Goal: Communication & Community: Answer question/provide support

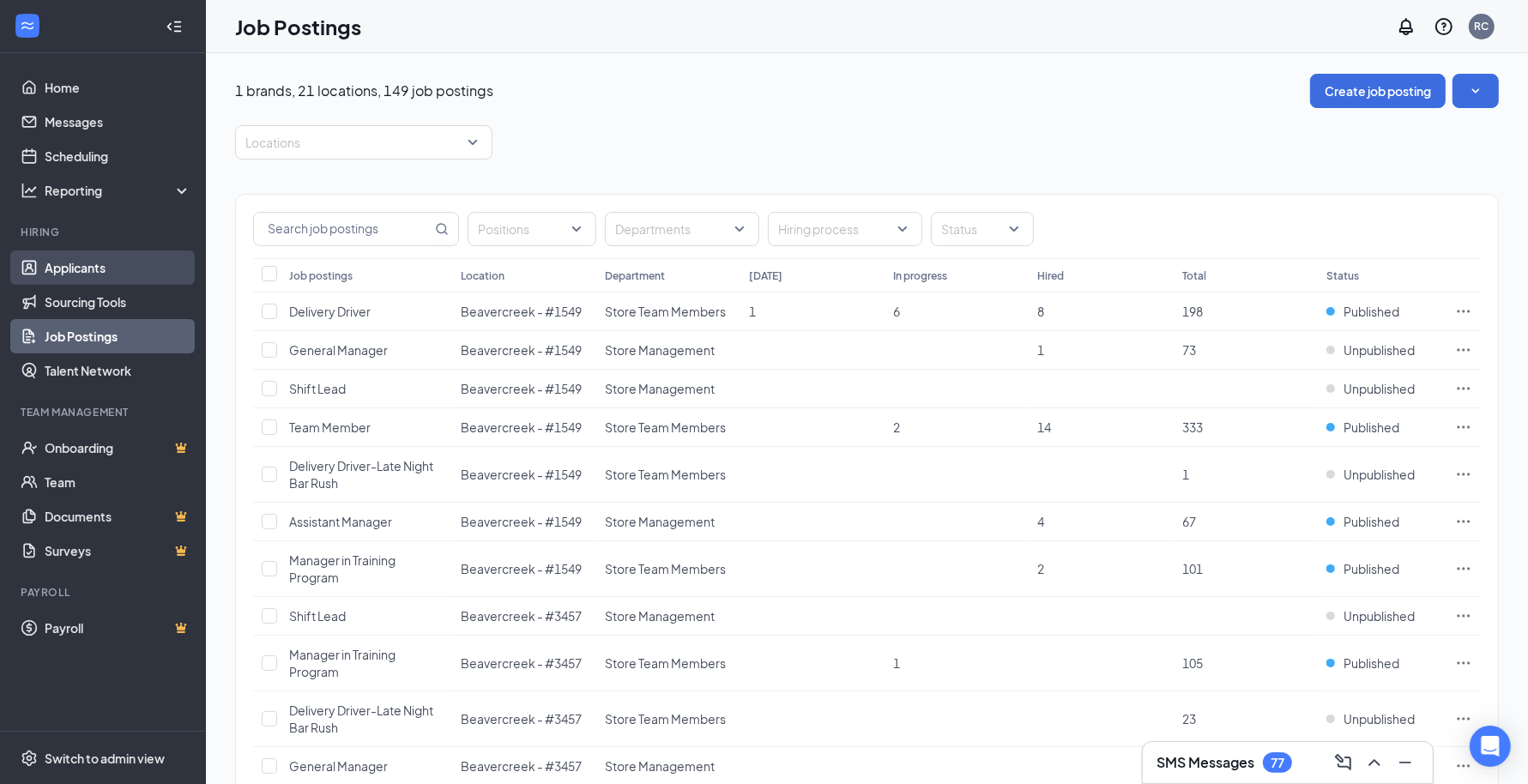
click at [76, 267] on link "Applicants" at bounding box center [118, 267] width 147 height 34
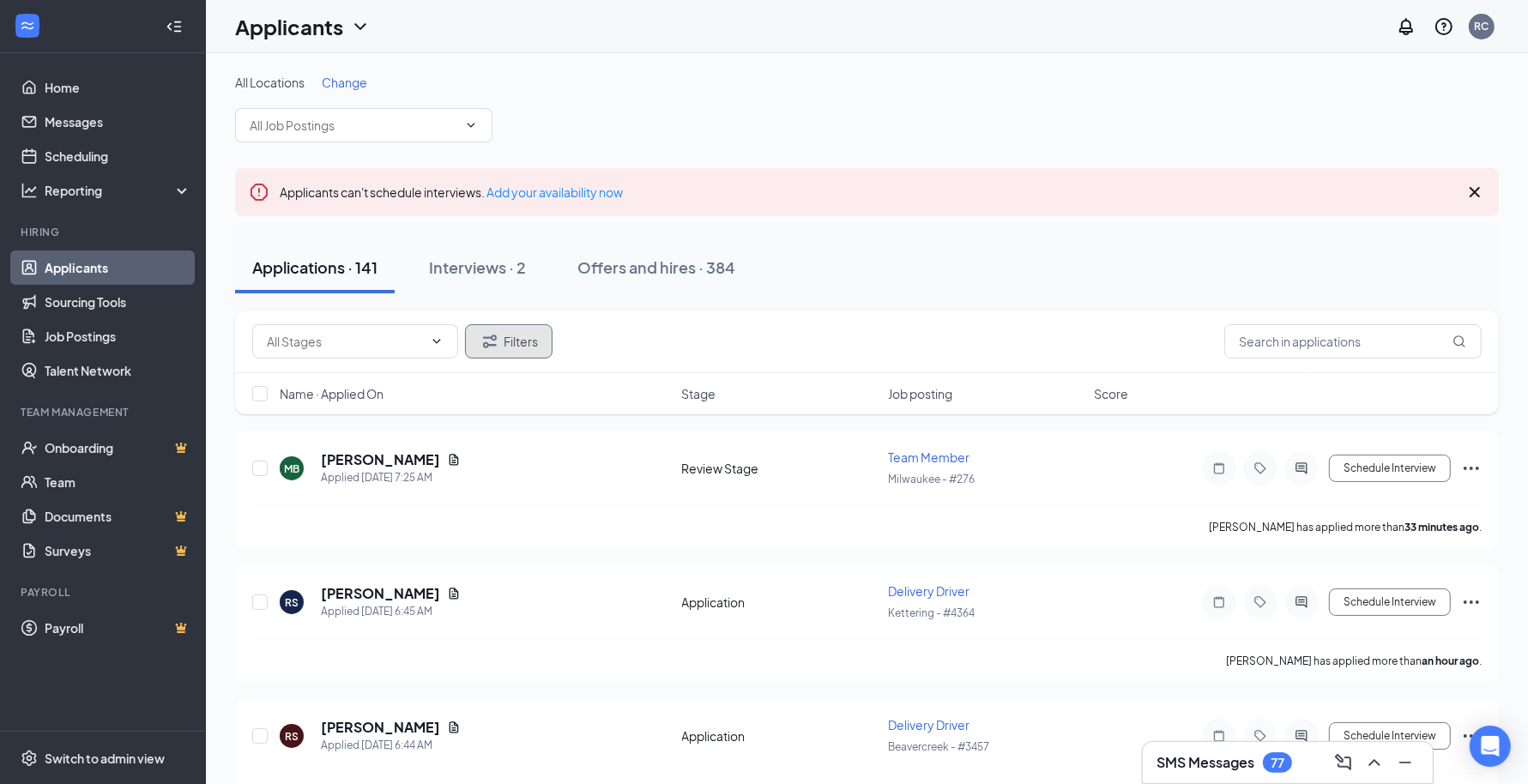
click at [497, 331] on icon "Filter" at bounding box center [490, 341] width 21 height 21
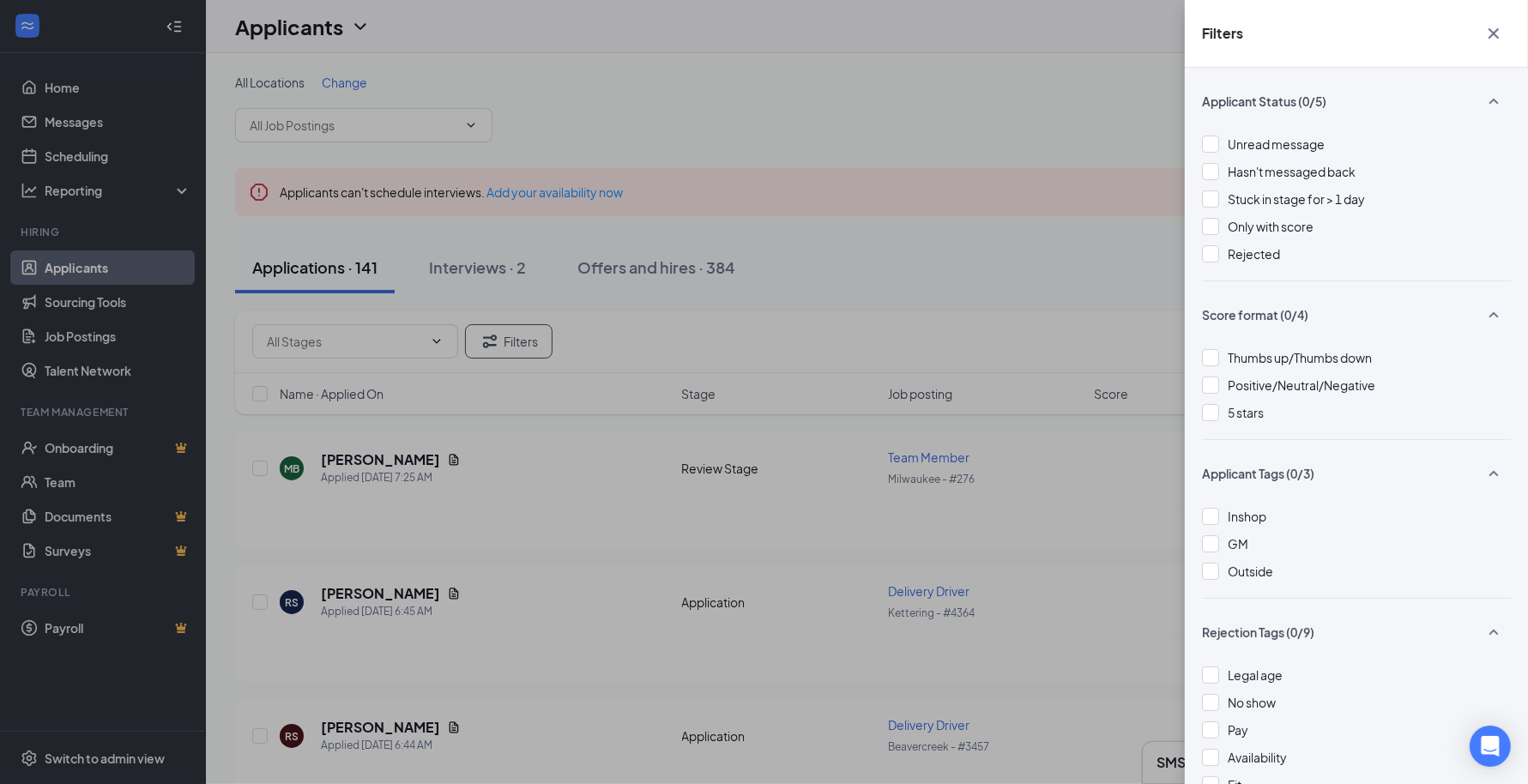
click at [1214, 140] on div at bounding box center [1210, 144] width 17 height 17
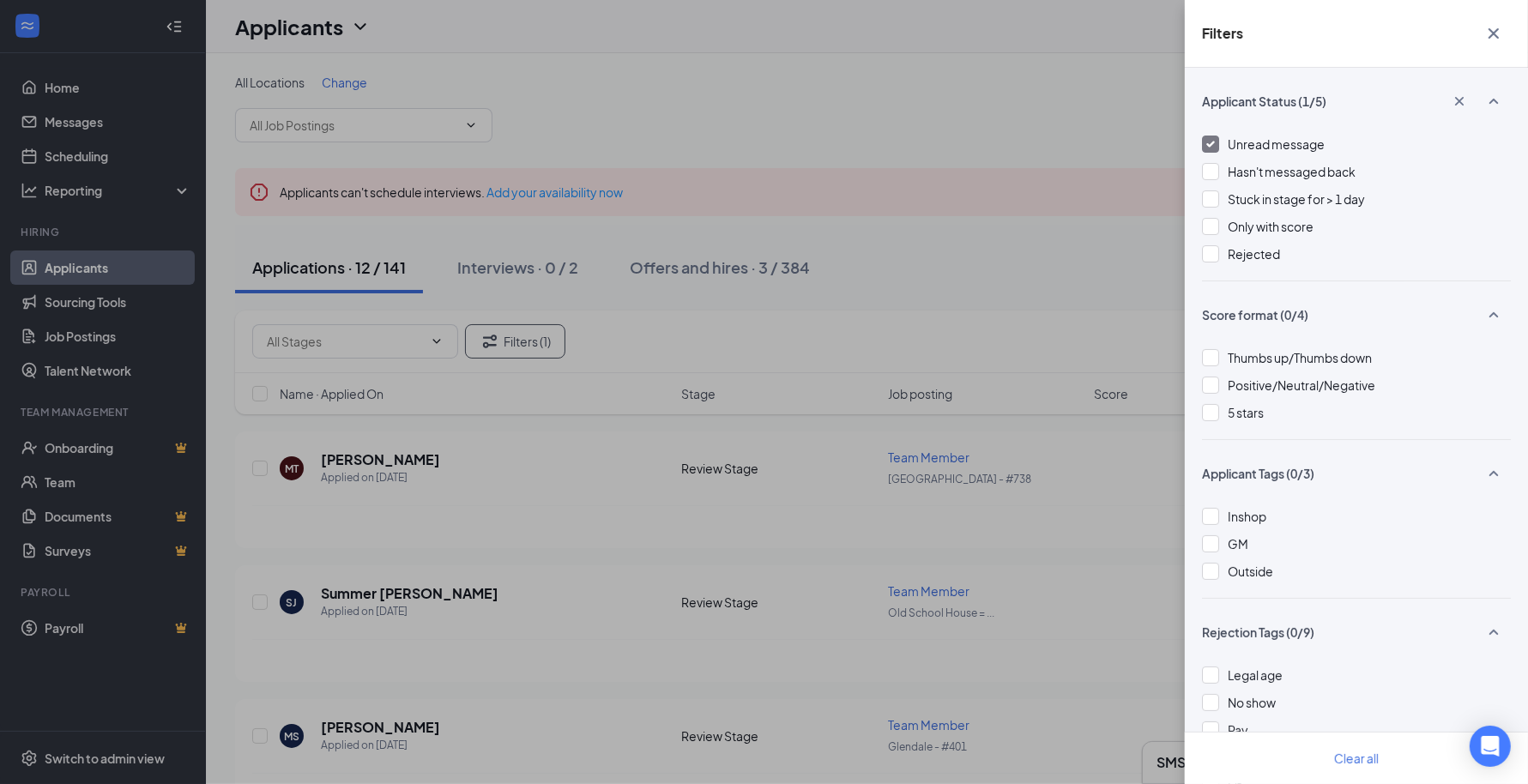
click at [927, 272] on div "Filters Applicant Status (1/5) Unread message Hasn't messaged back Stuck in sta…" at bounding box center [764, 392] width 1528 height 784
click at [1494, 32] on icon "Cross" at bounding box center [1493, 33] width 10 height 10
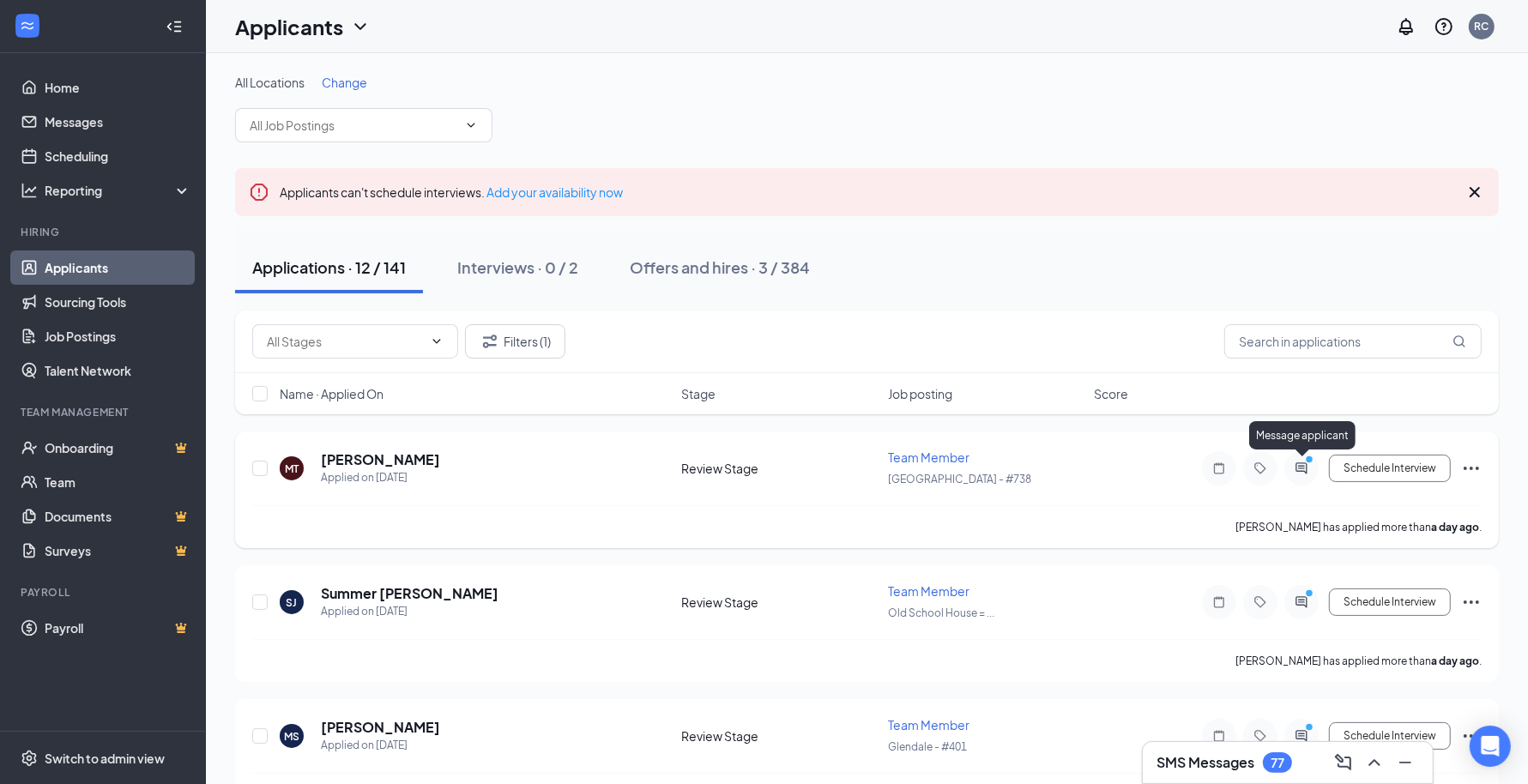
drag, startPoint x: 1297, startPoint y: 465, endPoint x: 1295, endPoint y: 457, distance: 8.2
click at [1298, 464] on icon "ActiveChat" at bounding box center [1302, 469] width 21 height 14
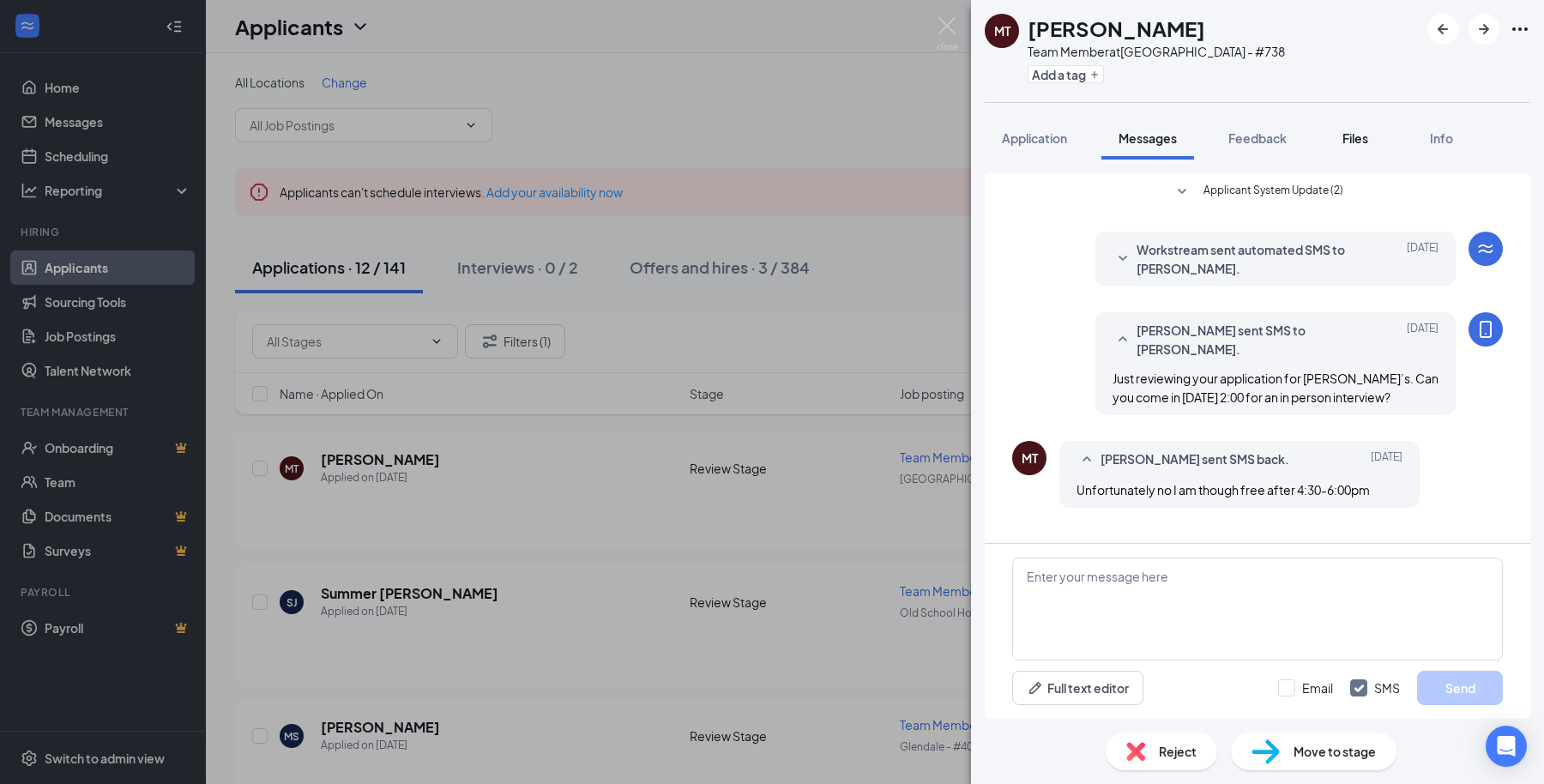
click at [1344, 136] on span "Files" at bounding box center [1354, 138] width 25 height 16
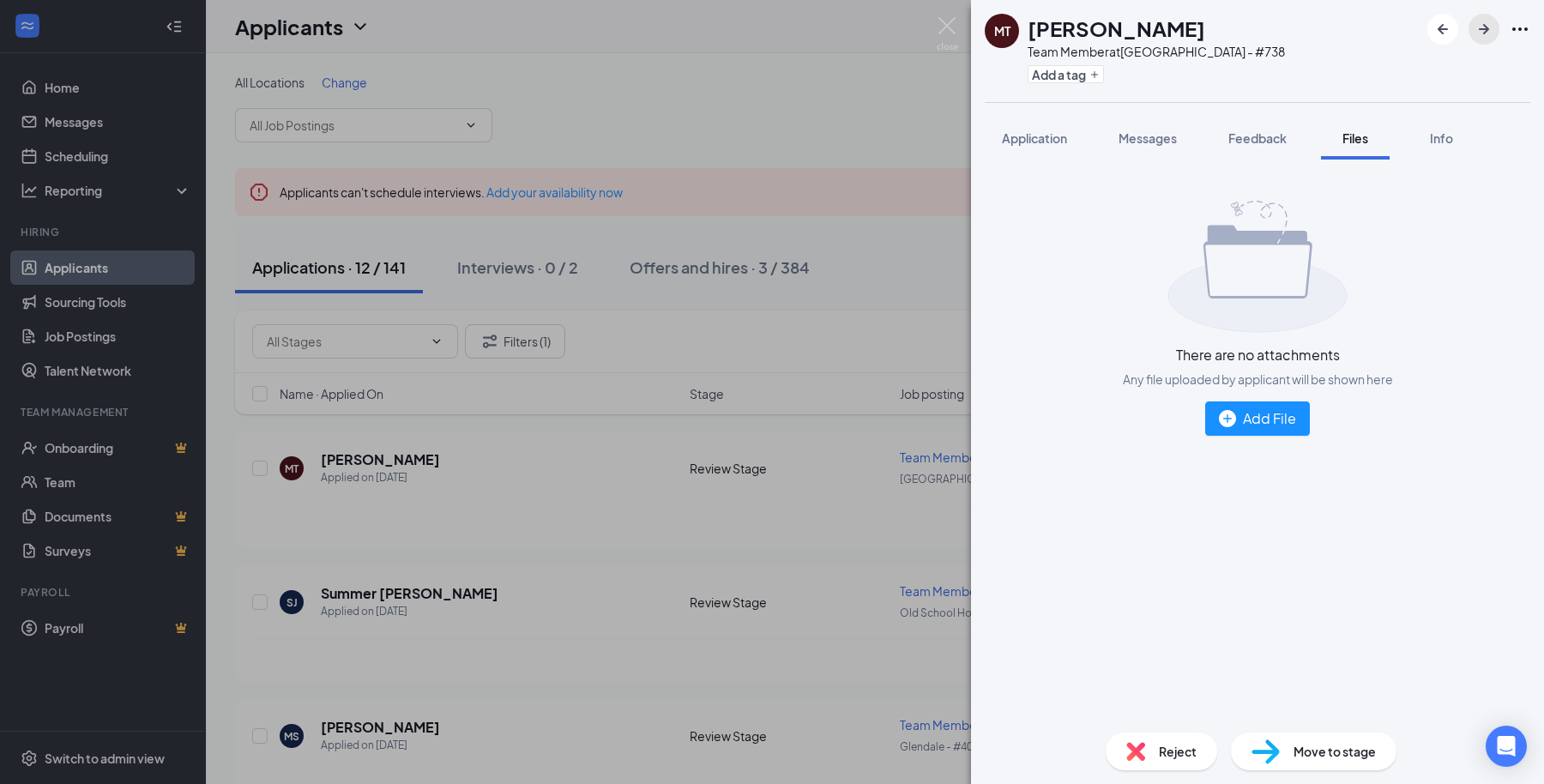
click at [1481, 35] on icon "ArrowRight" at bounding box center [1485, 30] width 21 height 21
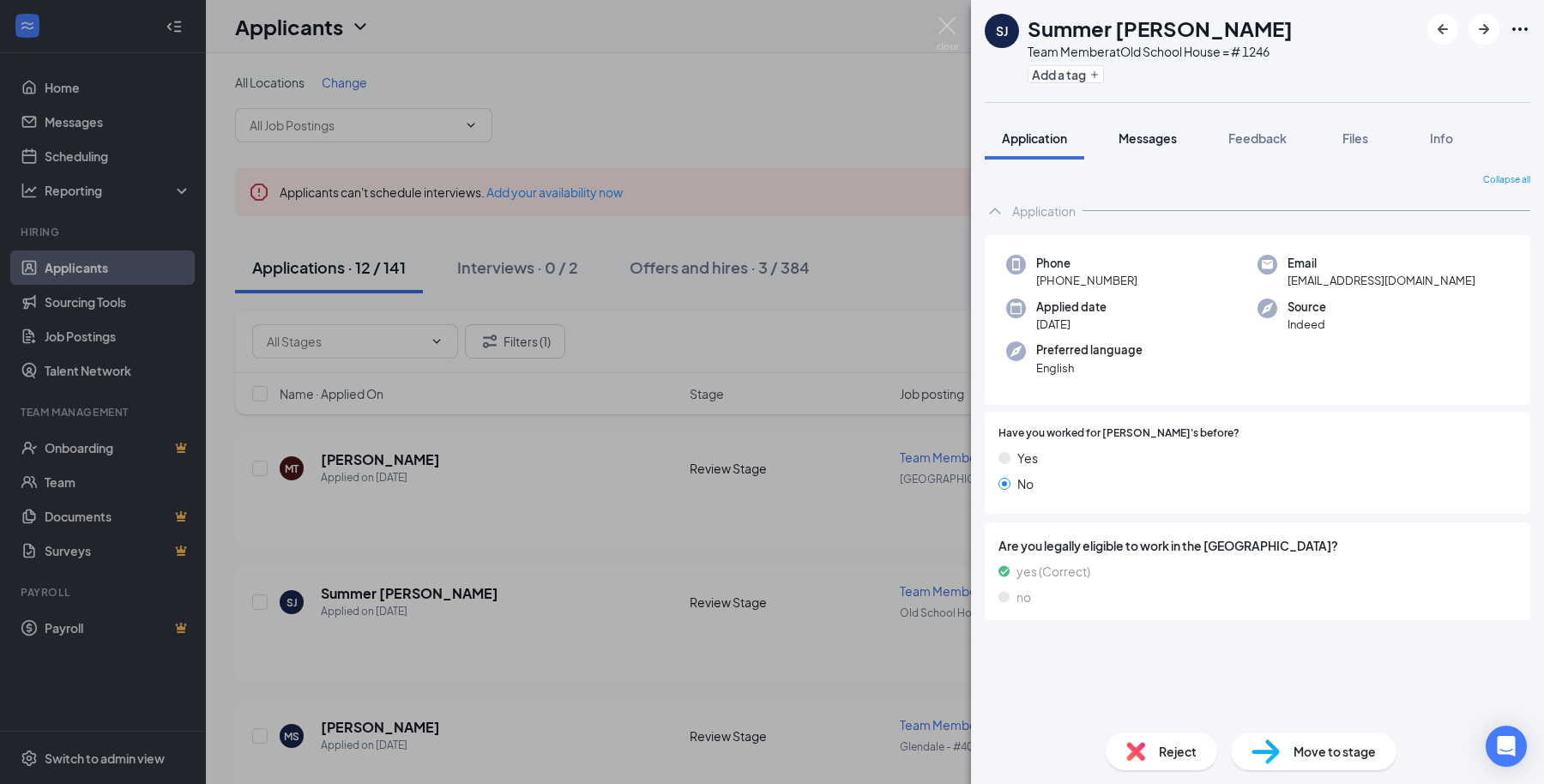
click at [1125, 130] on span "Messages" at bounding box center [1148, 138] width 59 height 16
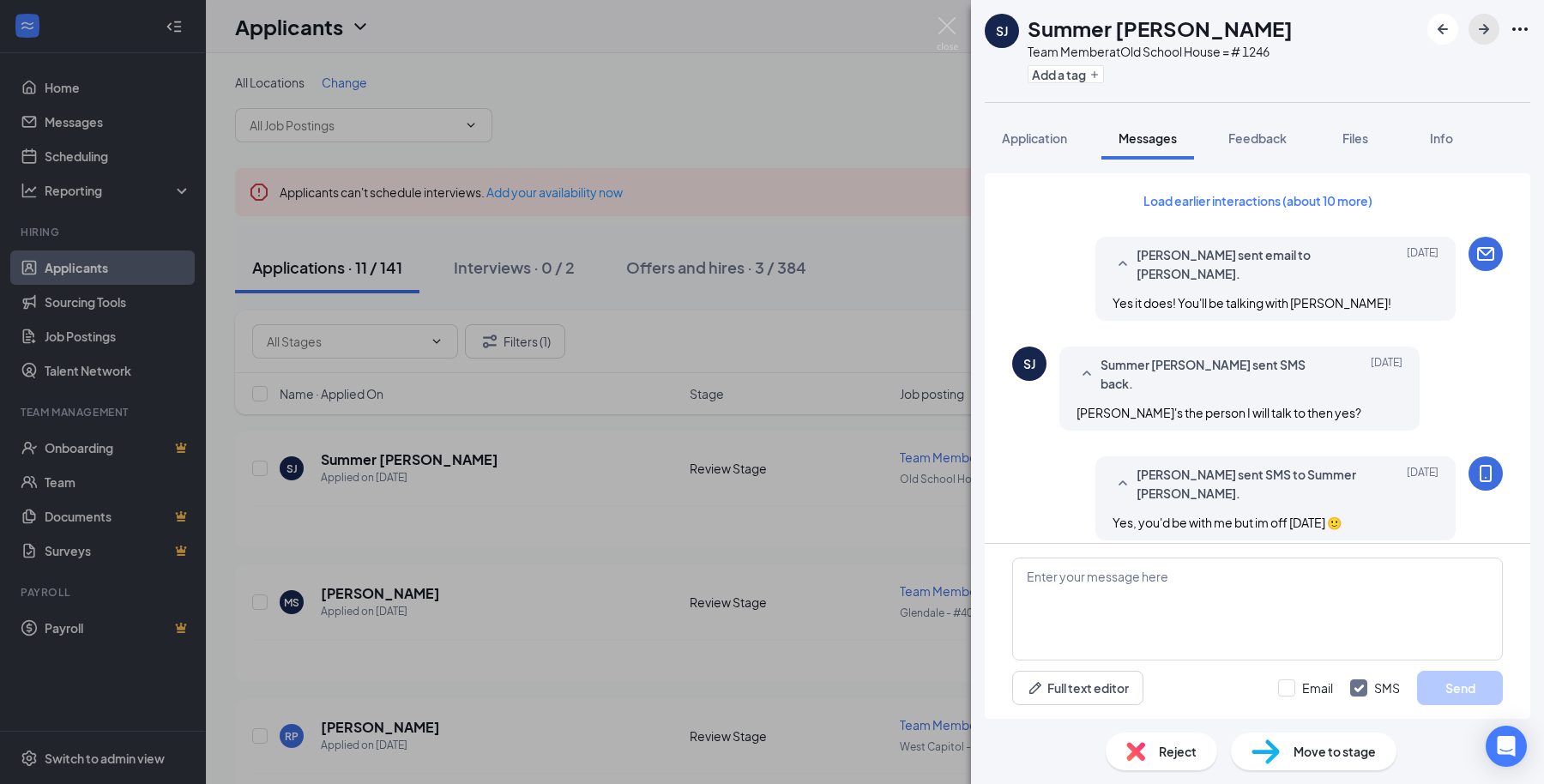
click at [1494, 30] on button "button" at bounding box center [1484, 29] width 31 height 31
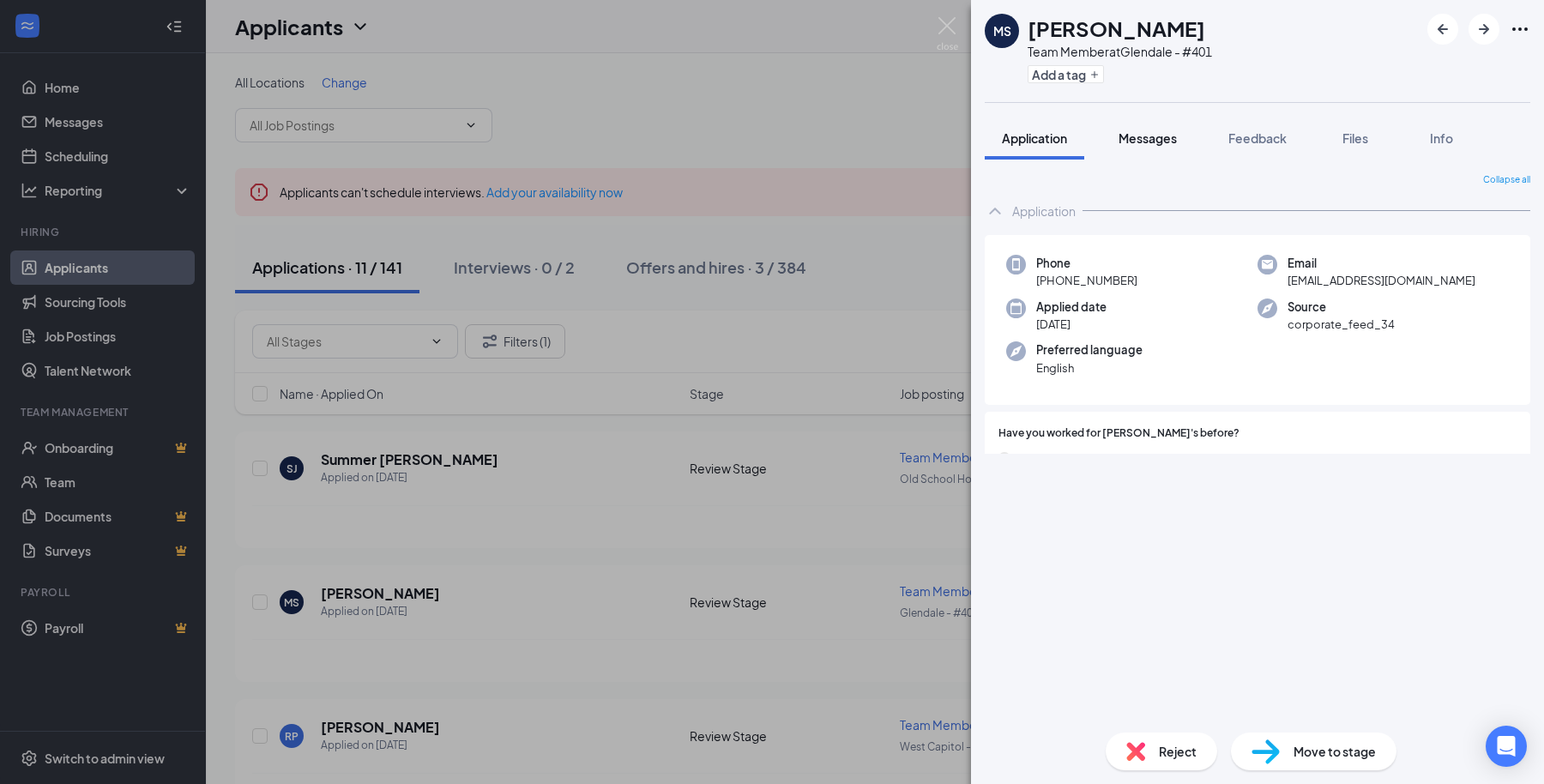
click at [1172, 137] on span "Messages" at bounding box center [1148, 138] width 59 height 16
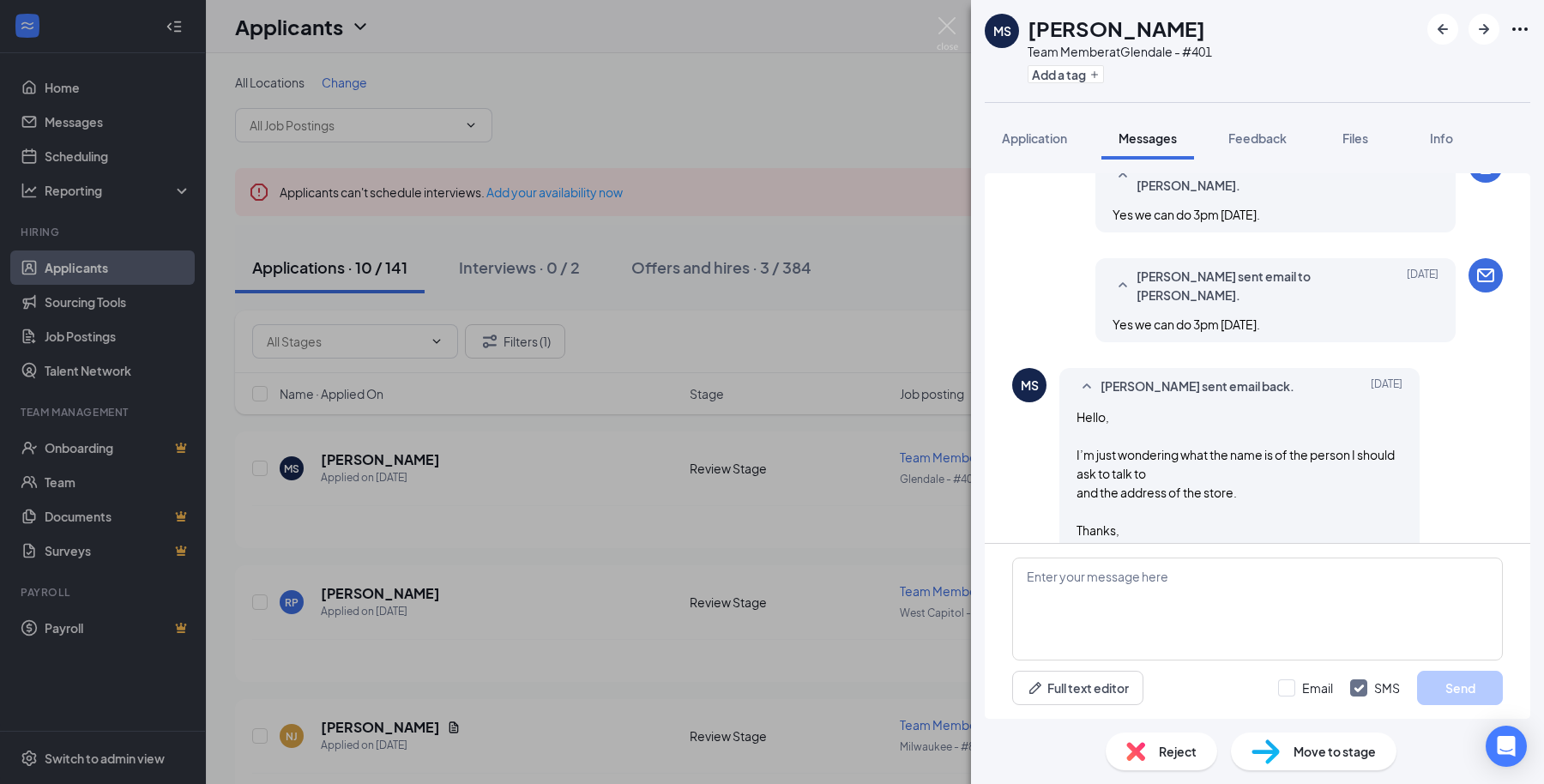
scroll to position [686, 0]
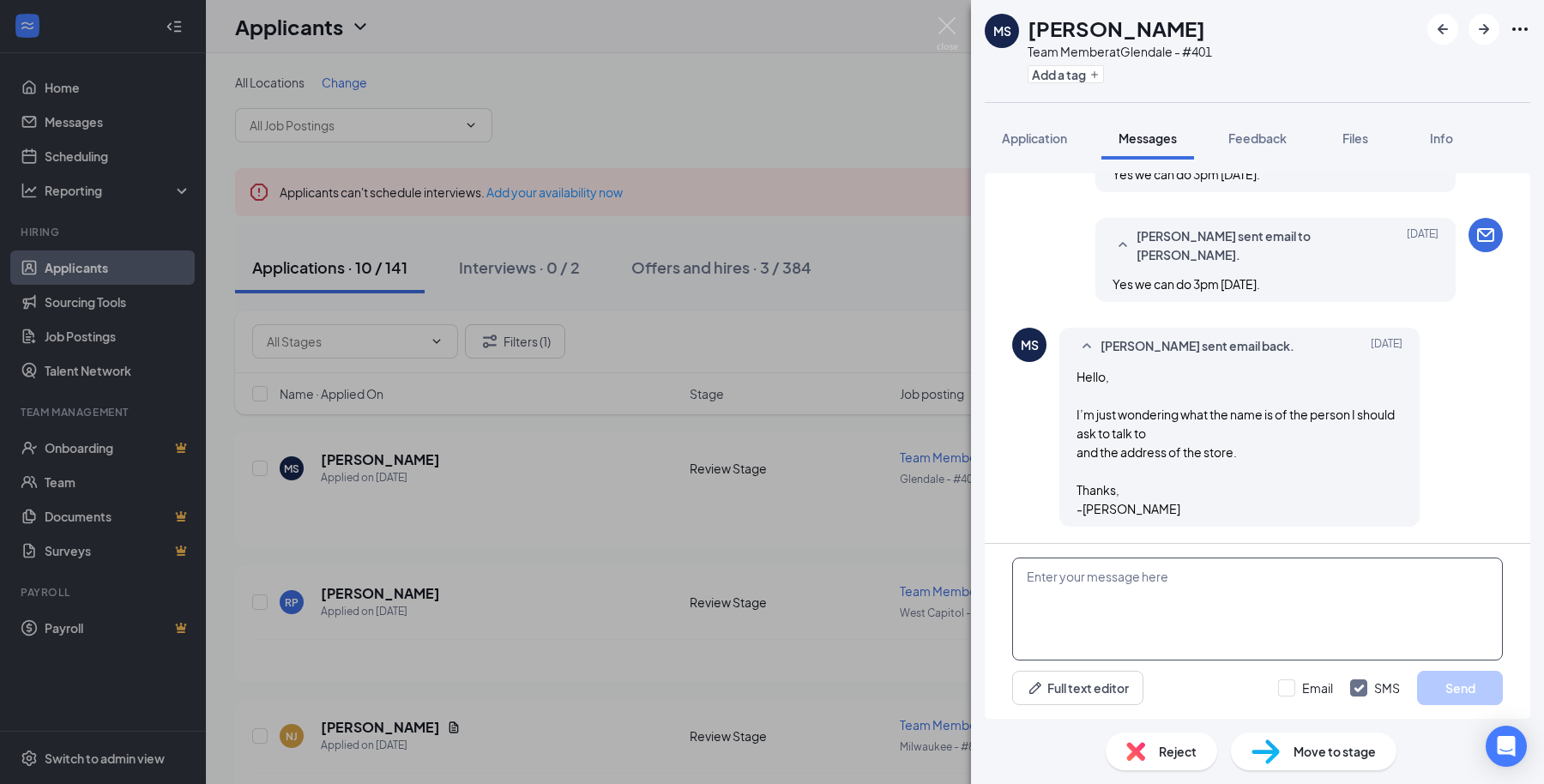
click at [1077, 610] on textarea at bounding box center [1258, 609] width 491 height 103
paste textarea "Great. We're located at [STREET_ADDRESS][US_STATE] Ask for [PERSON_NAME] when y…"
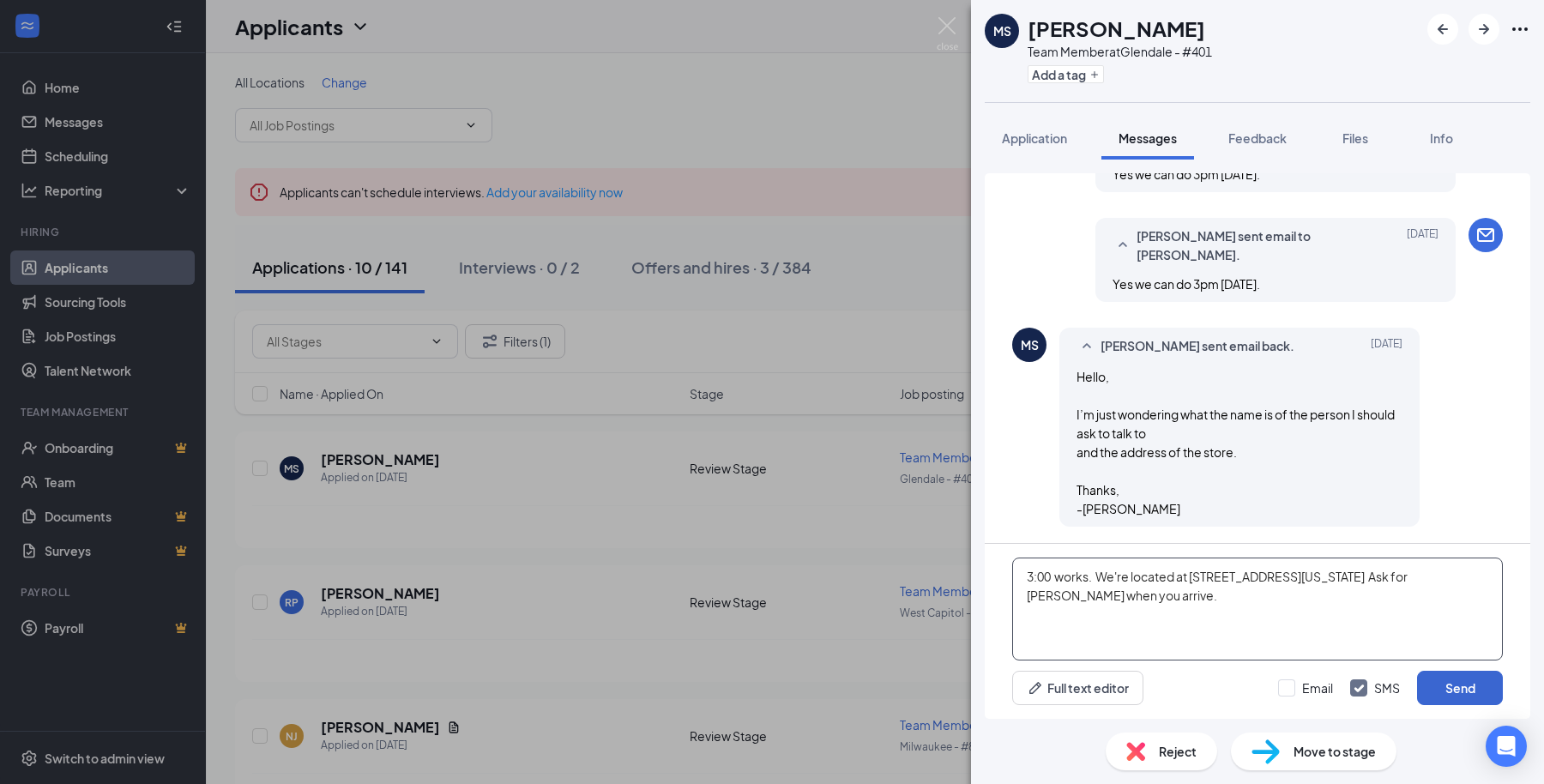
type textarea "3:00 works. We're located at [STREET_ADDRESS][US_STATE] Ask for [PERSON_NAME] w…"
click at [1465, 685] on button "Send" at bounding box center [1460, 687] width 86 height 34
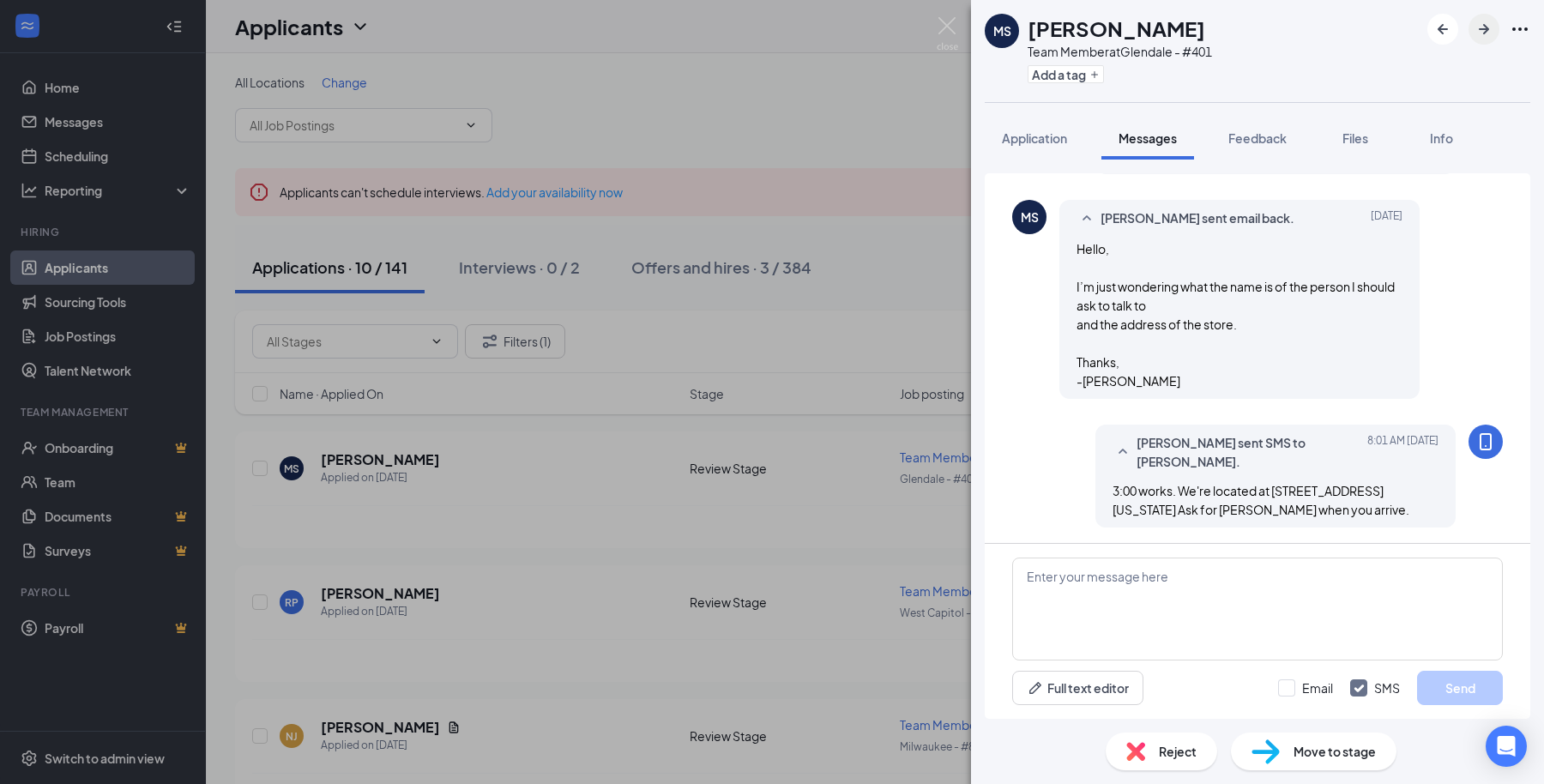
scroll to position [815, 0]
click at [1492, 33] on icon "ArrowRight" at bounding box center [1485, 30] width 21 height 21
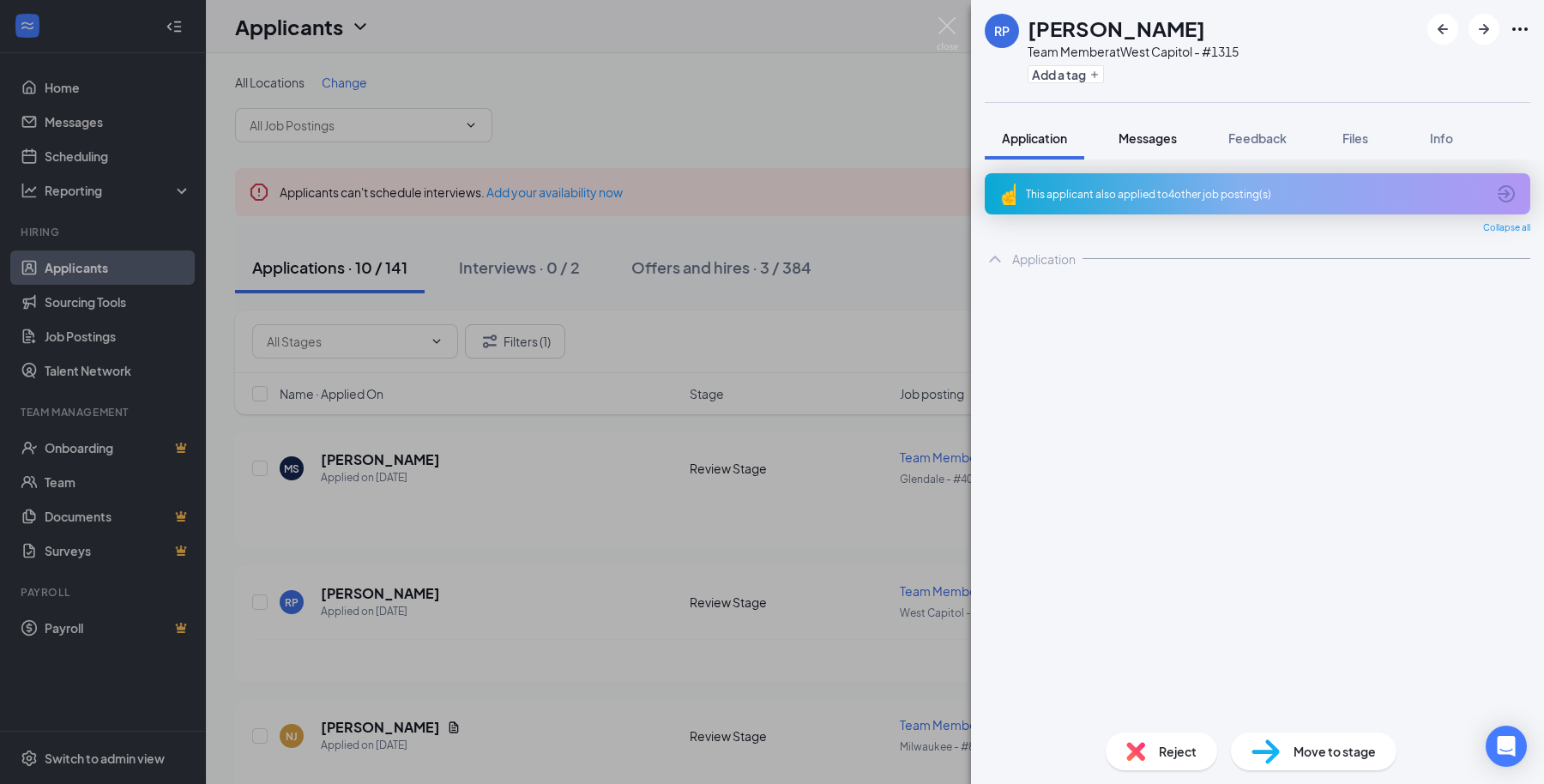
click at [1155, 132] on span "Messages" at bounding box center [1148, 138] width 59 height 16
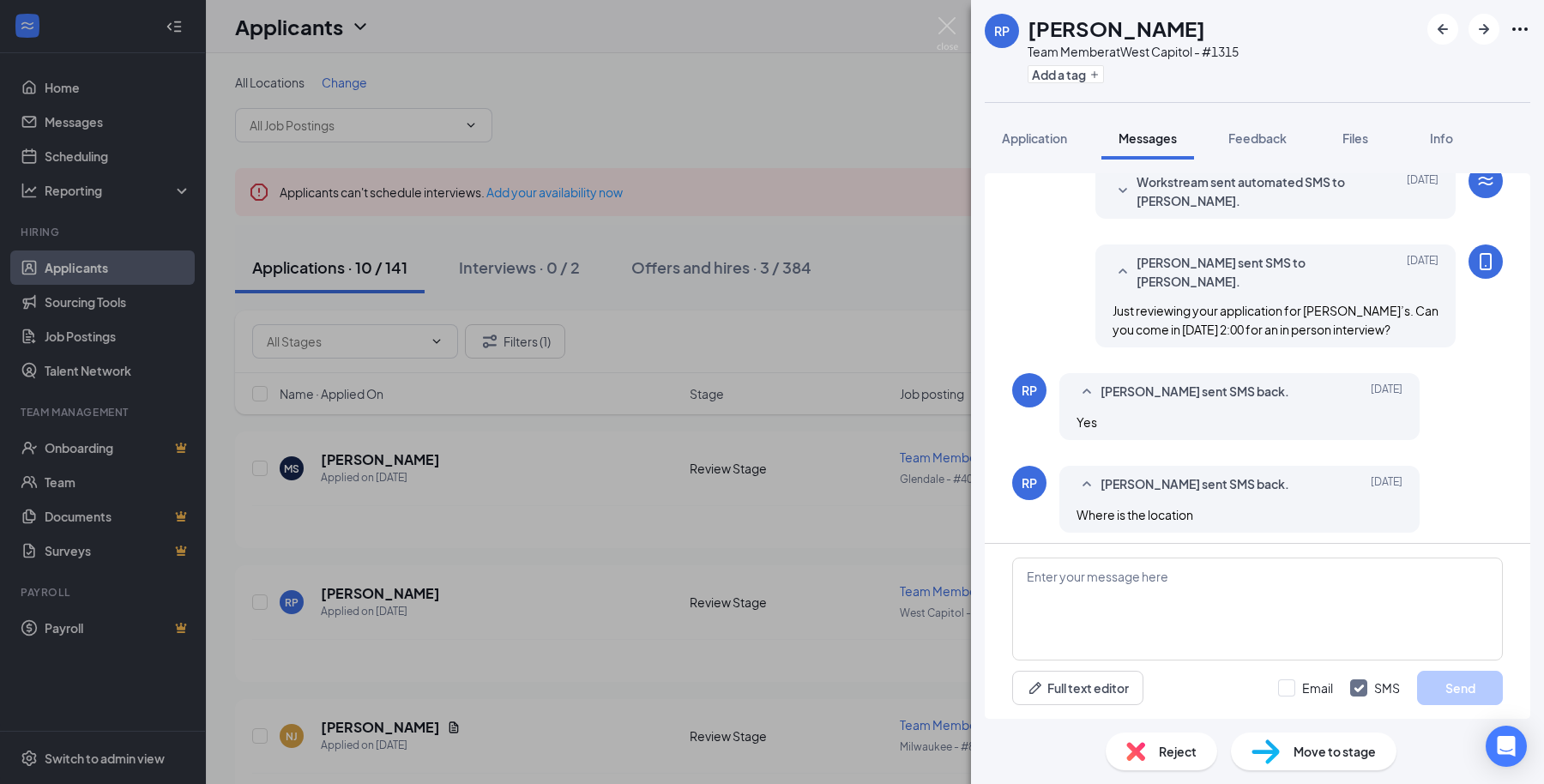
scroll to position [73, 0]
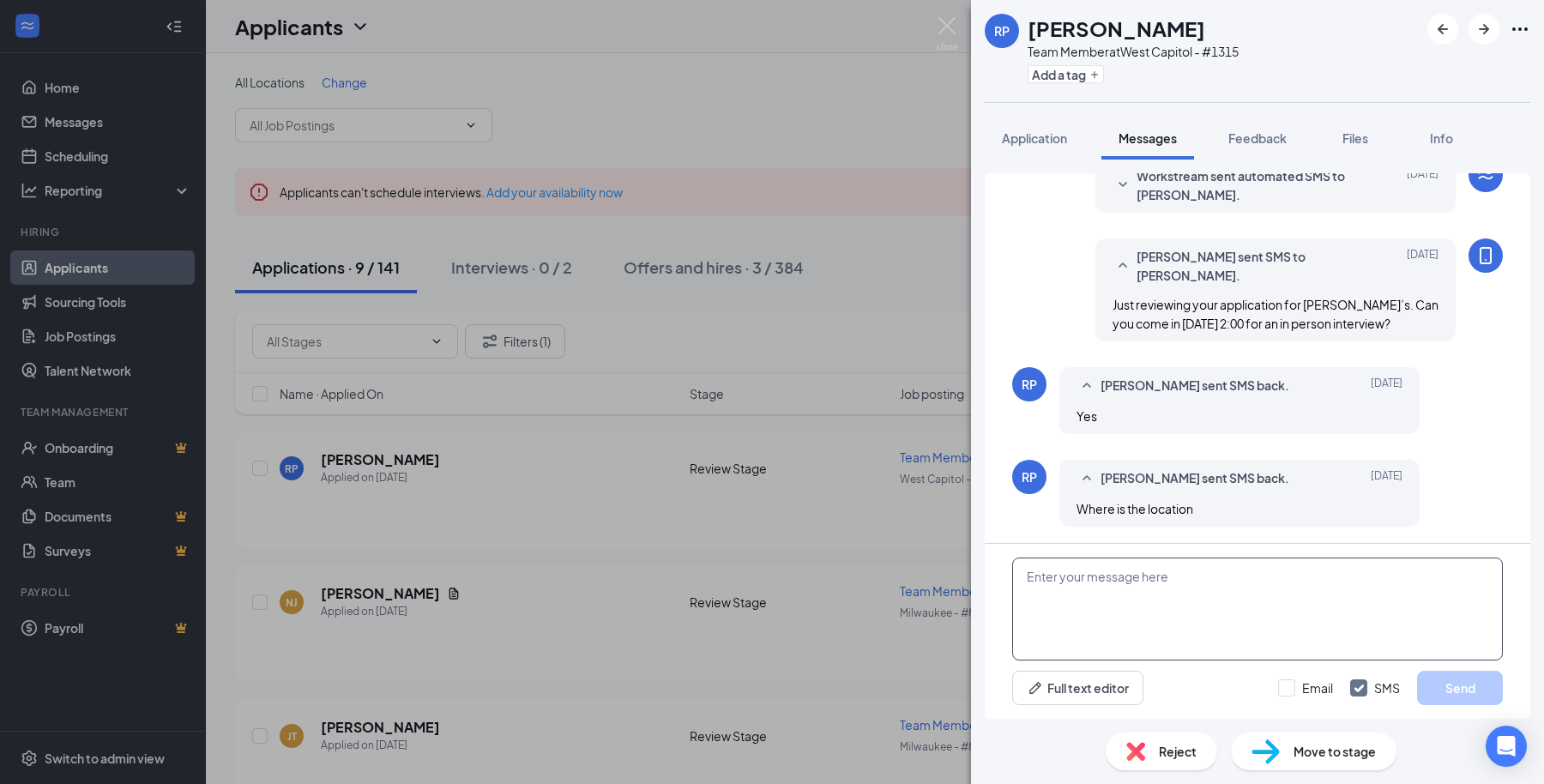
click at [1134, 627] on textarea at bounding box center [1258, 609] width 491 height 103
paste textarea "Great we are at [STREET_ADDRESS] Ask for [PERSON_NAME] when you arrive."
type textarea "Great we are at [STREET_ADDRESS] Ask for [PERSON_NAME] when you arrive."
click at [1468, 681] on button "Send" at bounding box center [1460, 687] width 86 height 34
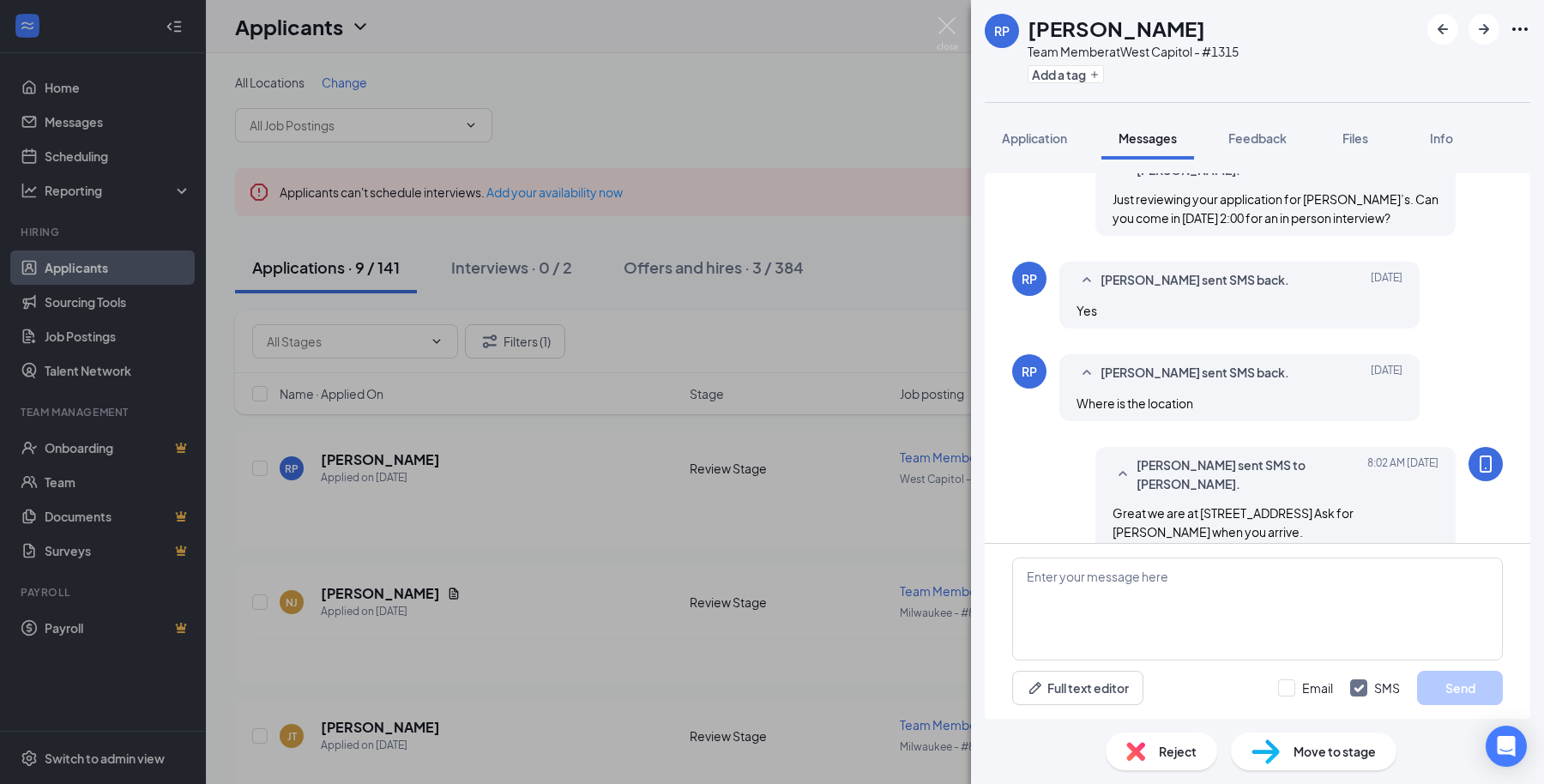
scroll to position [203, 0]
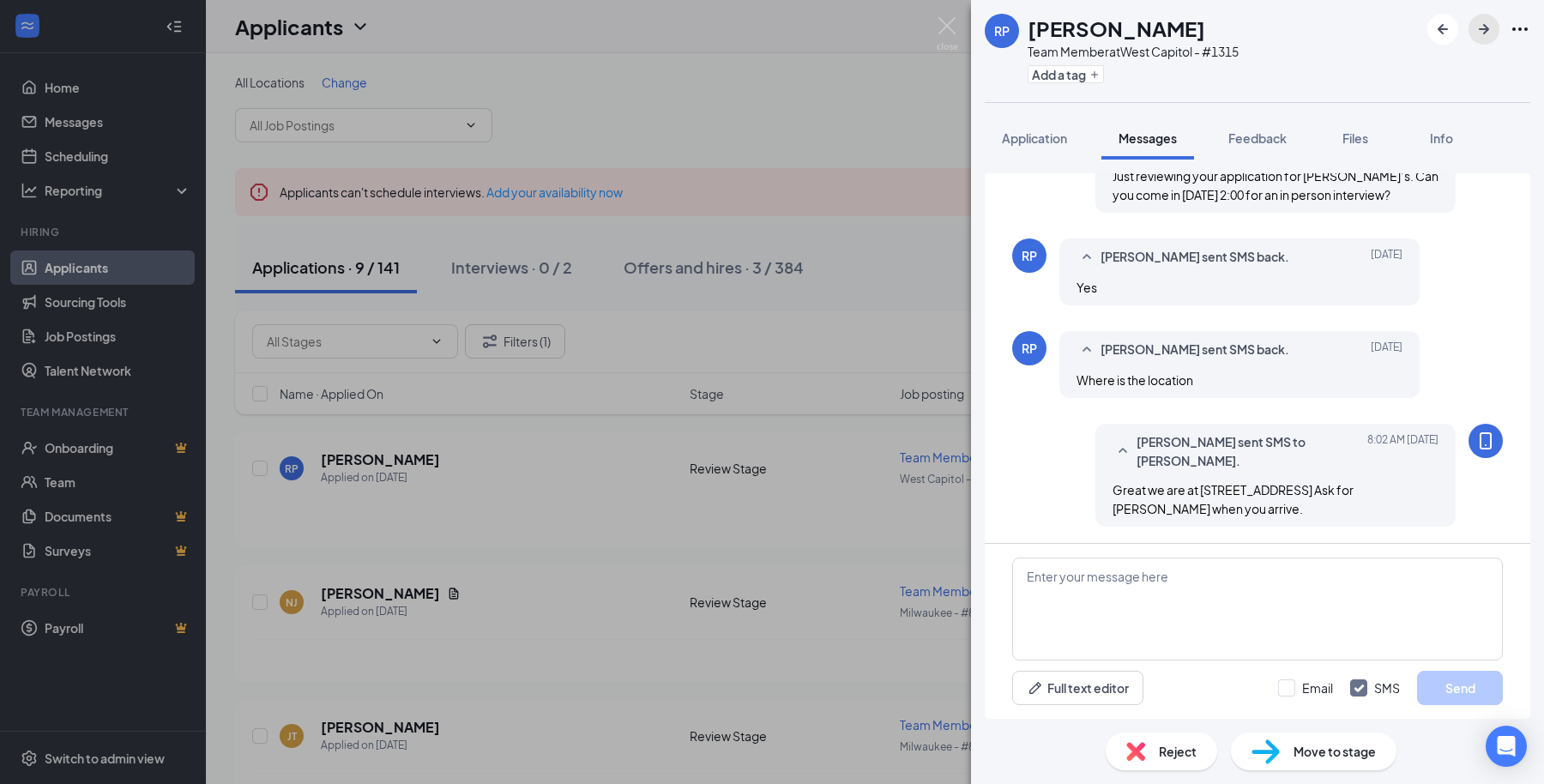
click at [1479, 40] on button "button" at bounding box center [1484, 29] width 31 height 31
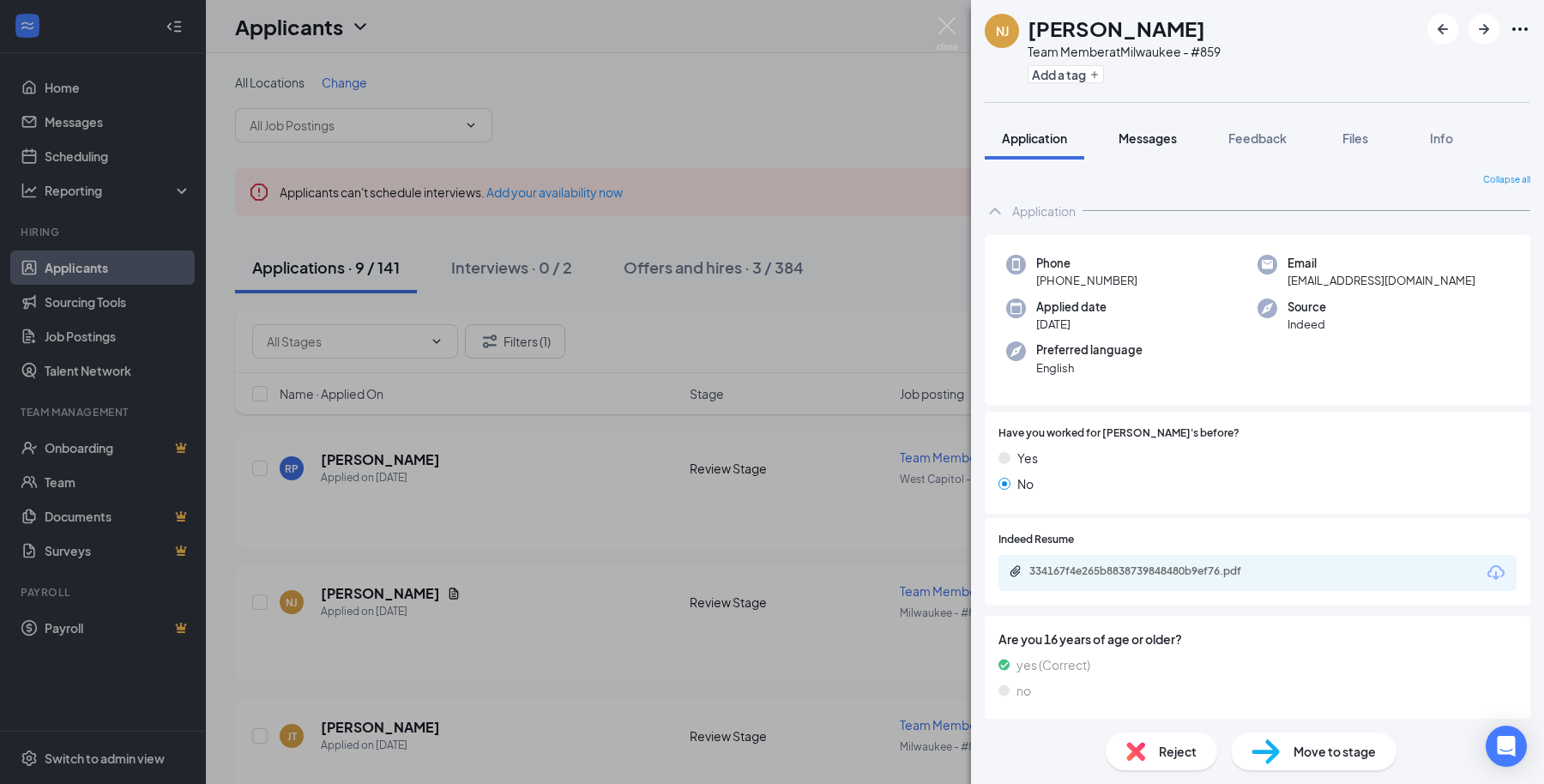
click at [1168, 134] on span "Messages" at bounding box center [1148, 138] width 59 height 16
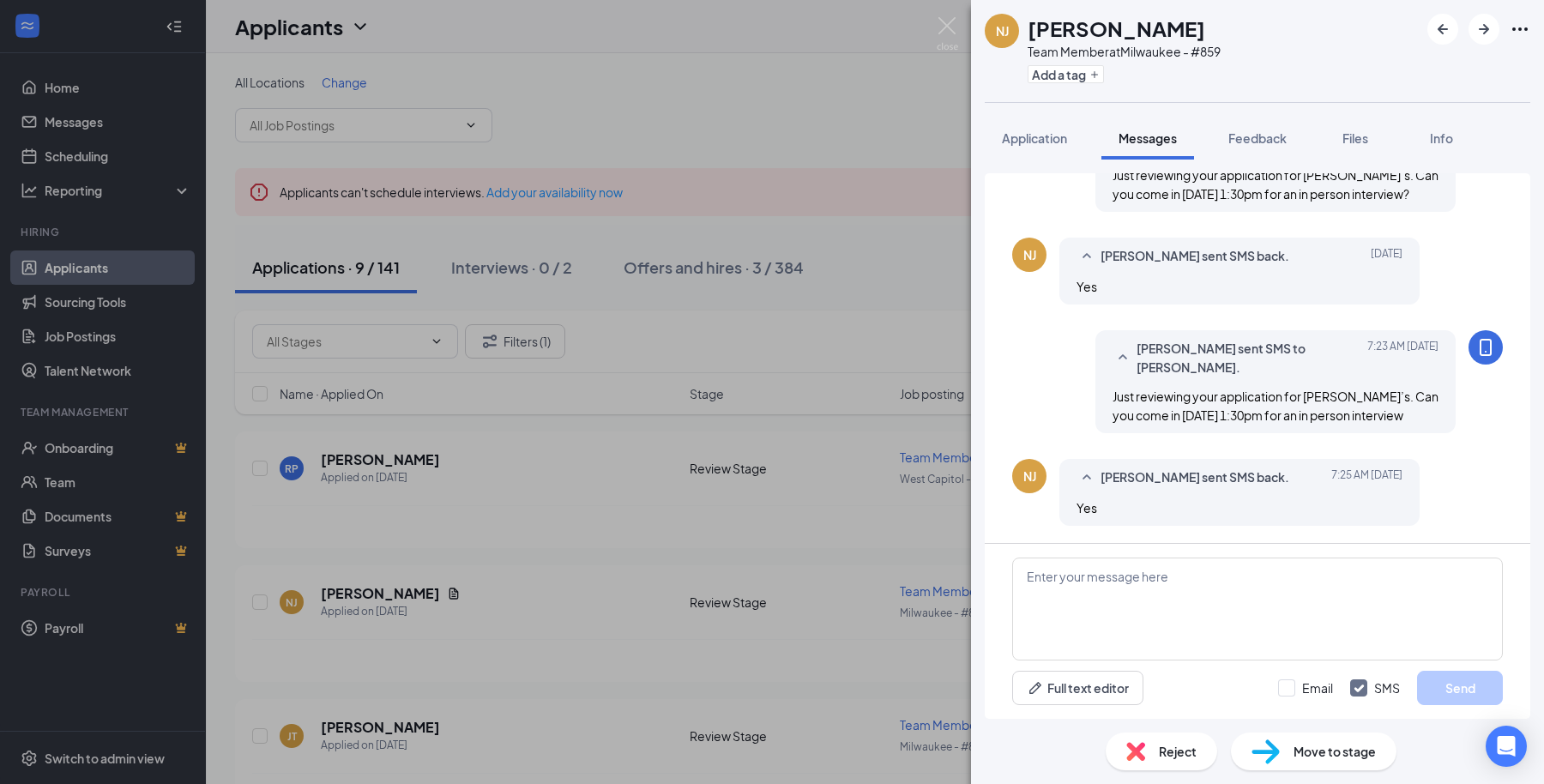
scroll to position [221, 0]
click at [1105, 640] on textarea at bounding box center [1258, 609] width 491 height 103
paste textarea "Great, we're located at [STREET_ADDRESS][GEOGRAPHIC_DATA] for [PERSON_NAME] whe…"
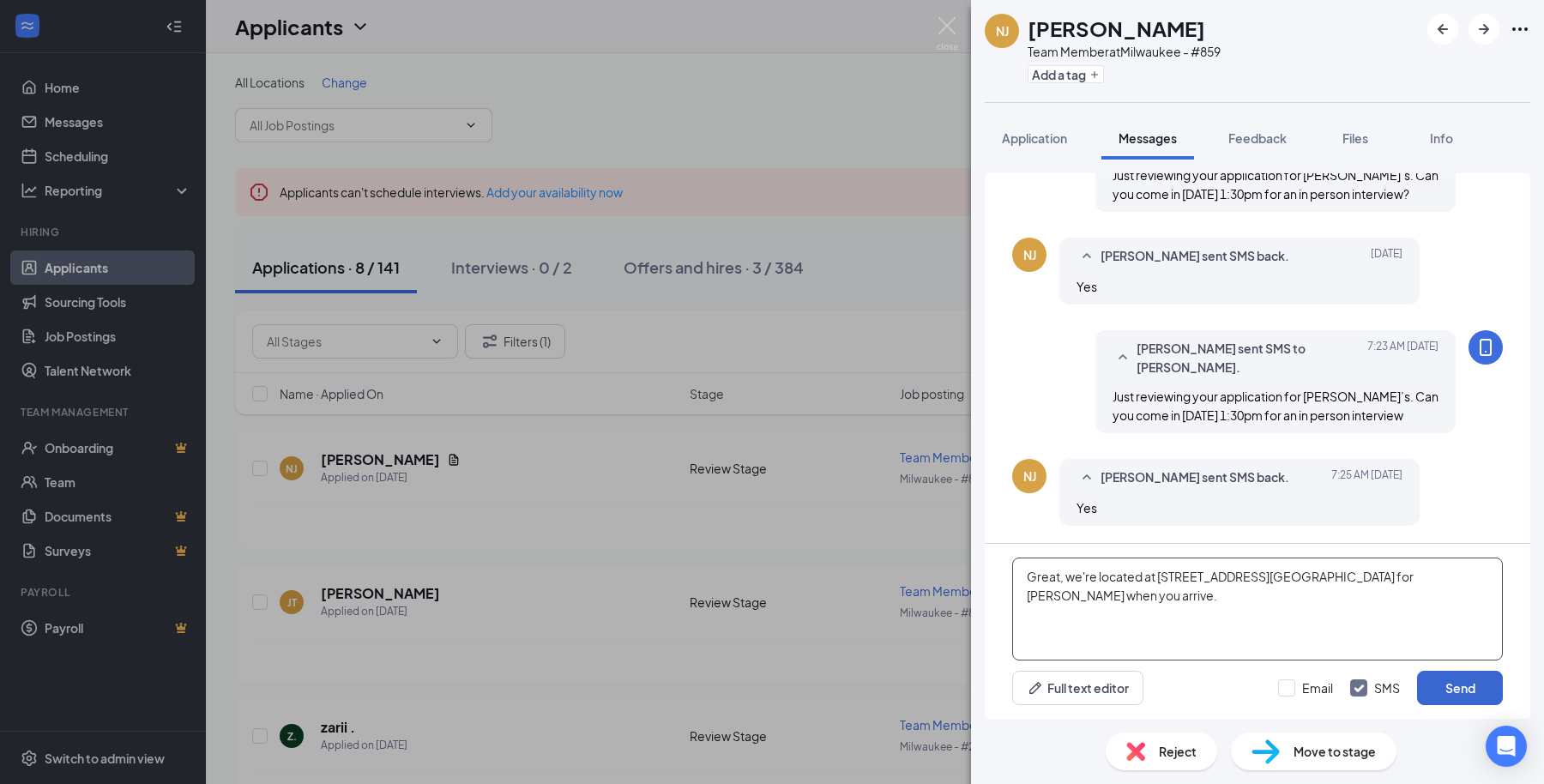
type textarea "Great, we're located at [STREET_ADDRESS][GEOGRAPHIC_DATA] for [PERSON_NAME] whe…"
click at [1430, 692] on button "Send" at bounding box center [1460, 687] width 86 height 34
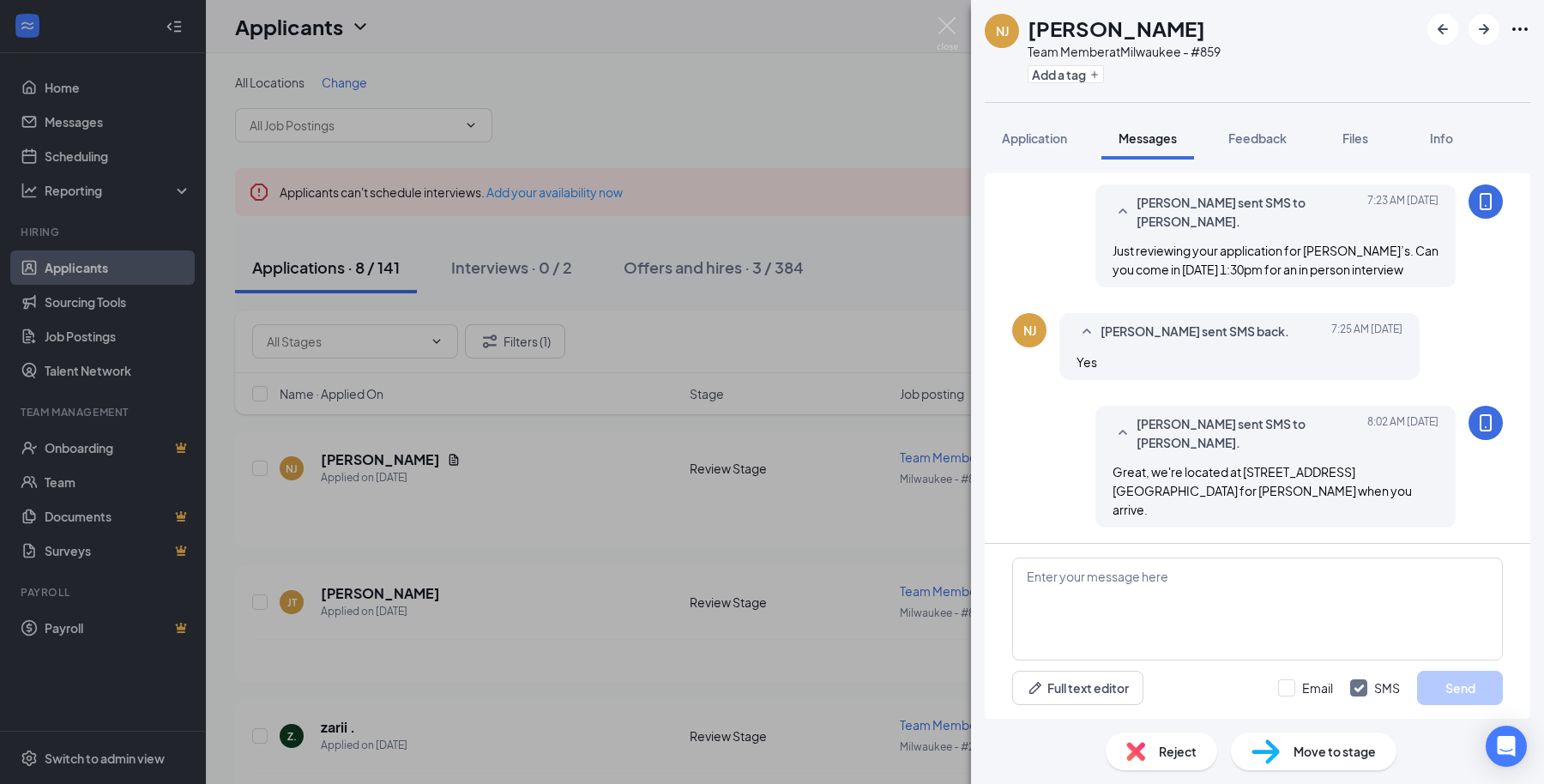
scroll to position [350, 0]
click at [1485, 43] on button "button" at bounding box center [1484, 29] width 31 height 31
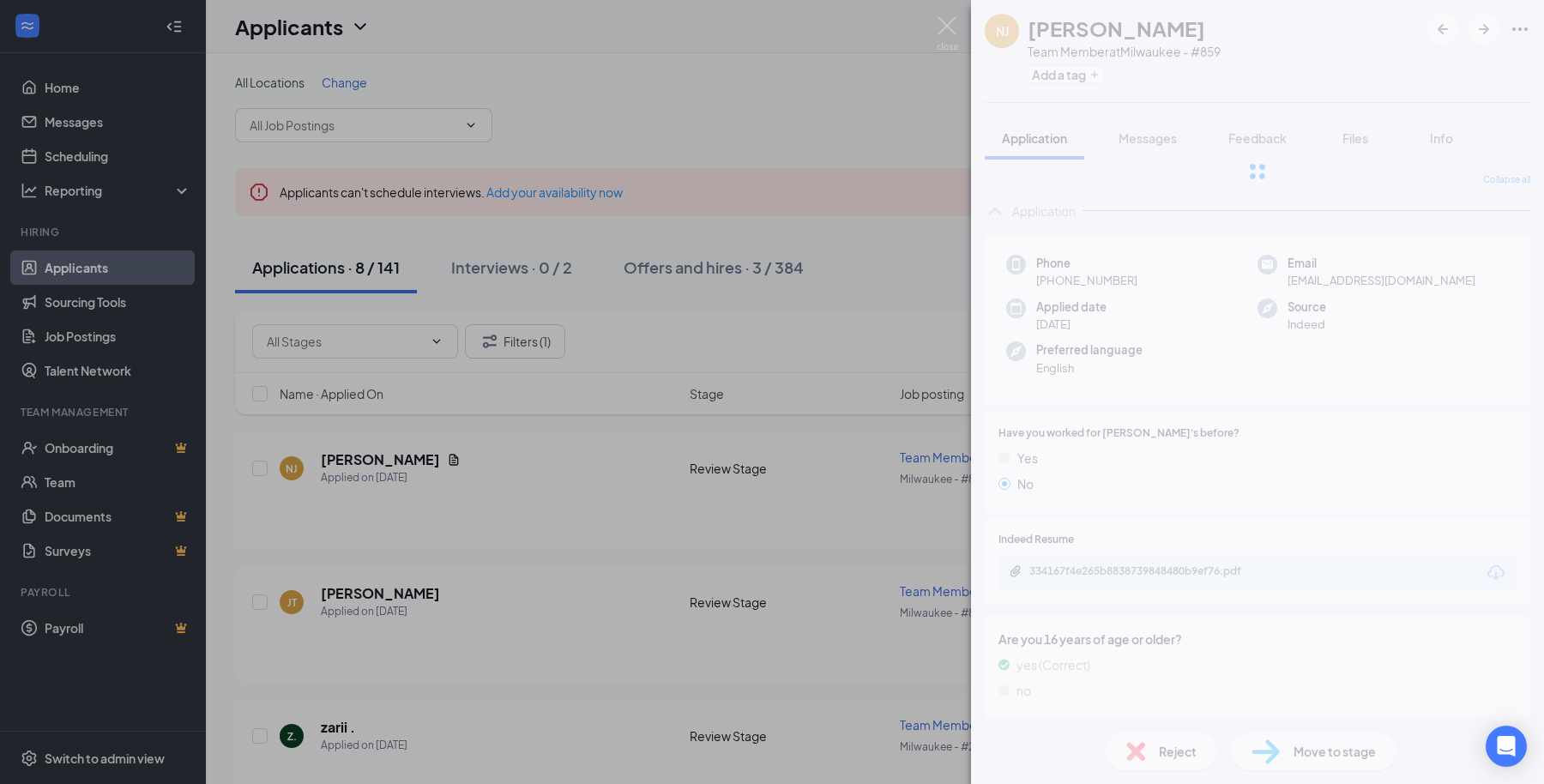
click at [1146, 147] on div at bounding box center [1258, 171] width 573 height 343
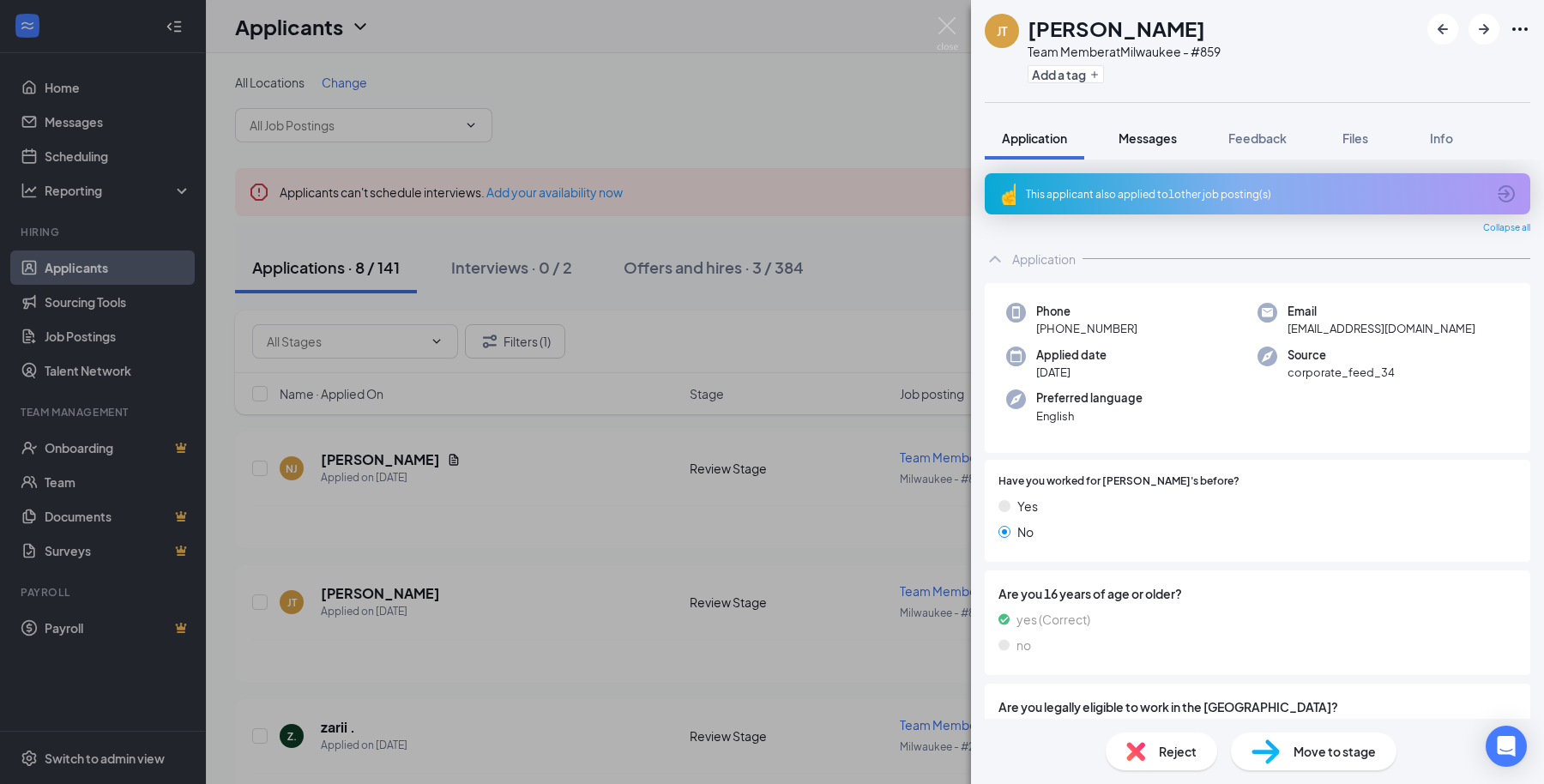
click at [1154, 132] on span "Messages" at bounding box center [1148, 138] width 59 height 16
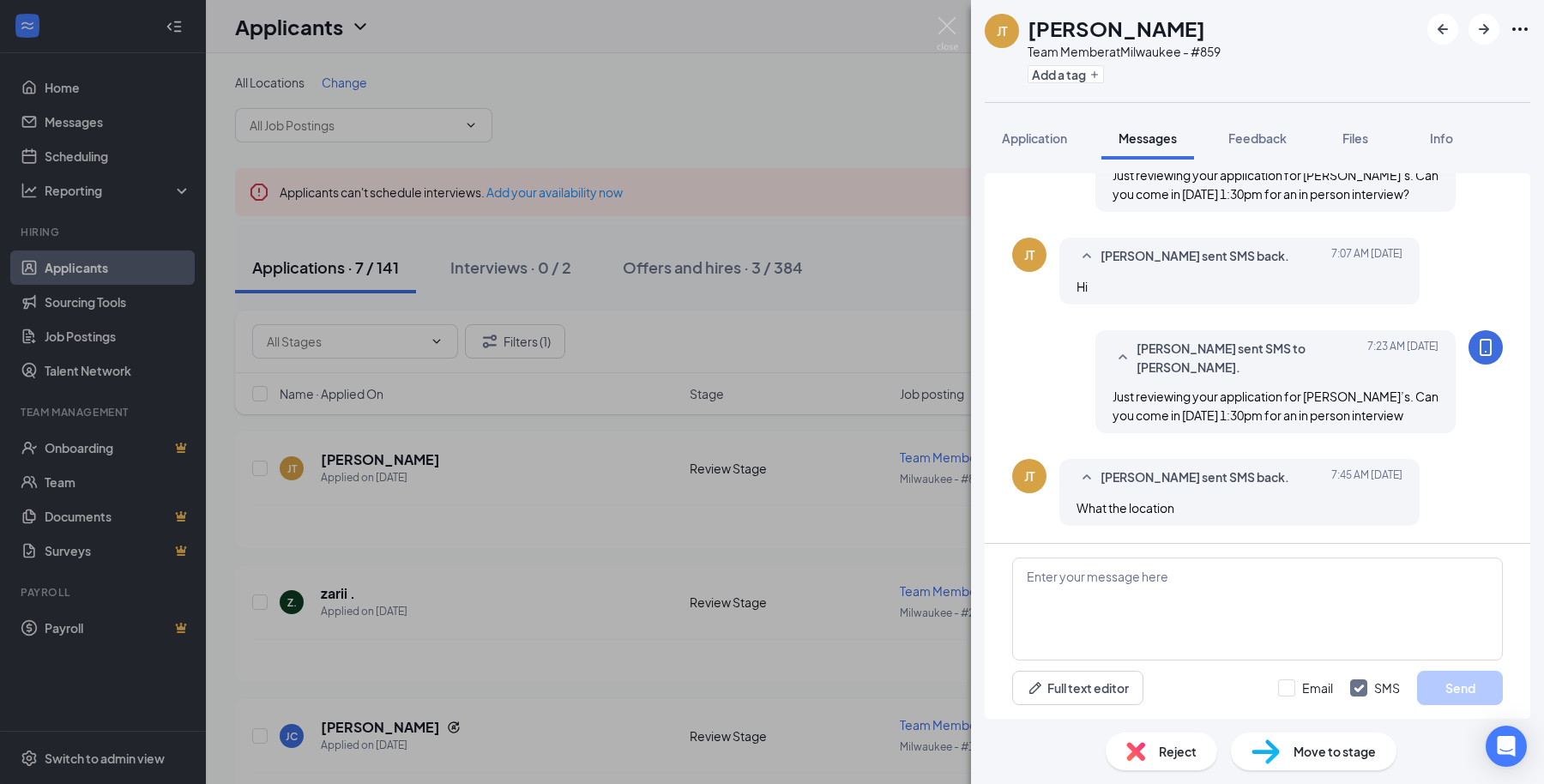
scroll to position [221, 0]
drag, startPoint x: 1165, startPoint y: 610, endPoint x: 1154, endPoint y: 594, distance: 19.4
click at [1165, 609] on textarea at bounding box center [1258, 609] width 491 height 103
paste textarea "Great, we're located at [STREET_ADDRESS][GEOGRAPHIC_DATA] for [PERSON_NAME] whe…"
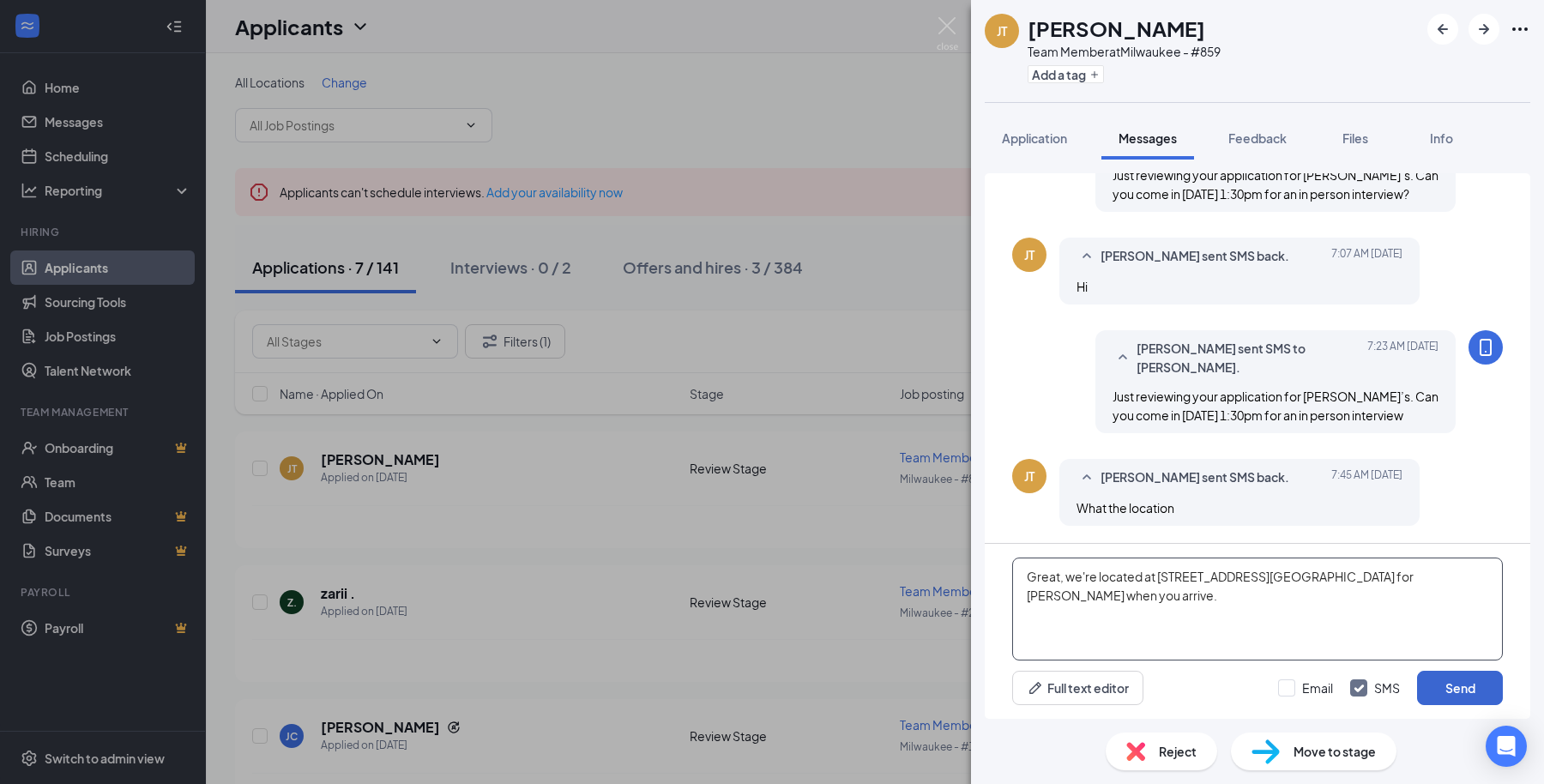
type textarea "Great, we're located at [STREET_ADDRESS][GEOGRAPHIC_DATA] for [PERSON_NAME] whe…"
click at [1430, 696] on button "Send" at bounding box center [1460, 687] width 86 height 34
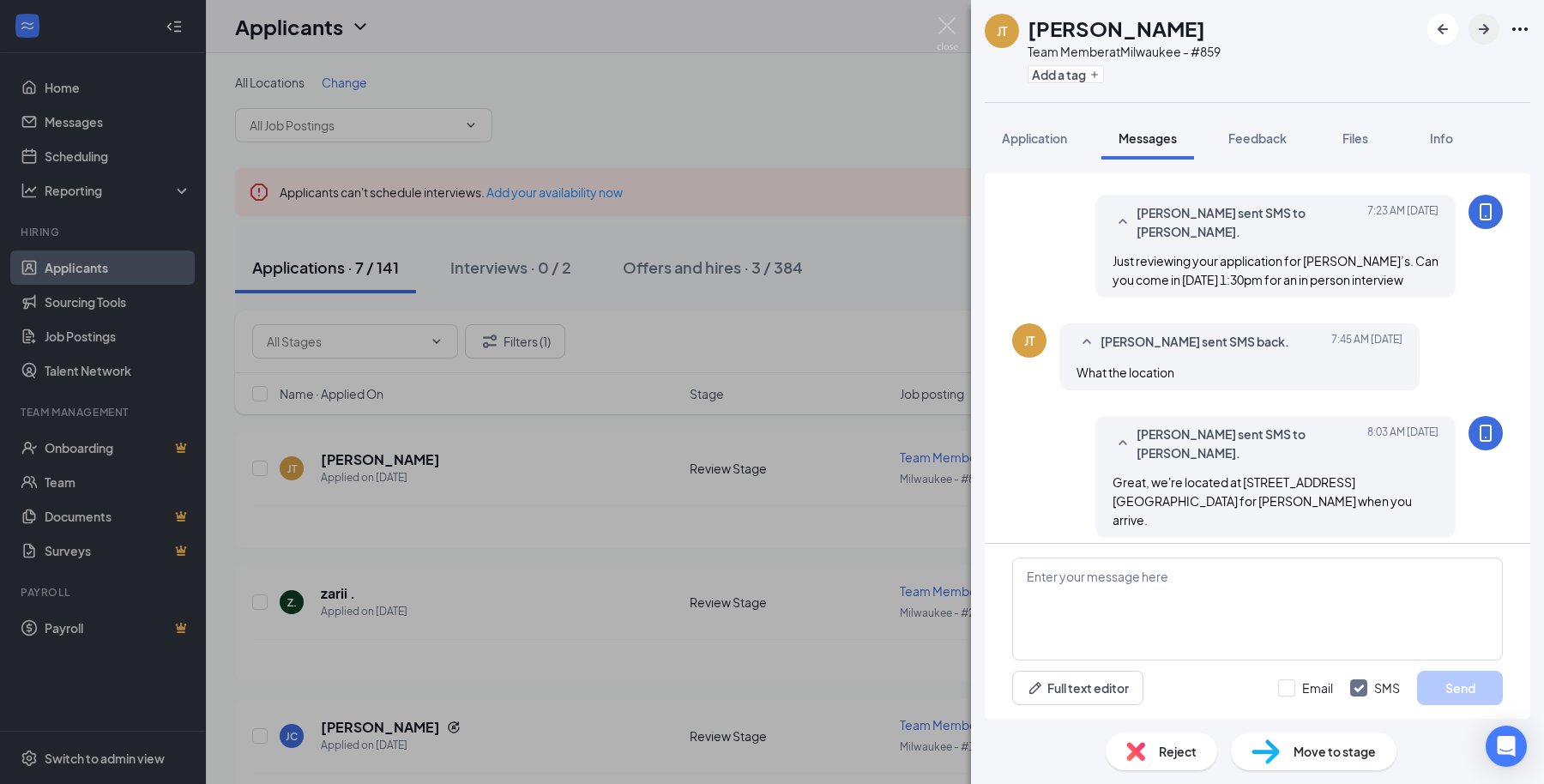
scroll to position [350, 0]
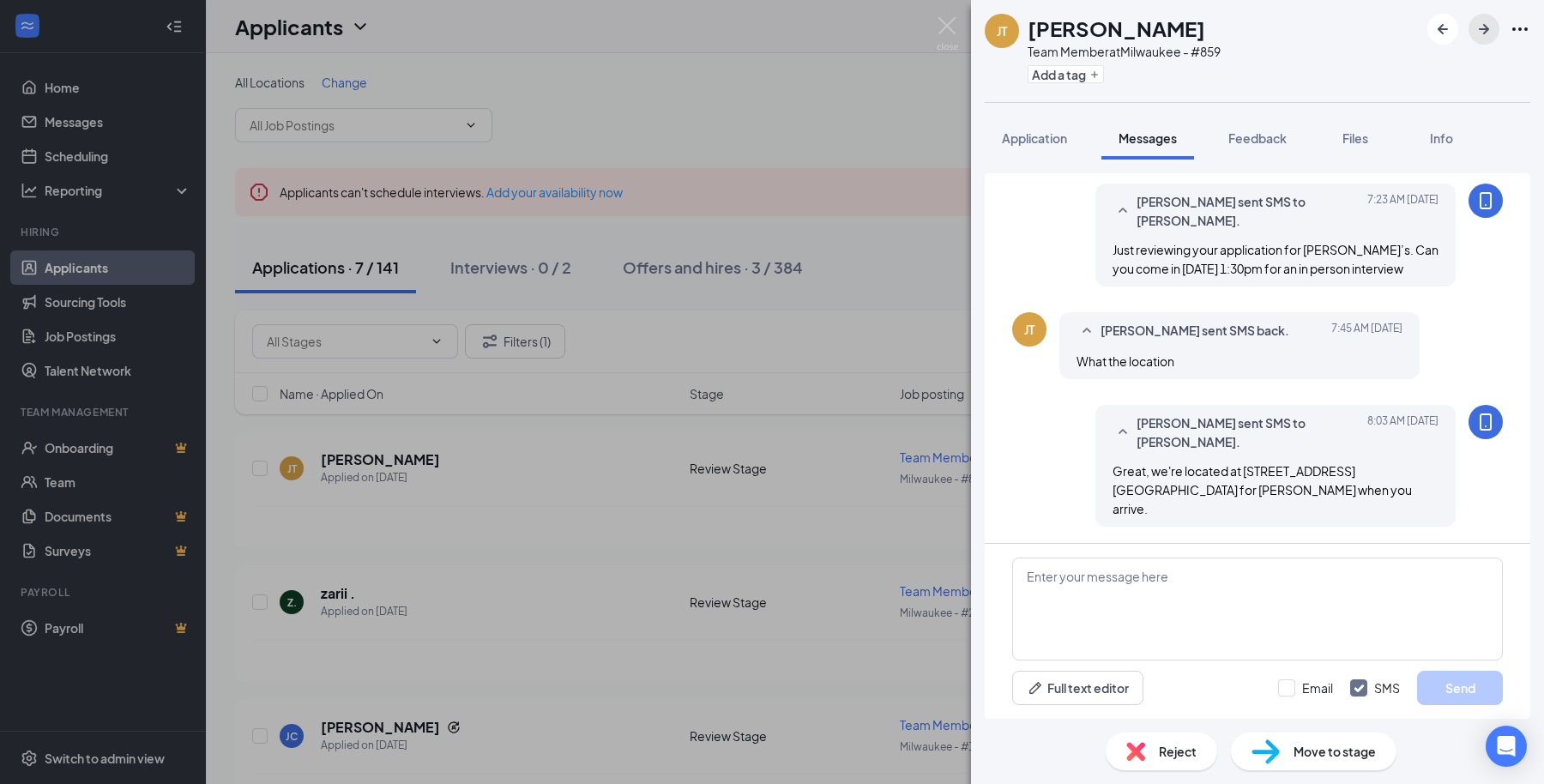
click at [1493, 38] on icon "ArrowRight" at bounding box center [1485, 30] width 21 height 21
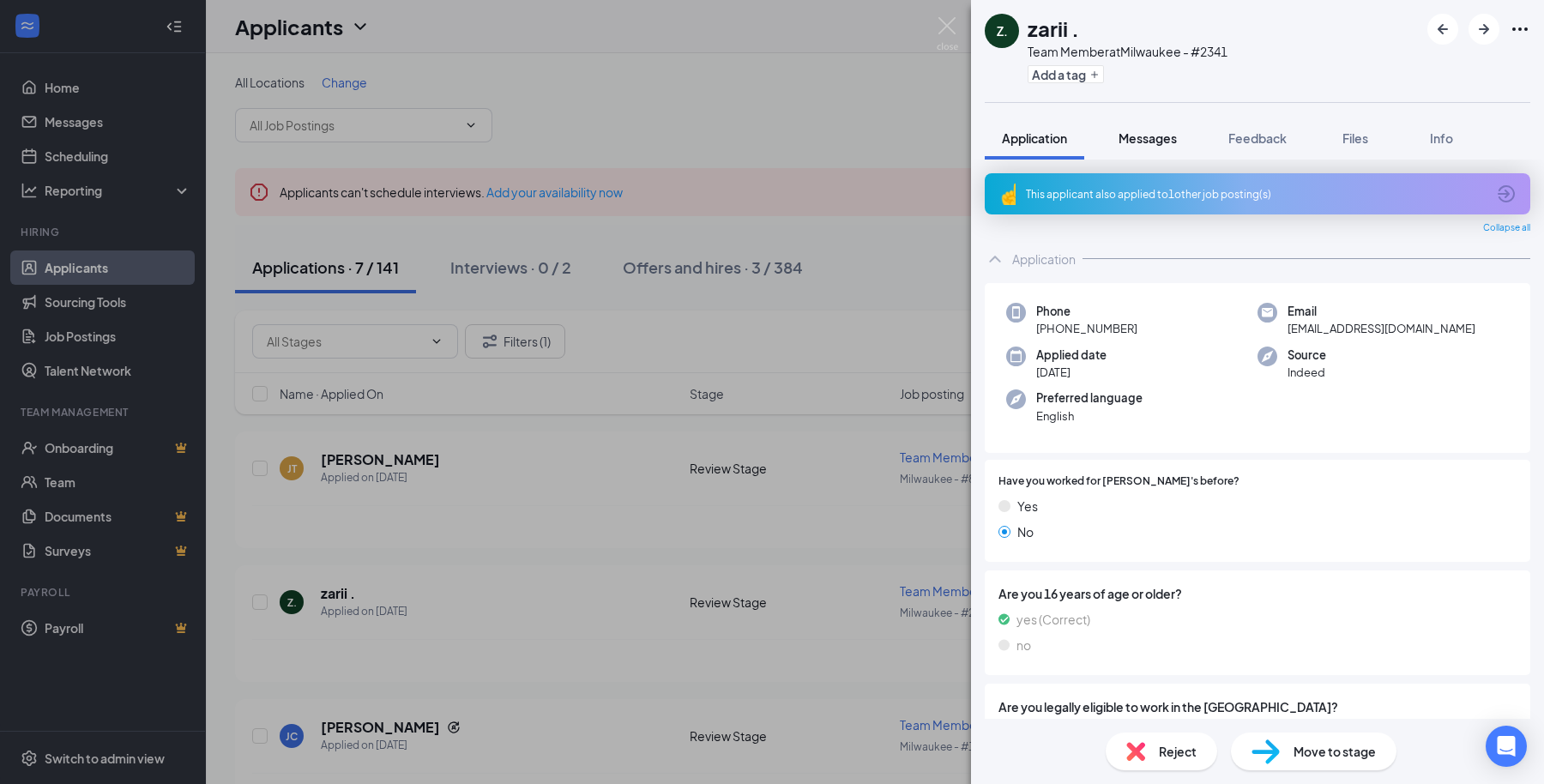
click at [1158, 143] on span "Messages" at bounding box center [1148, 138] width 59 height 16
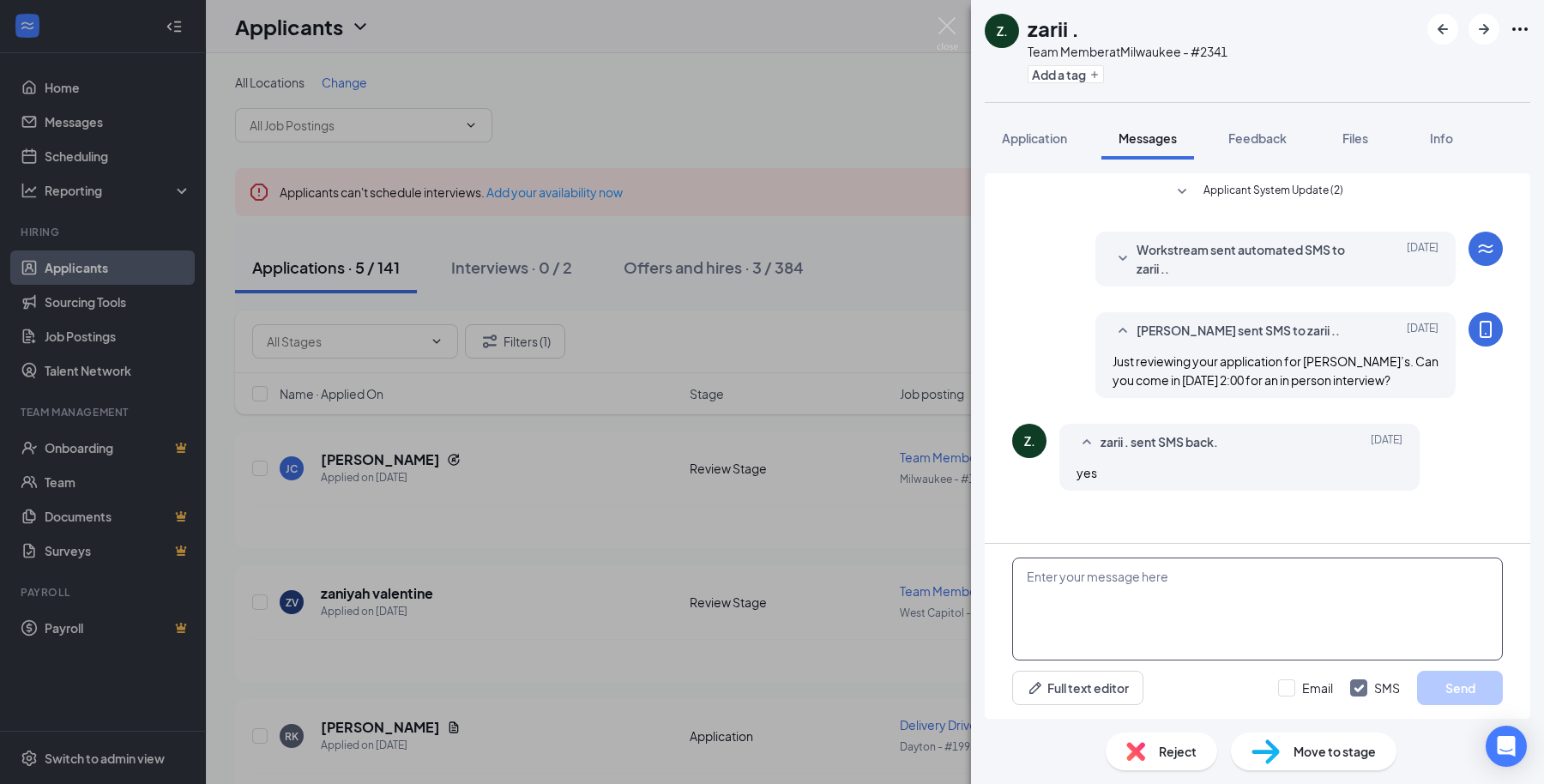
click at [1105, 617] on textarea at bounding box center [1258, 609] width 491 height 103
paste textarea "Great, we're located at [STREET_ADDRESS][GEOGRAPHIC_DATA] for Gabe when you arr…"
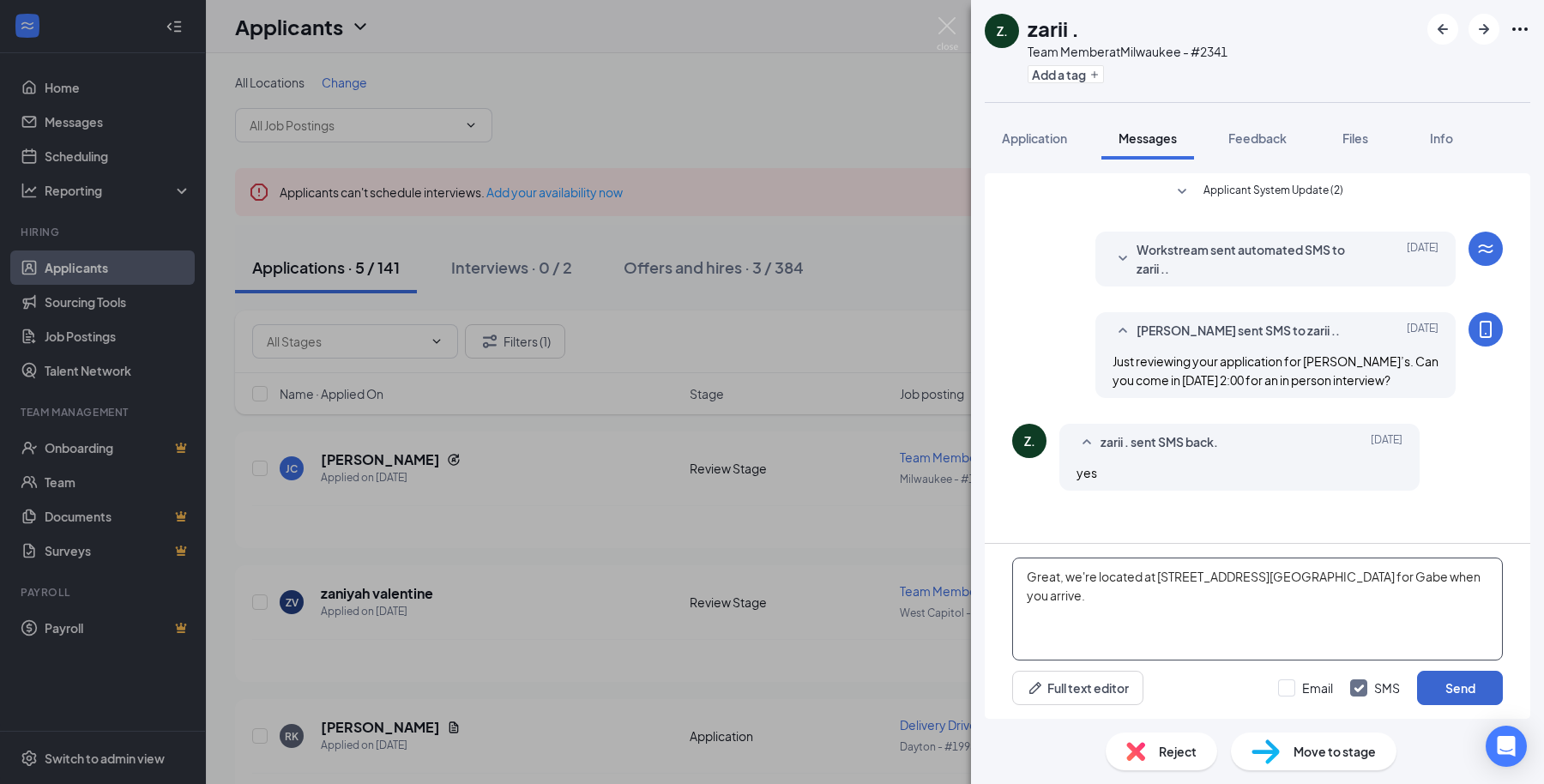
type textarea "Great, we're located at [STREET_ADDRESS][GEOGRAPHIC_DATA] for Gabe when you arr…"
drag, startPoint x: 1476, startPoint y: 684, endPoint x: 1460, endPoint y: 667, distance: 23.3
click at [1472, 684] on button "Send" at bounding box center [1460, 687] width 86 height 34
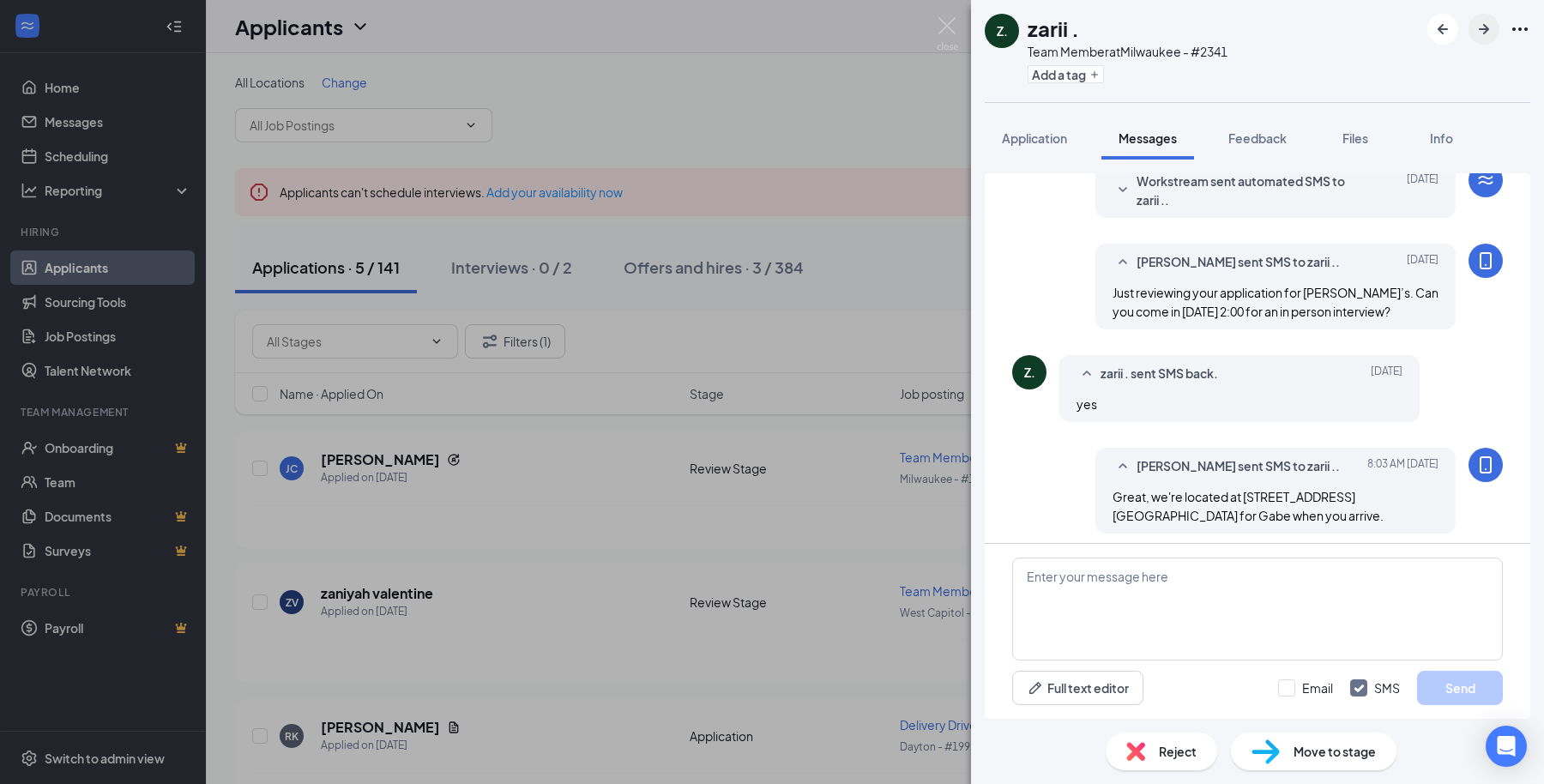
scroll to position [75, 0]
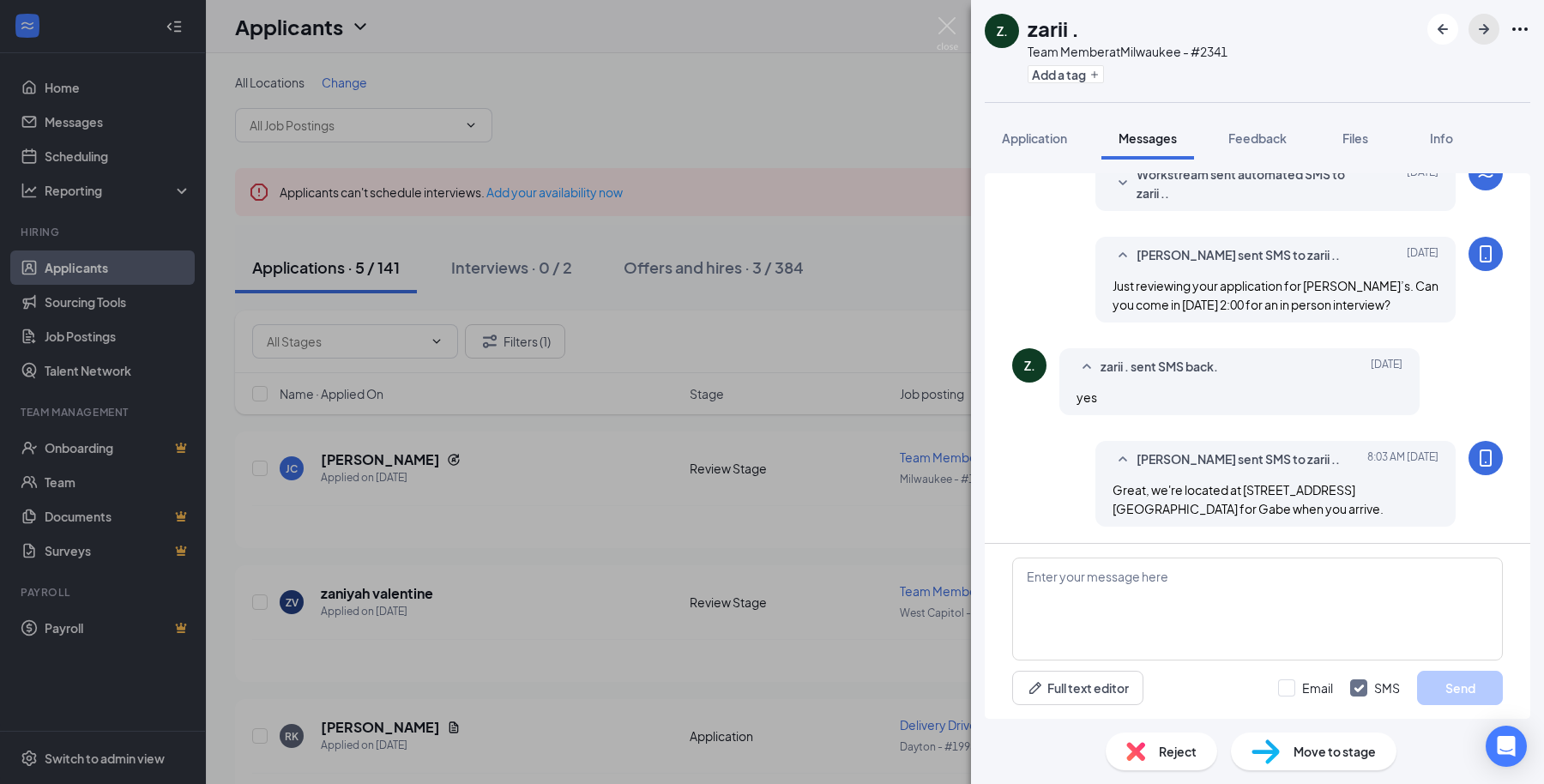
click at [1476, 18] on button "button" at bounding box center [1484, 29] width 31 height 31
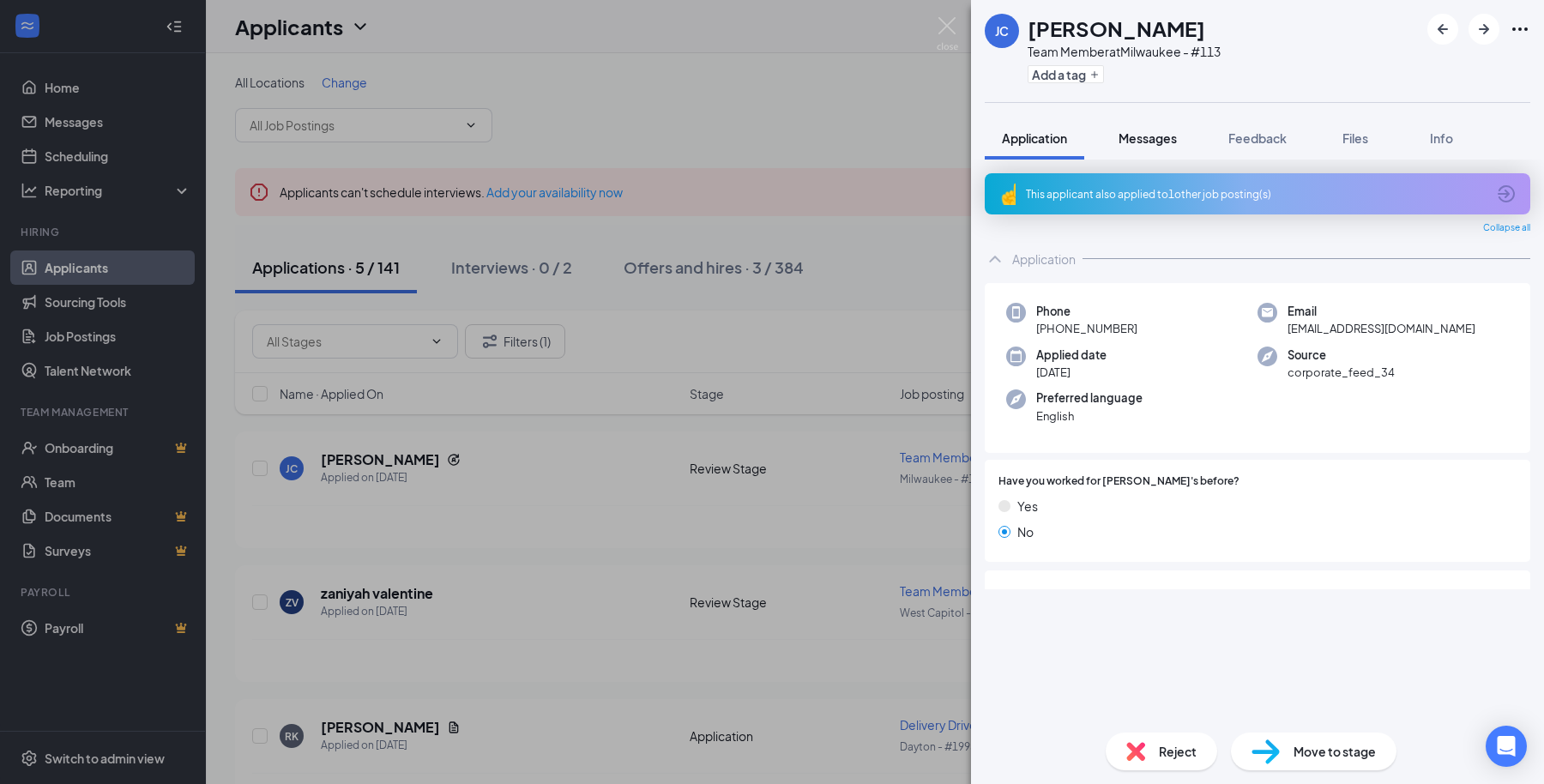
click at [1159, 144] on span "Messages" at bounding box center [1148, 138] width 59 height 16
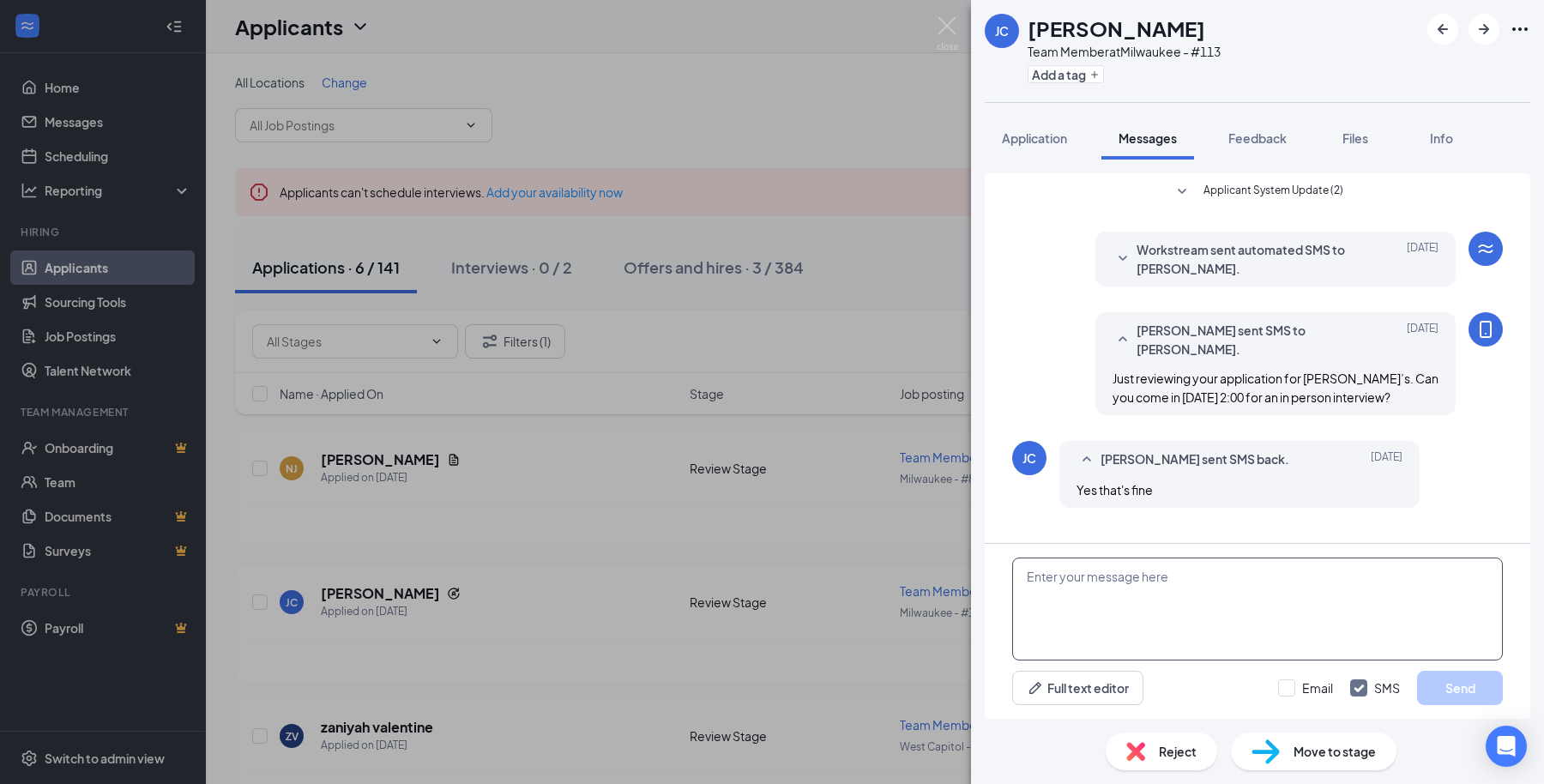
click at [1120, 602] on textarea at bounding box center [1258, 609] width 491 height 103
paste textarea "Great. We're located at [STREET_ADDRESS][PERSON_NAME] Ask for [PERSON_NAME] whe…"
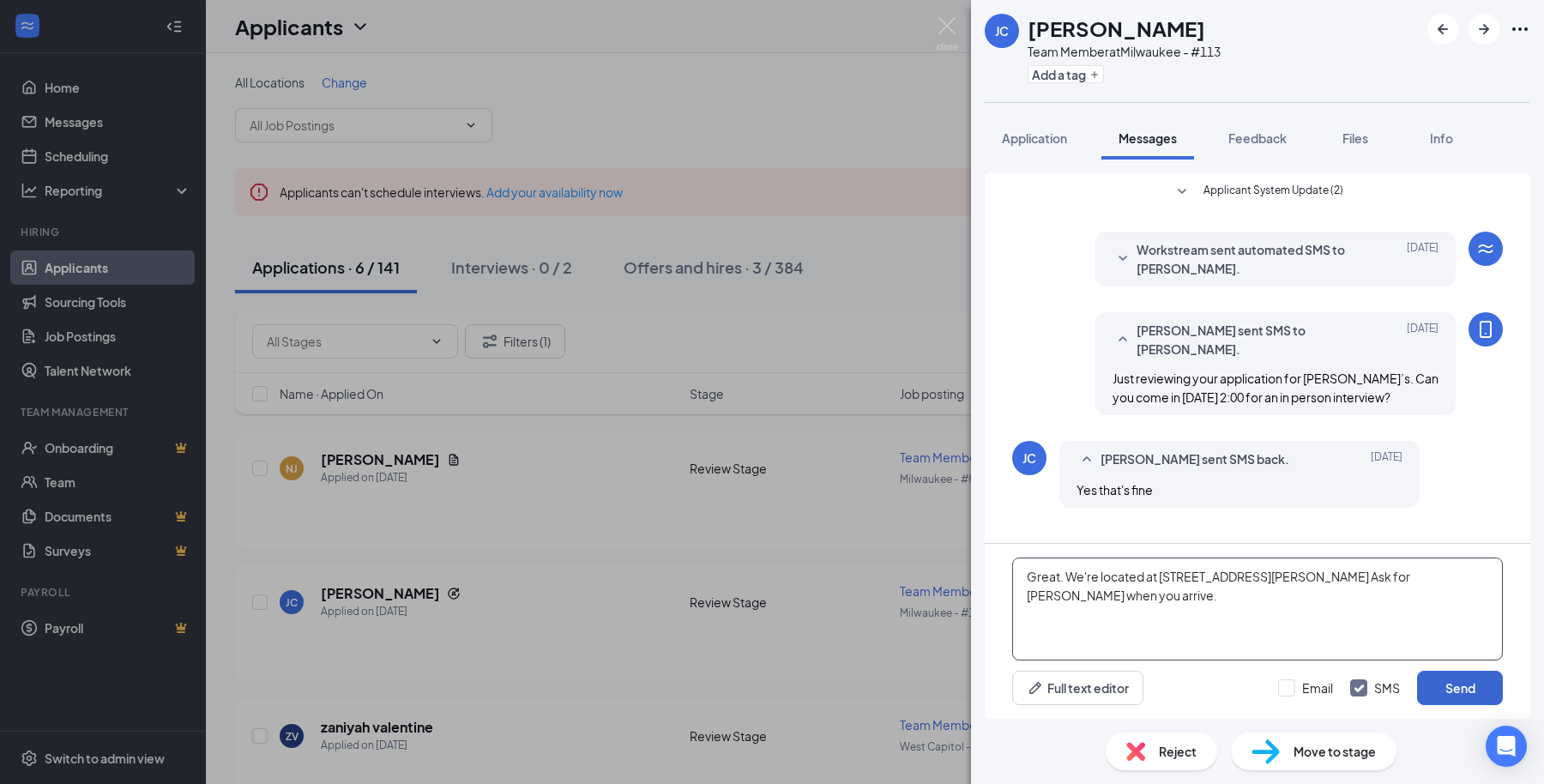
type textarea "Great. We're located at [STREET_ADDRESS][PERSON_NAME] Ask for [PERSON_NAME] whe…"
click at [1453, 679] on button "Send" at bounding box center [1460, 687] width 86 height 34
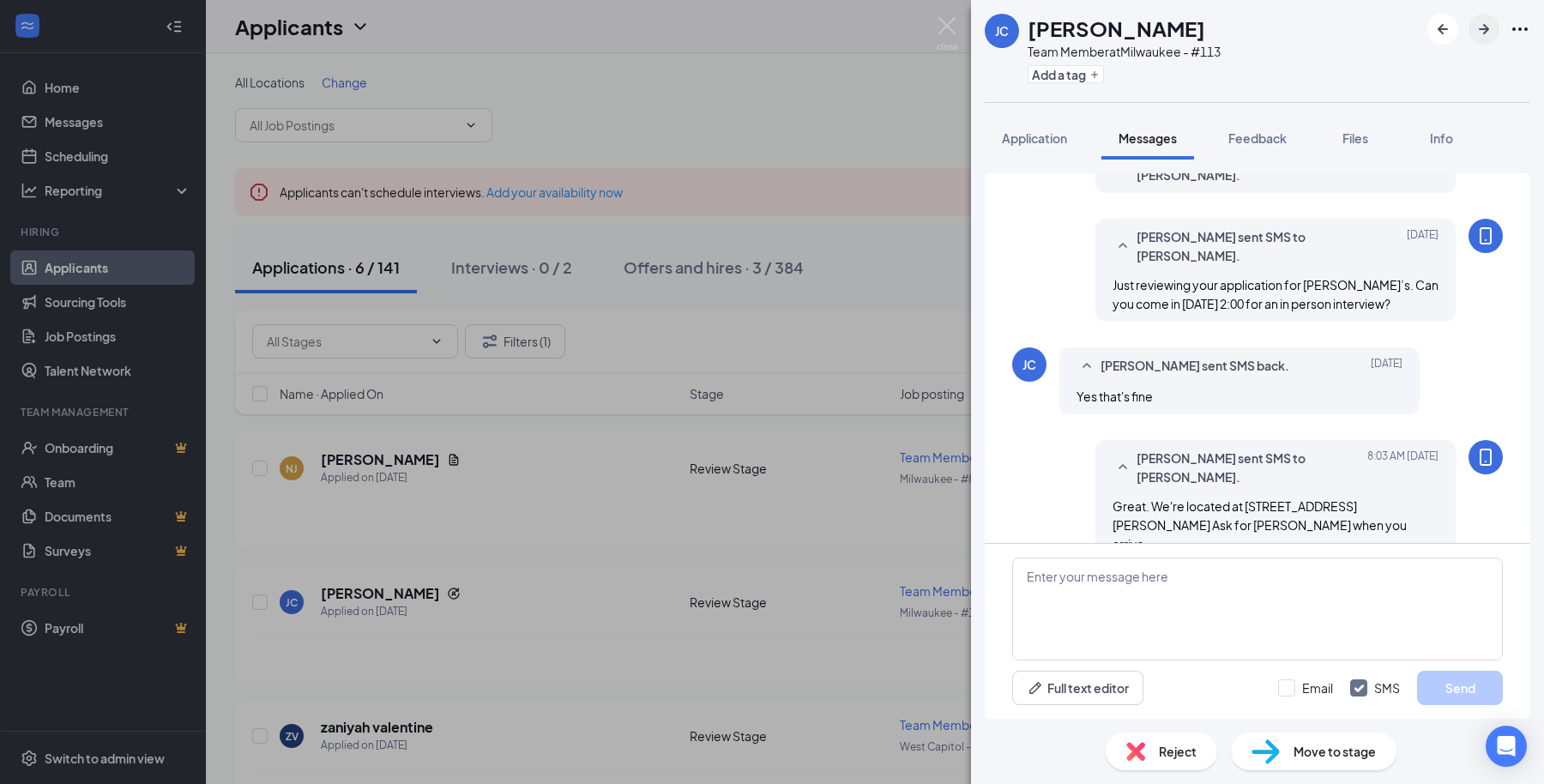
scroll to position [110, 0]
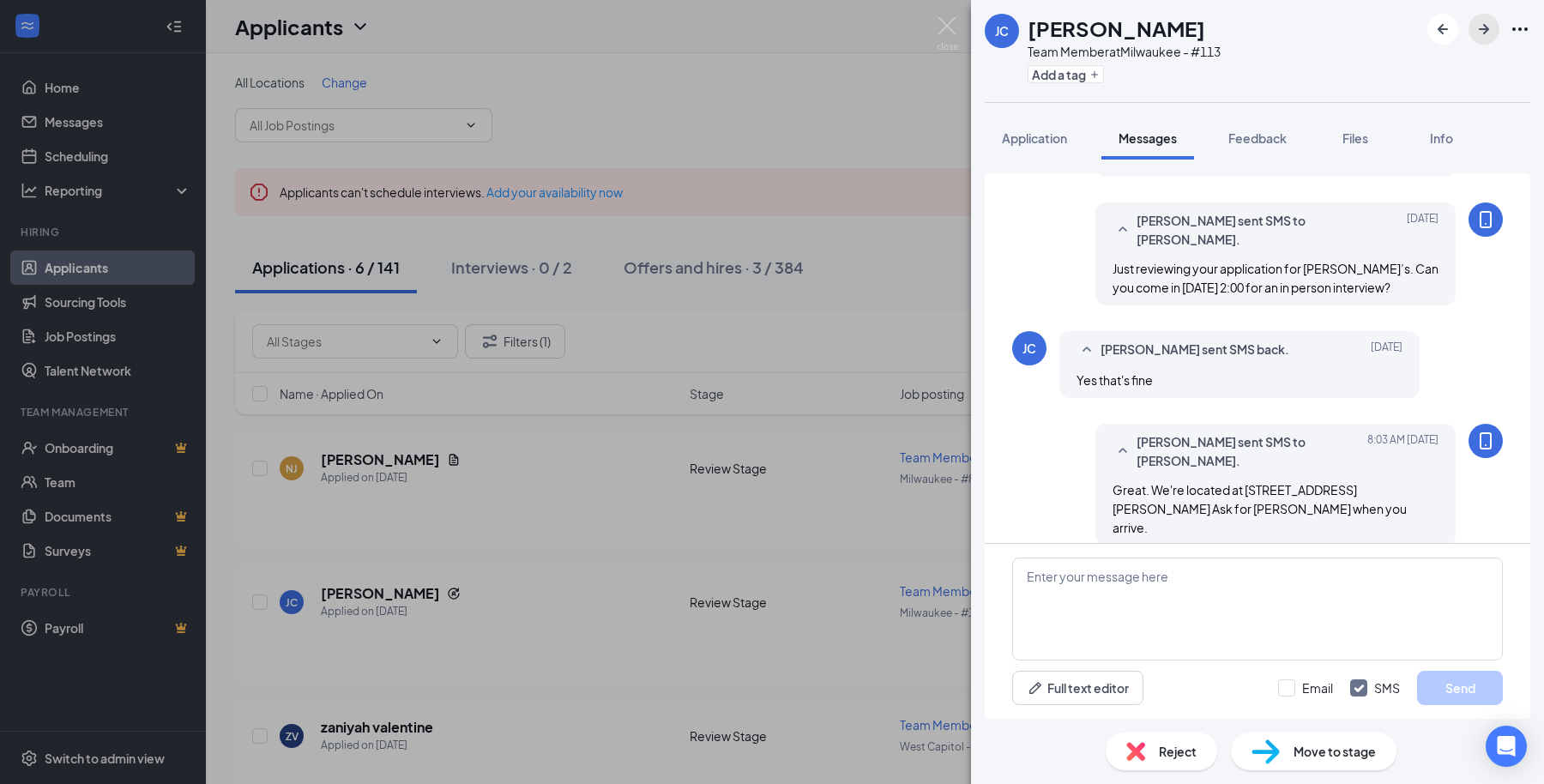
click at [1481, 31] on icon "ArrowRight" at bounding box center [1485, 30] width 21 height 21
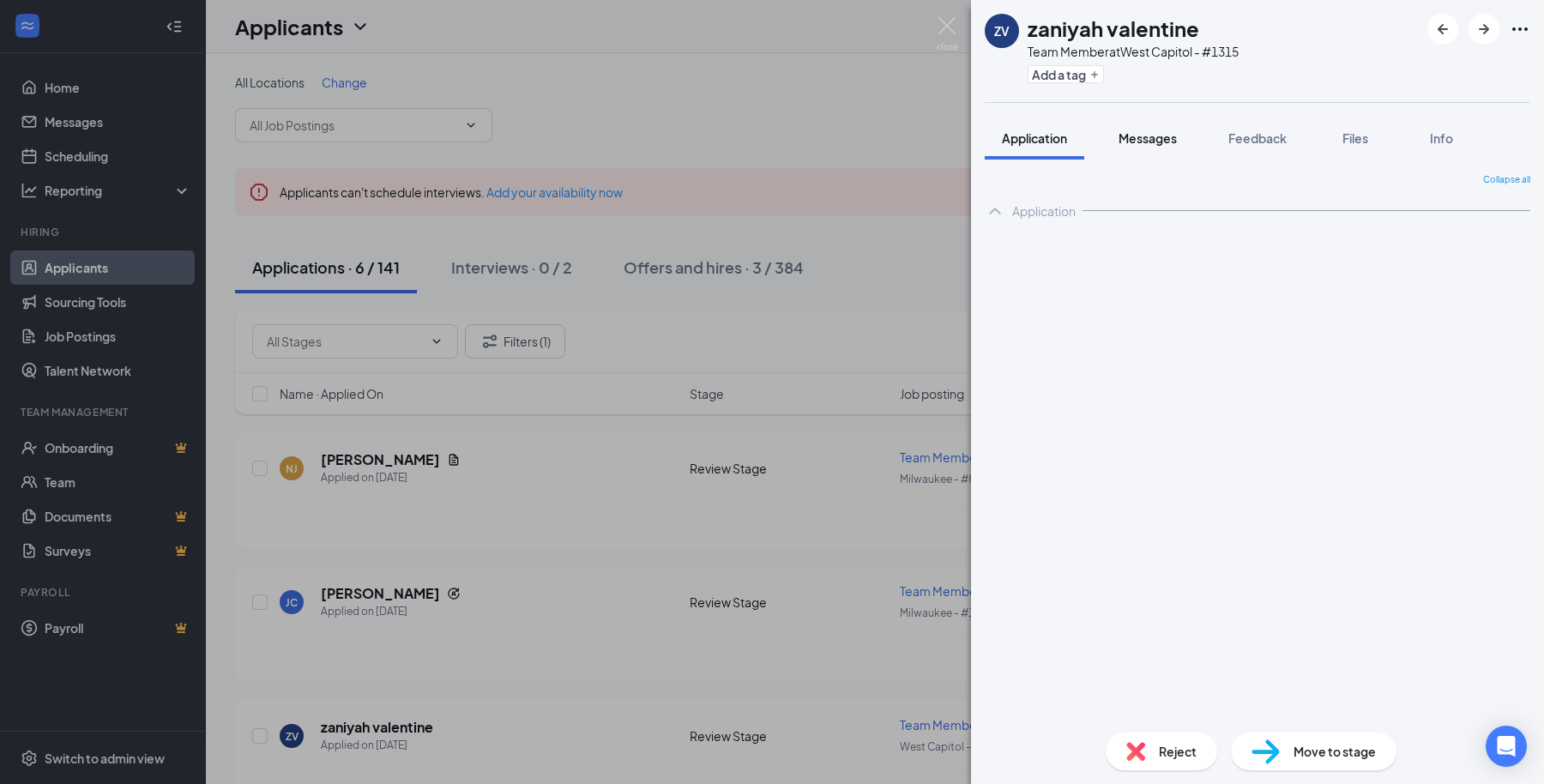
click at [1138, 146] on button "Messages" at bounding box center [1148, 138] width 93 height 43
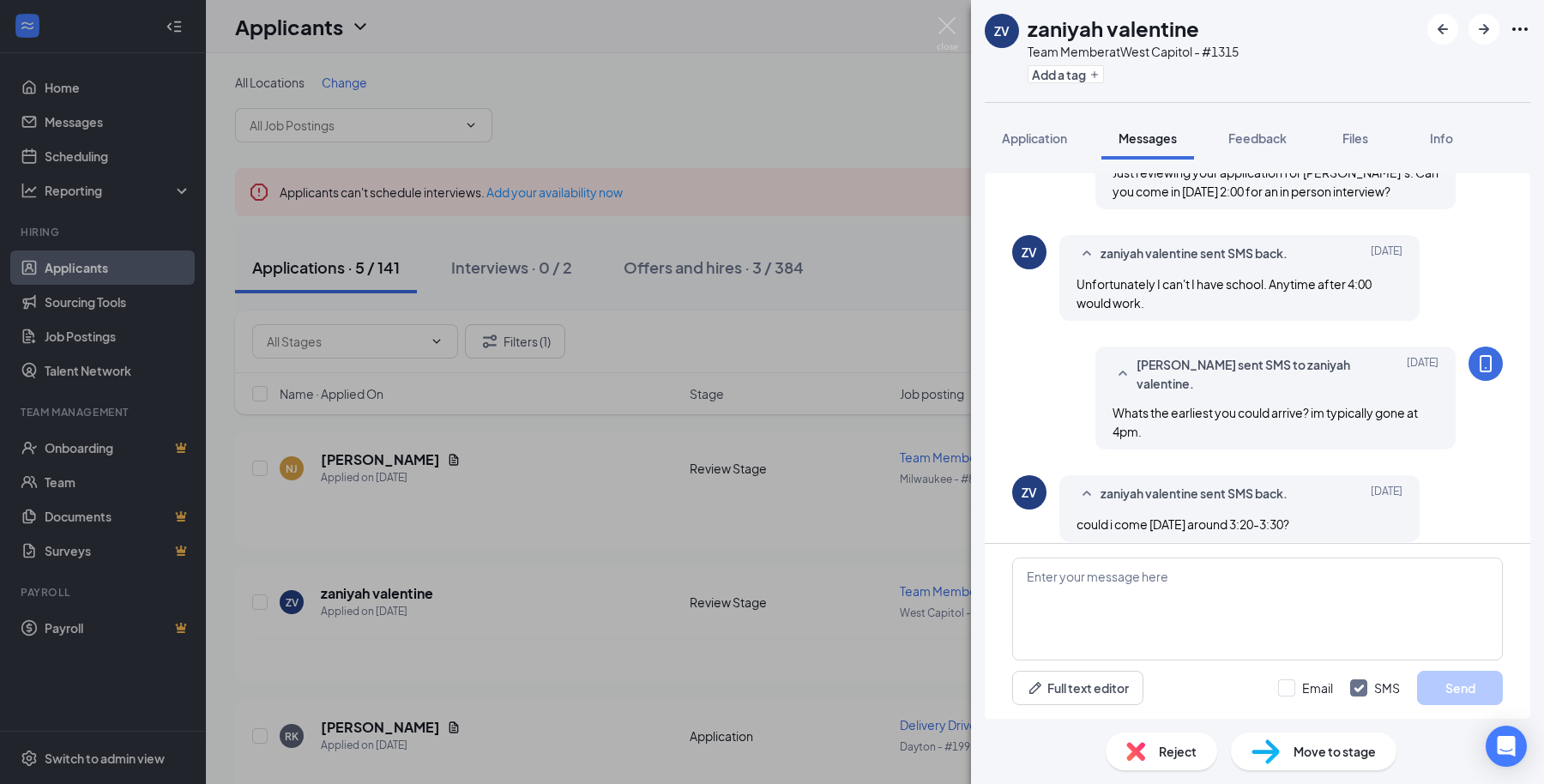
scroll to position [221, 0]
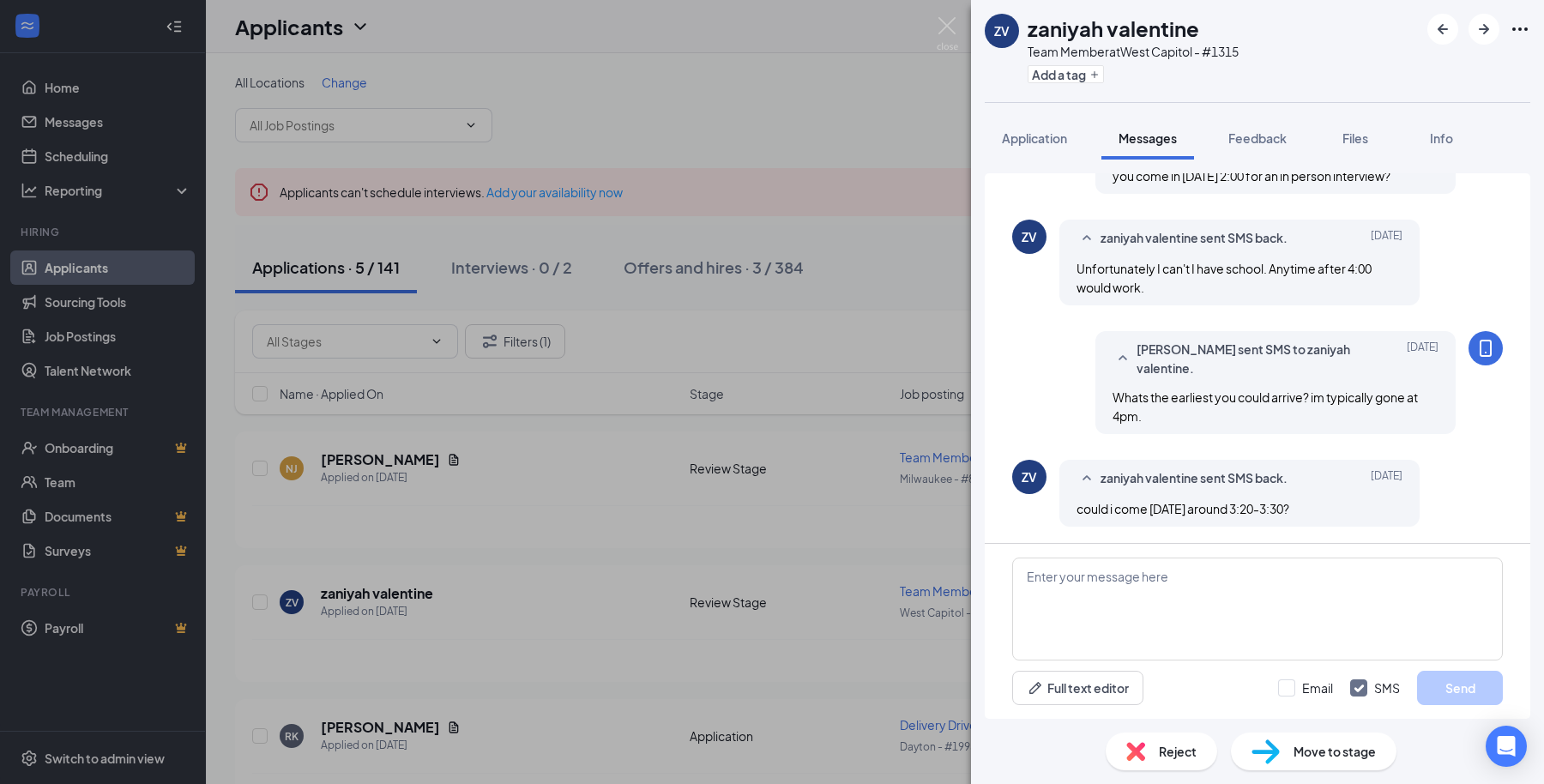
click at [1488, 44] on div at bounding box center [1479, 29] width 103 height 31
click at [1485, 44] on button "button" at bounding box center [1484, 29] width 31 height 31
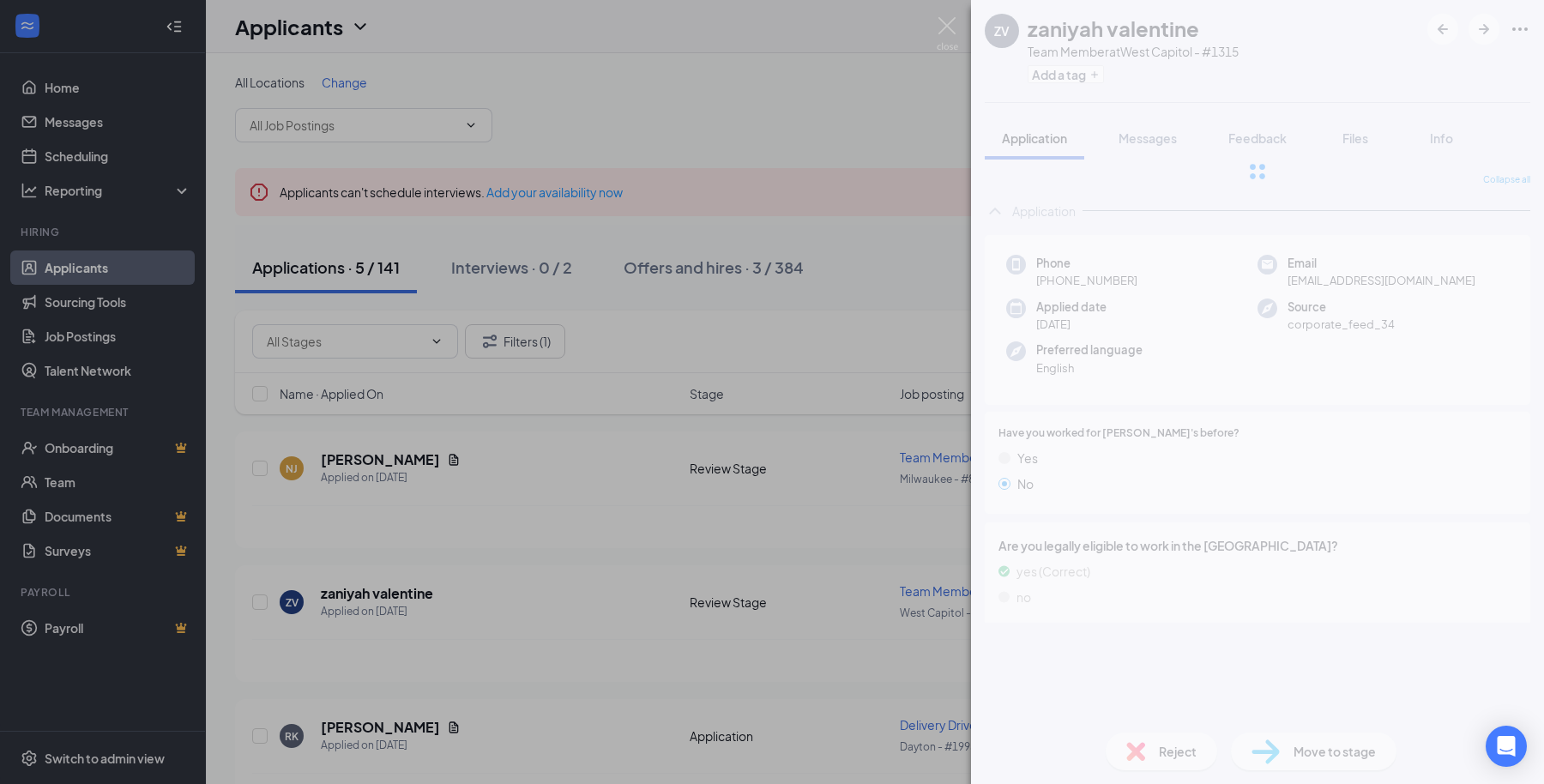
click at [1155, 133] on div at bounding box center [1258, 171] width 573 height 343
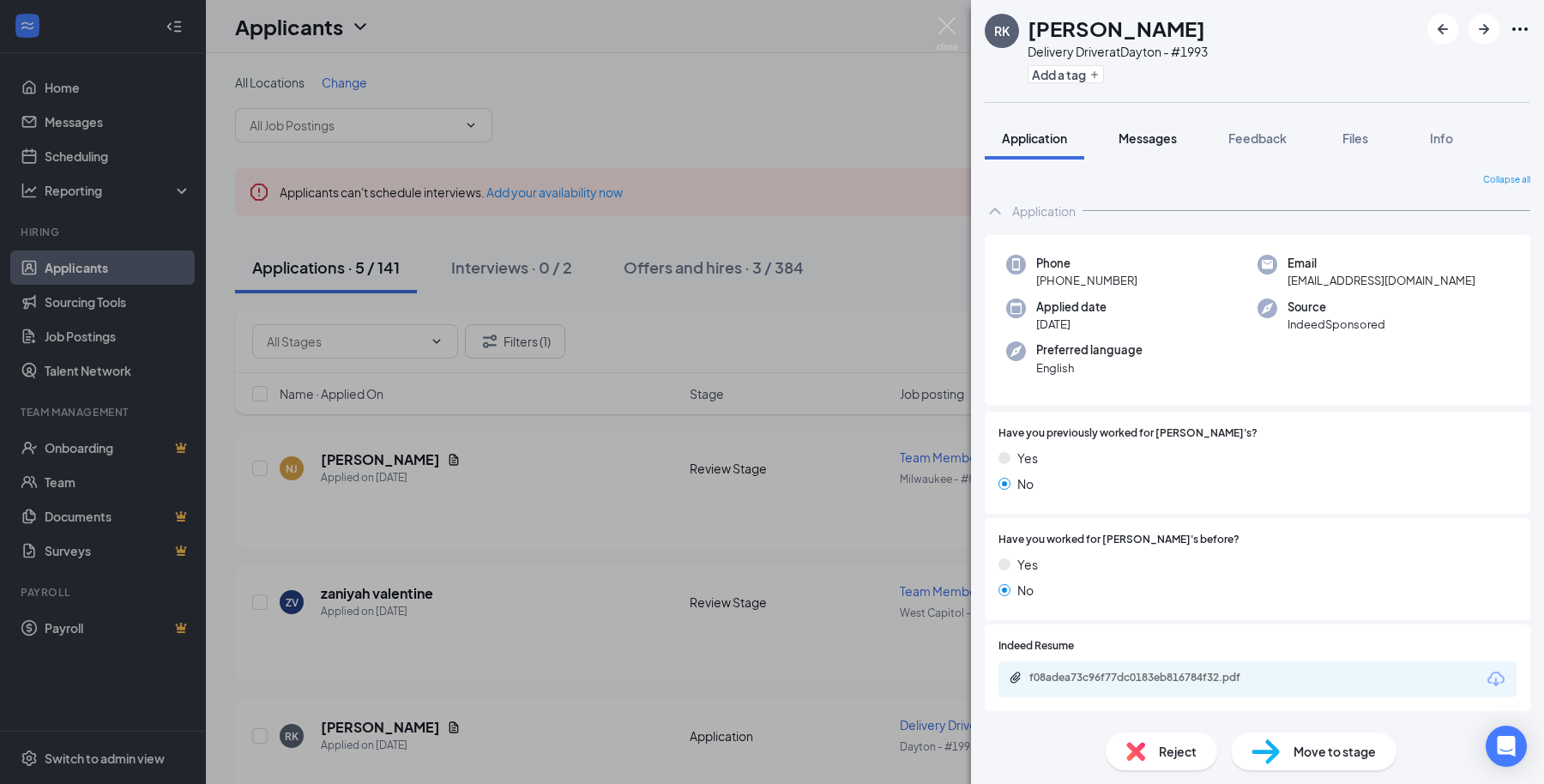
click at [1167, 142] on span "Messages" at bounding box center [1148, 138] width 59 height 16
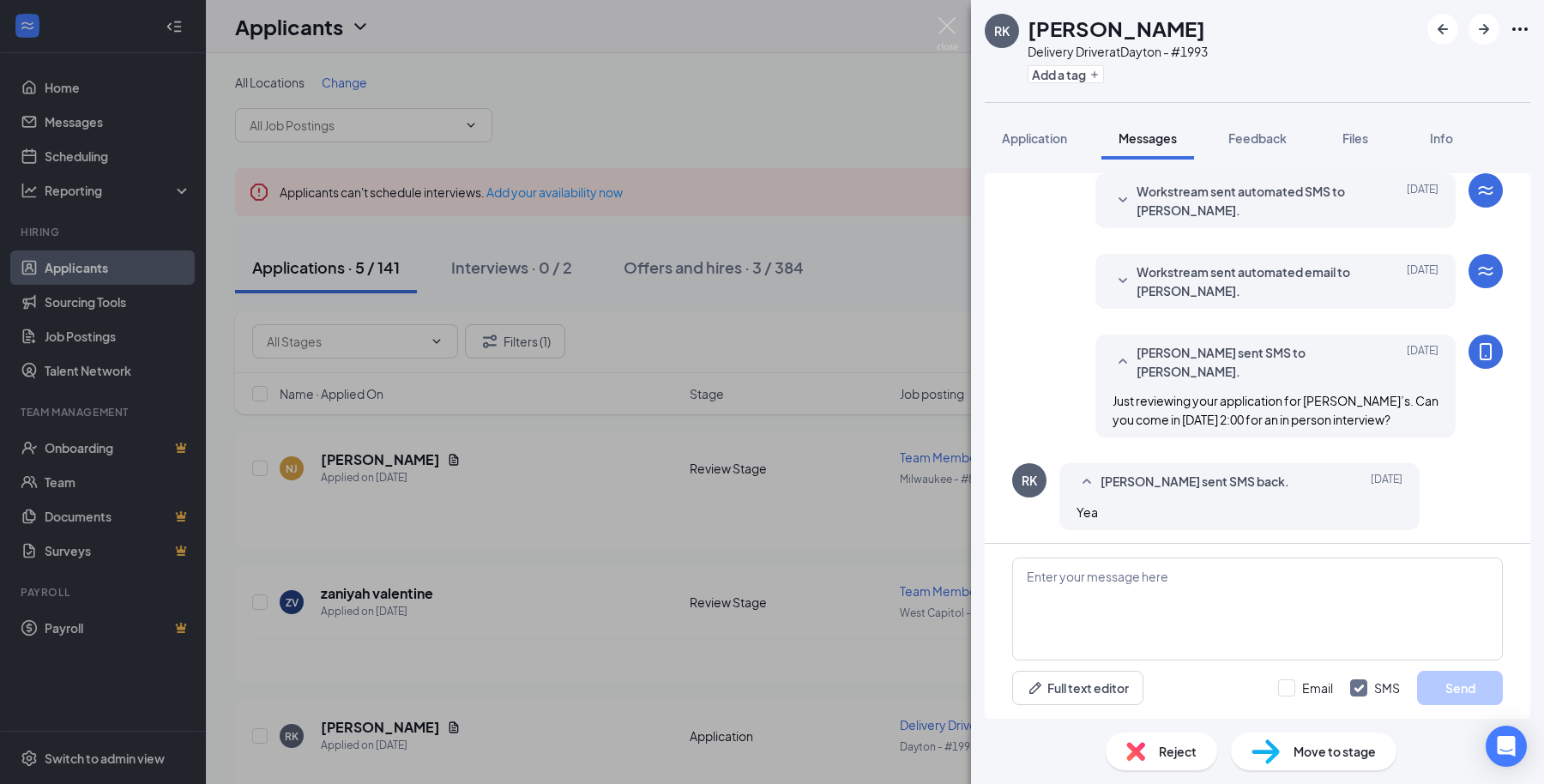
scroll to position [61, 0]
click at [1209, 418] on span "Just reviewing your application for [PERSON_NAME]’s. Can you come in [DATE] 2:0…" at bounding box center [1275, 407] width 326 height 34
click at [1450, 492] on div "RK [PERSON_NAME] sent SMS back. [DATE] Yea" at bounding box center [1258, 499] width 491 height 75
click at [1464, 485] on div "RK [PERSON_NAME] sent SMS back. [DATE] Yea" at bounding box center [1258, 499] width 491 height 75
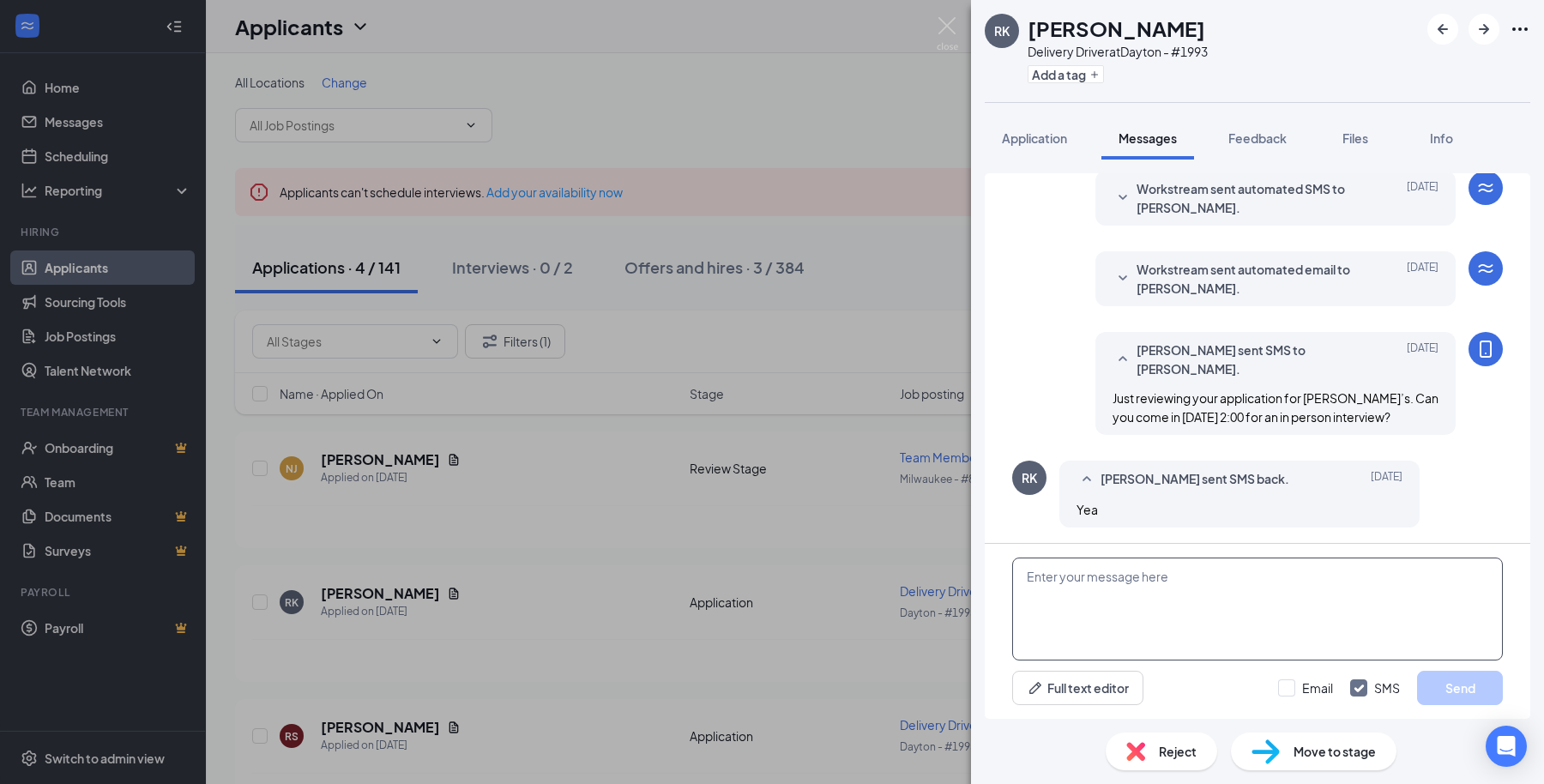
click at [1096, 607] on textarea at bounding box center [1258, 609] width 491 height 103
paste textarea "Great, we're located at [STREET_ADDRESS]. Ask for [PERSON_NAME] when you arrive."
type textarea "Great, we're located at [STREET_ADDRESS]. Ask for [PERSON_NAME] when you arrive."
drag, startPoint x: 1464, startPoint y: 679, endPoint x: 1456, endPoint y: 663, distance: 17.9
click at [1461, 680] on button "Send" at bounding box center [1460, 687] width 86 height 34
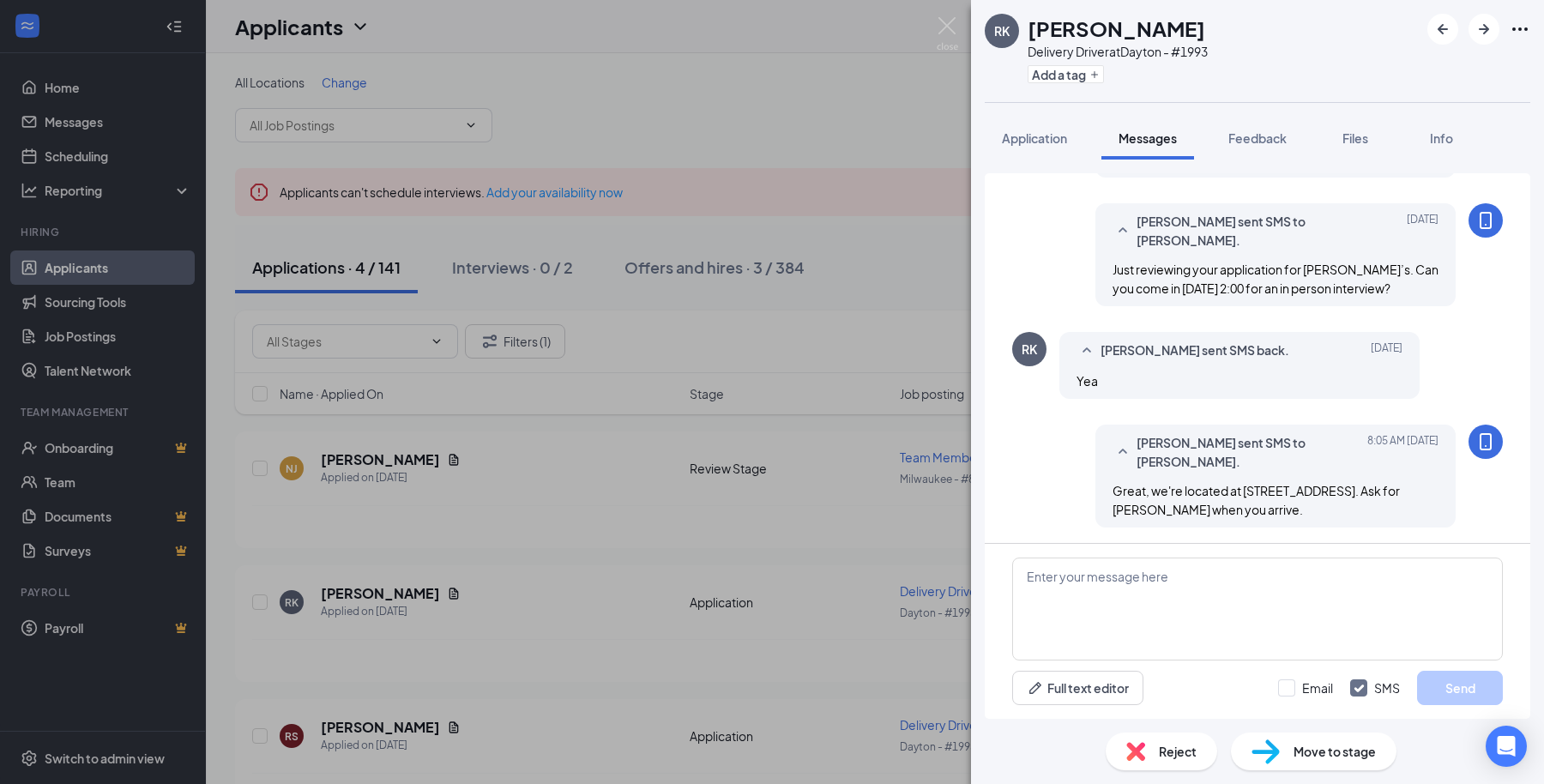
scroll to position [189, 0]
click at [1142, 626] on textarea at bounding box center [1258, 609] width 491 height 103
type textarea "*Ask for Jayce or Austin"
click at [1448, 684] on button "Send" at bounding box center [1460, 687] width 86 height 34
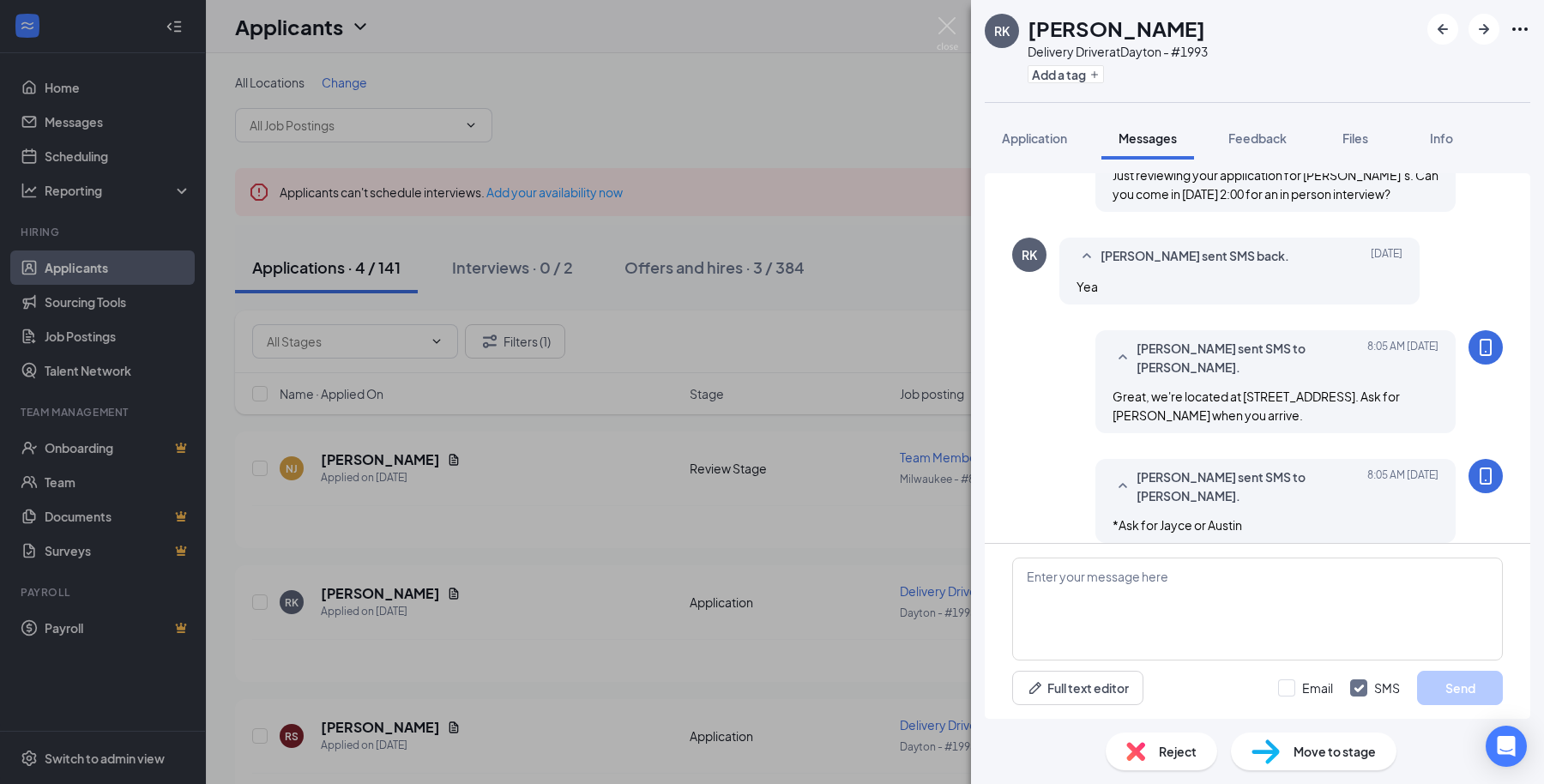
scroll to position [300, 0]
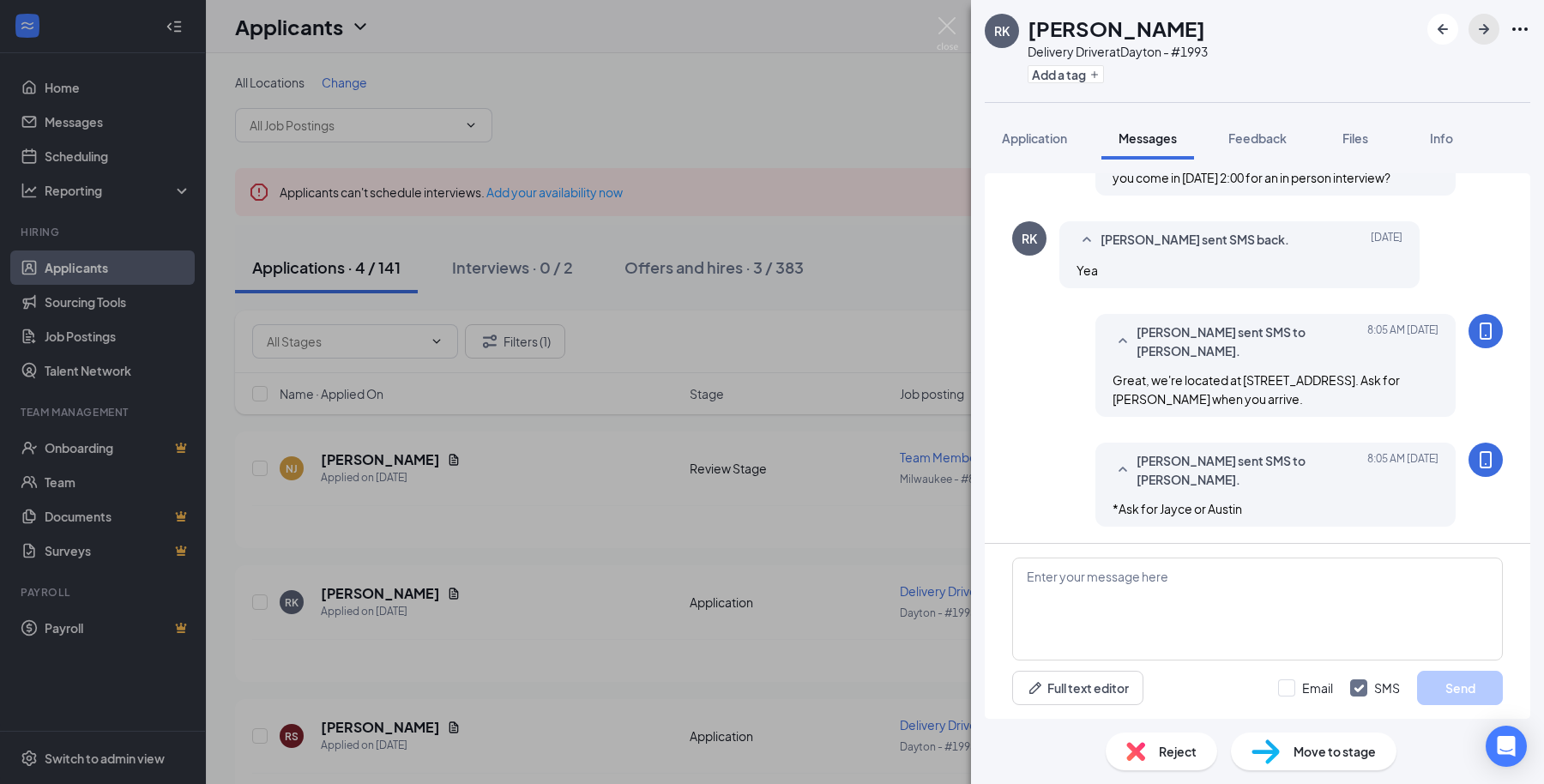
click at [1483, 31] on icon "ArrowRight" at bounding box center [1485, 30] width 21 height 21
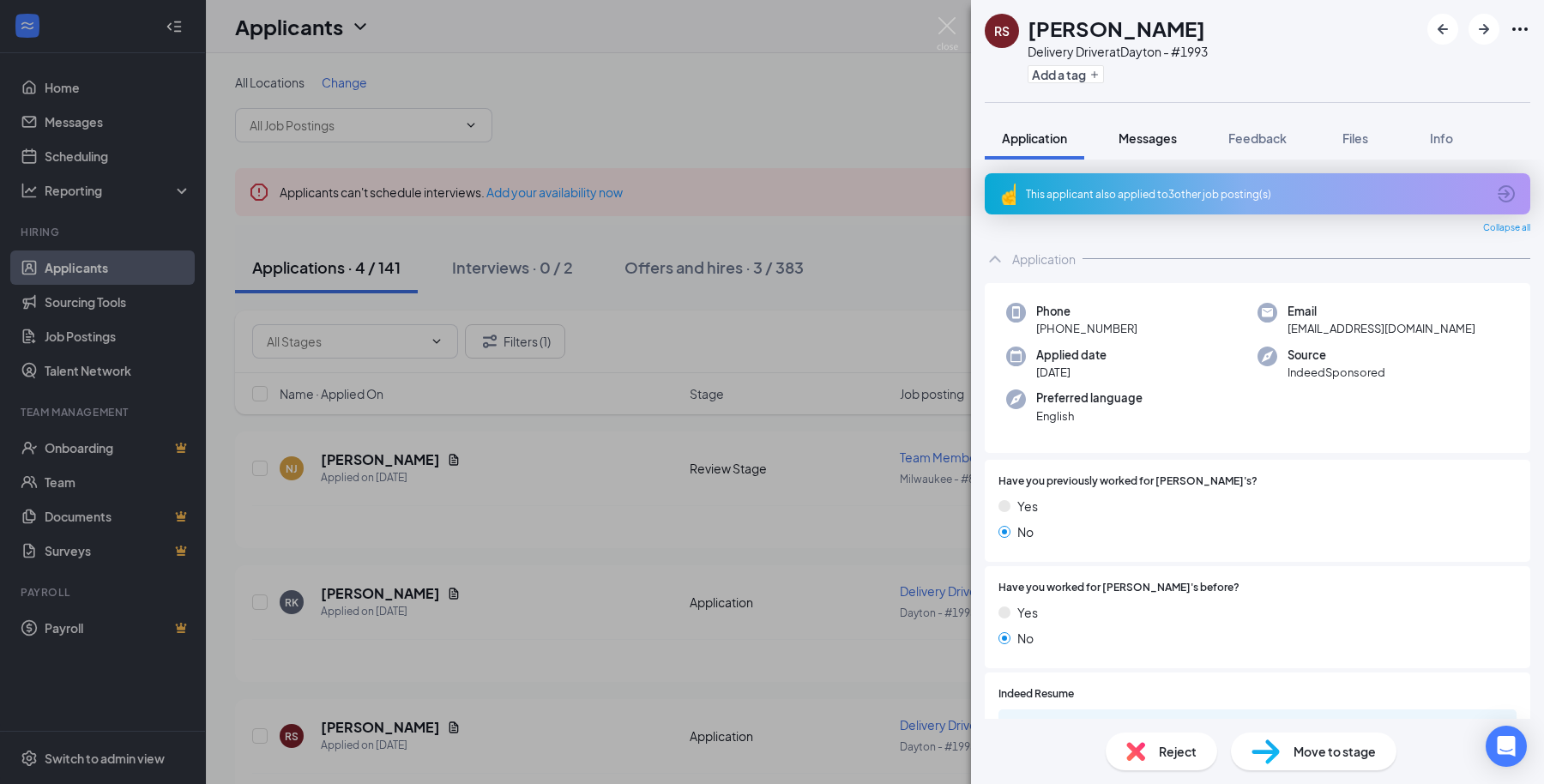
click at [1134, 138] on span "Messages" at bounding box center [1148, 138] width 59 height 16
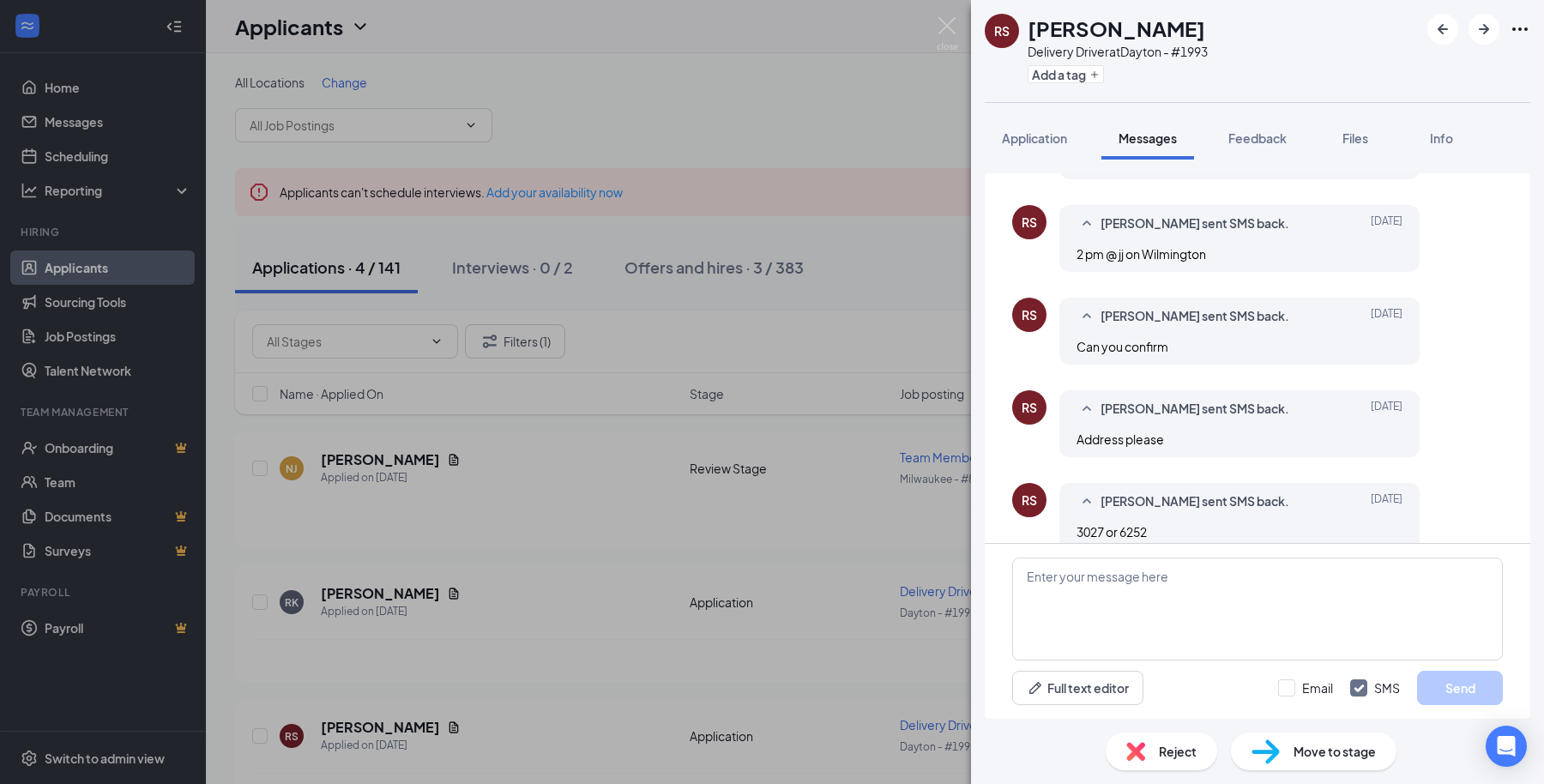
scroll to position [396, 0]
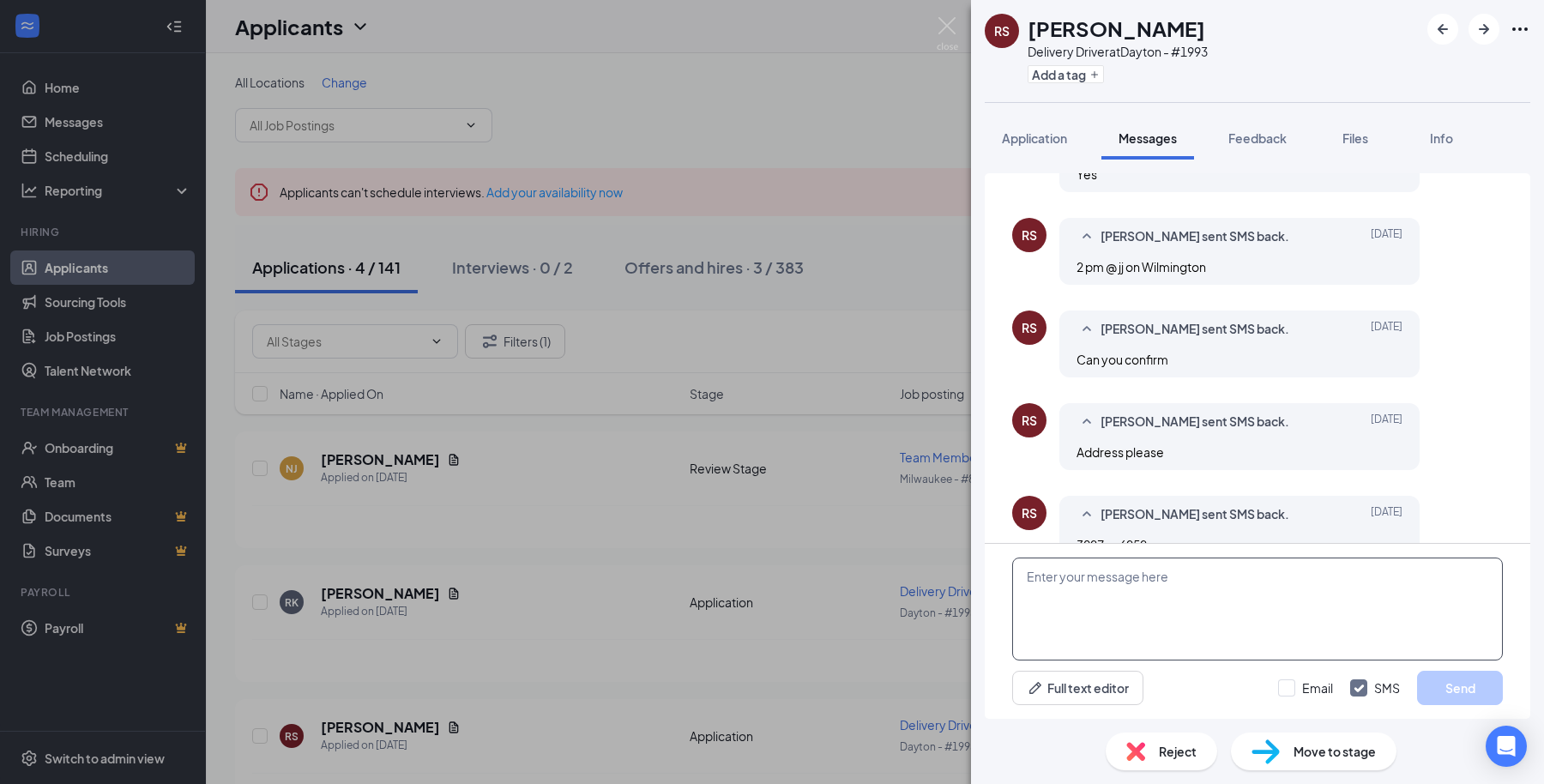
click at [1053, 622] on textarea at bounding box center [1258, 609] width 491 height 103
paste textarea "Great, we're located at [STREET_ADDRESS]. Ask for [PERSON_NAME] or [PERSON_NAME…"
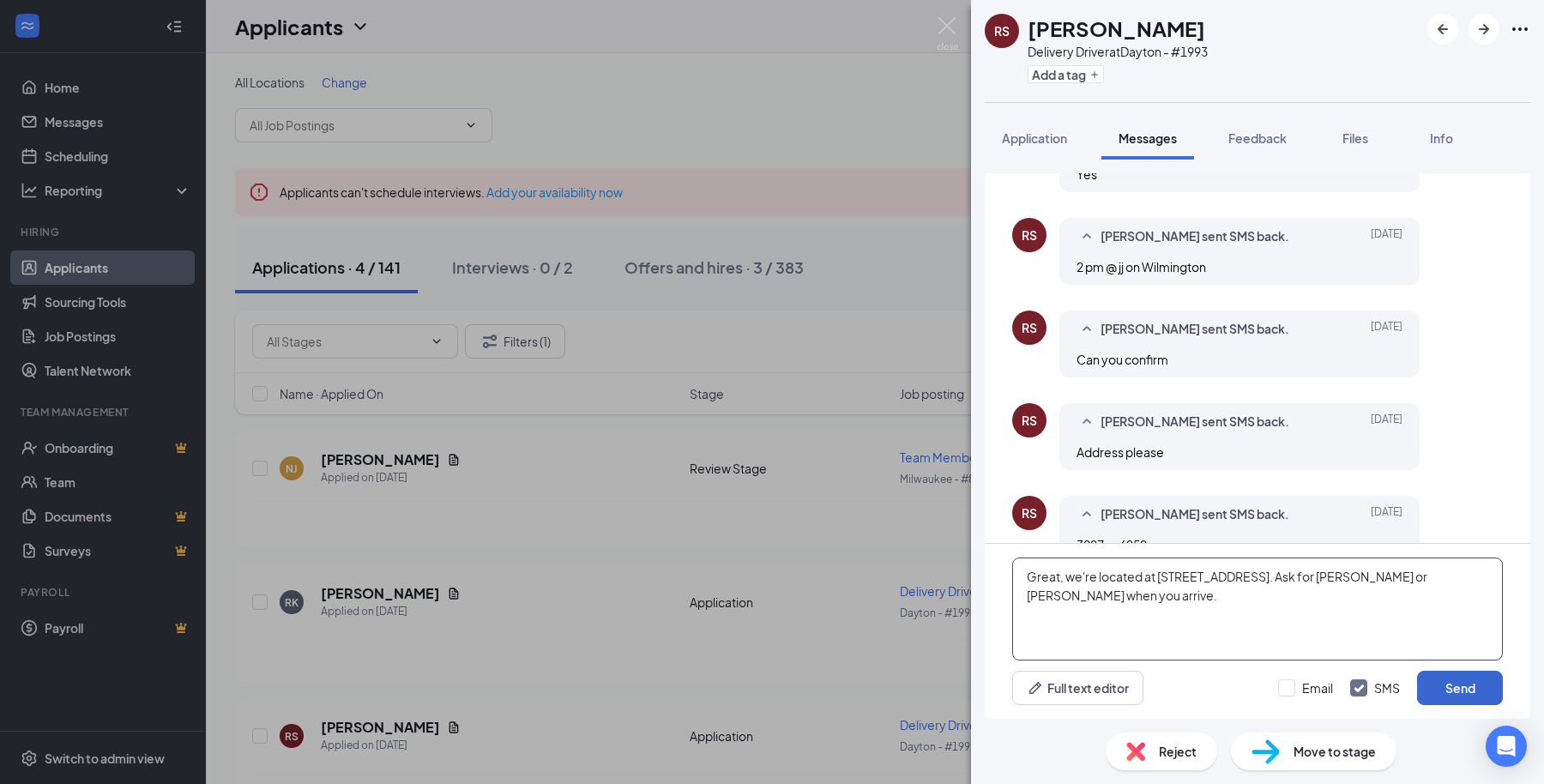
type textarea "Great, we're located at [STREET_ADDRESS]. Ask for [PERSON_NAME] or [PERSON_NAME…"
click at [1439, 691] on button "Send" at bounding box center [1460, 687] width 86 height 34
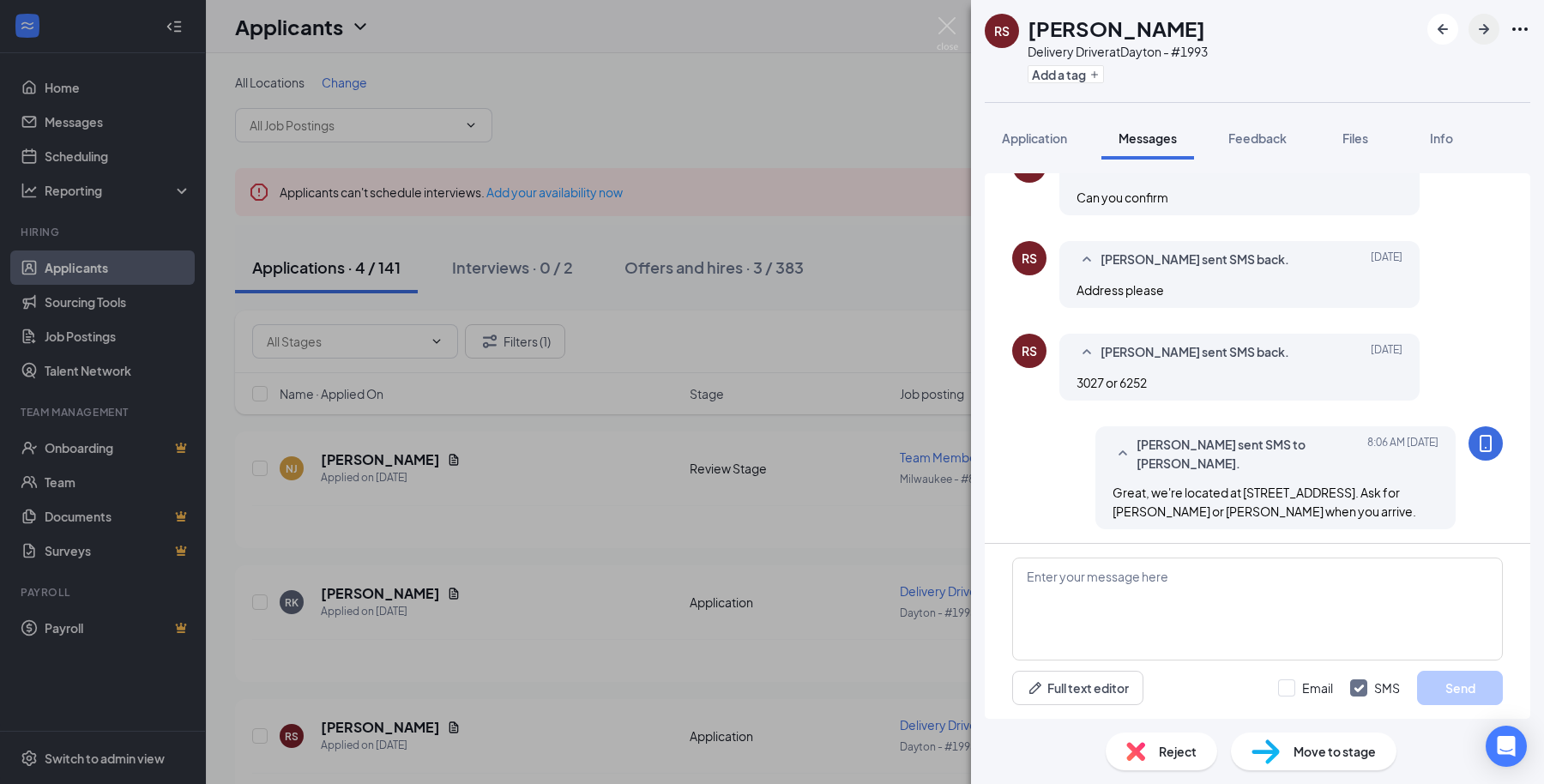
scroll to position [560, 0]
click at [1481, 29] on icon "ArrowRight" at bounding box center [1485, 30] width 10 height 10
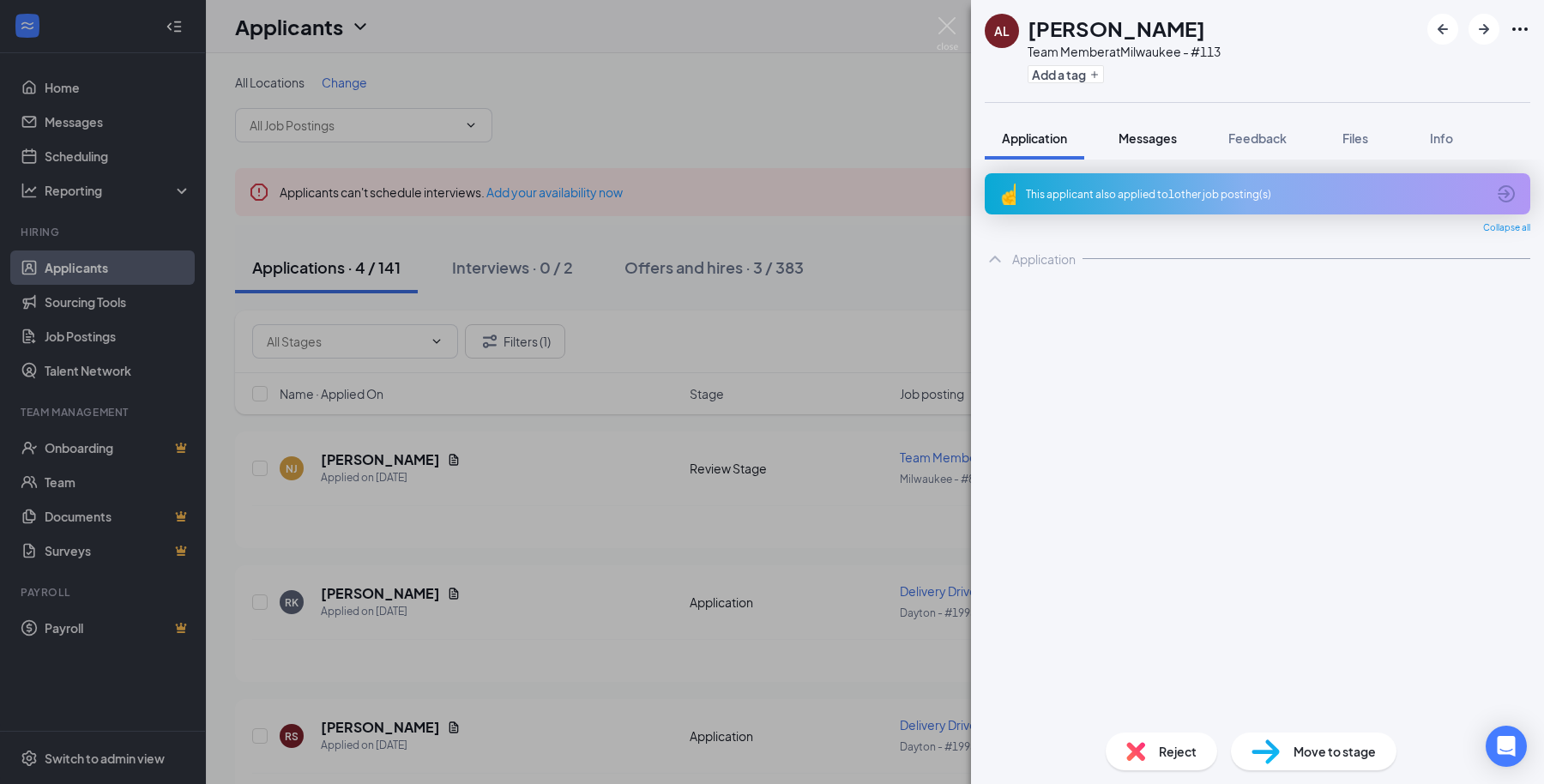
click at [1165, 130] on span "Messages" at bounding box center [1148, 138] width 59 height 16
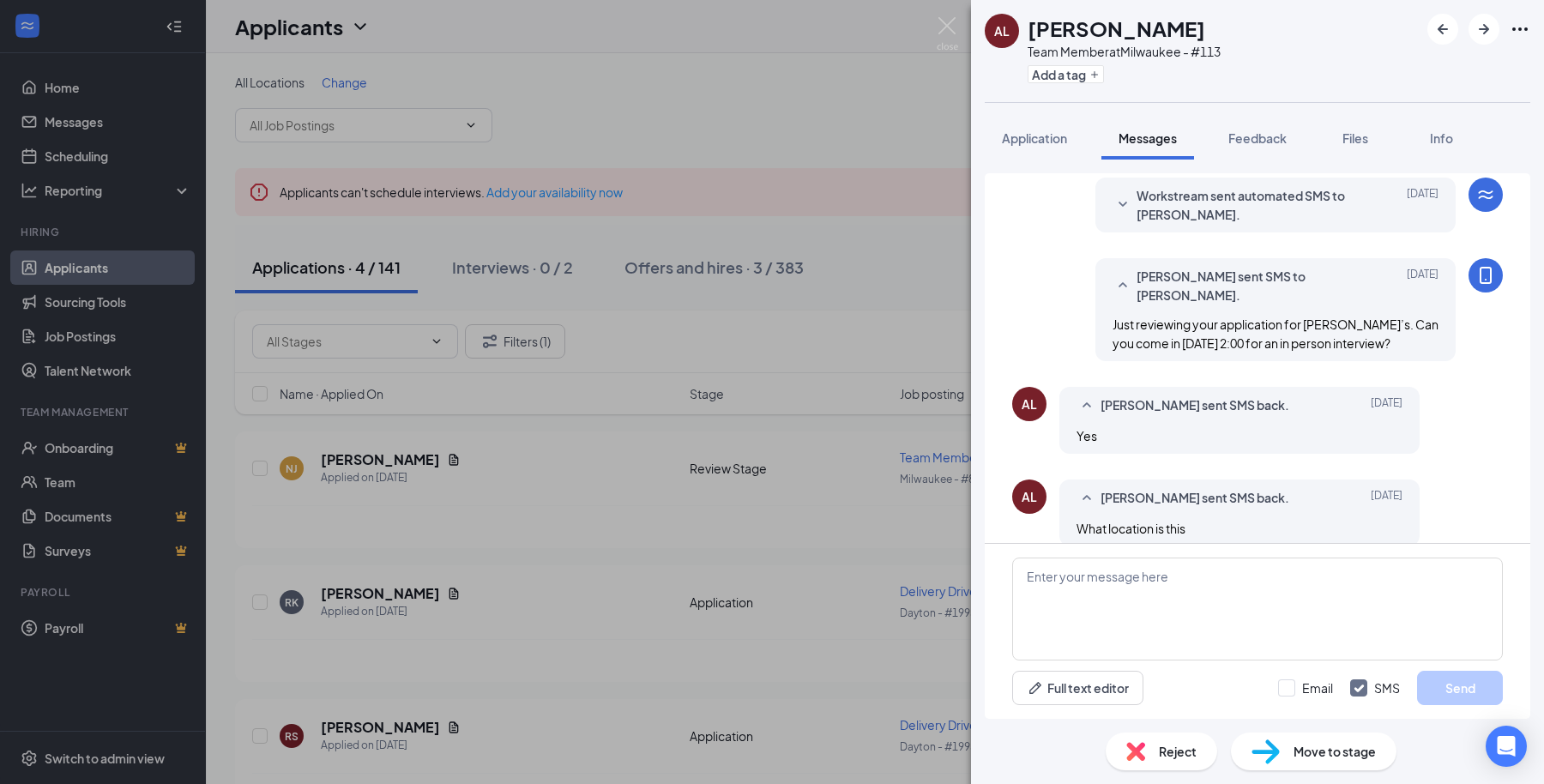
scroll to position [57, 0]
click at [1130, 636] on textarea at bounding box center [1258, 609] width 491 height 103
paste textarea "Great. We're located at [STREET_ADDRESS][PERSON_NAME] Ask for [PERSON_NAME] whe…"
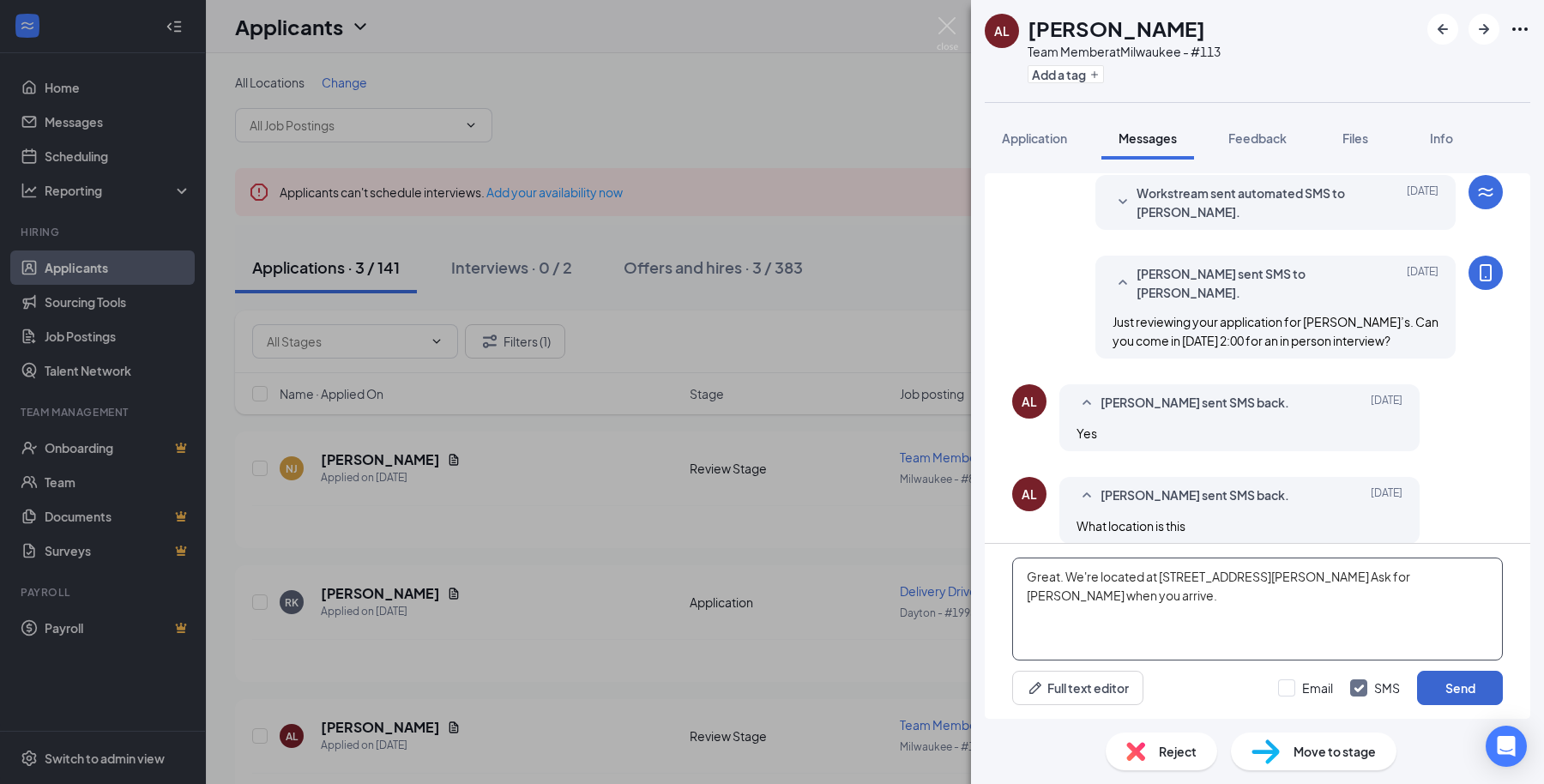
type textarea "Great. We're located at [STREET_ADDRESS][PERSON_NAME] Ask for [PERSON_NAME] whe…"
click at [1439, 698] on button "Send" at bounding box center [1460, 687] width 86 height 34
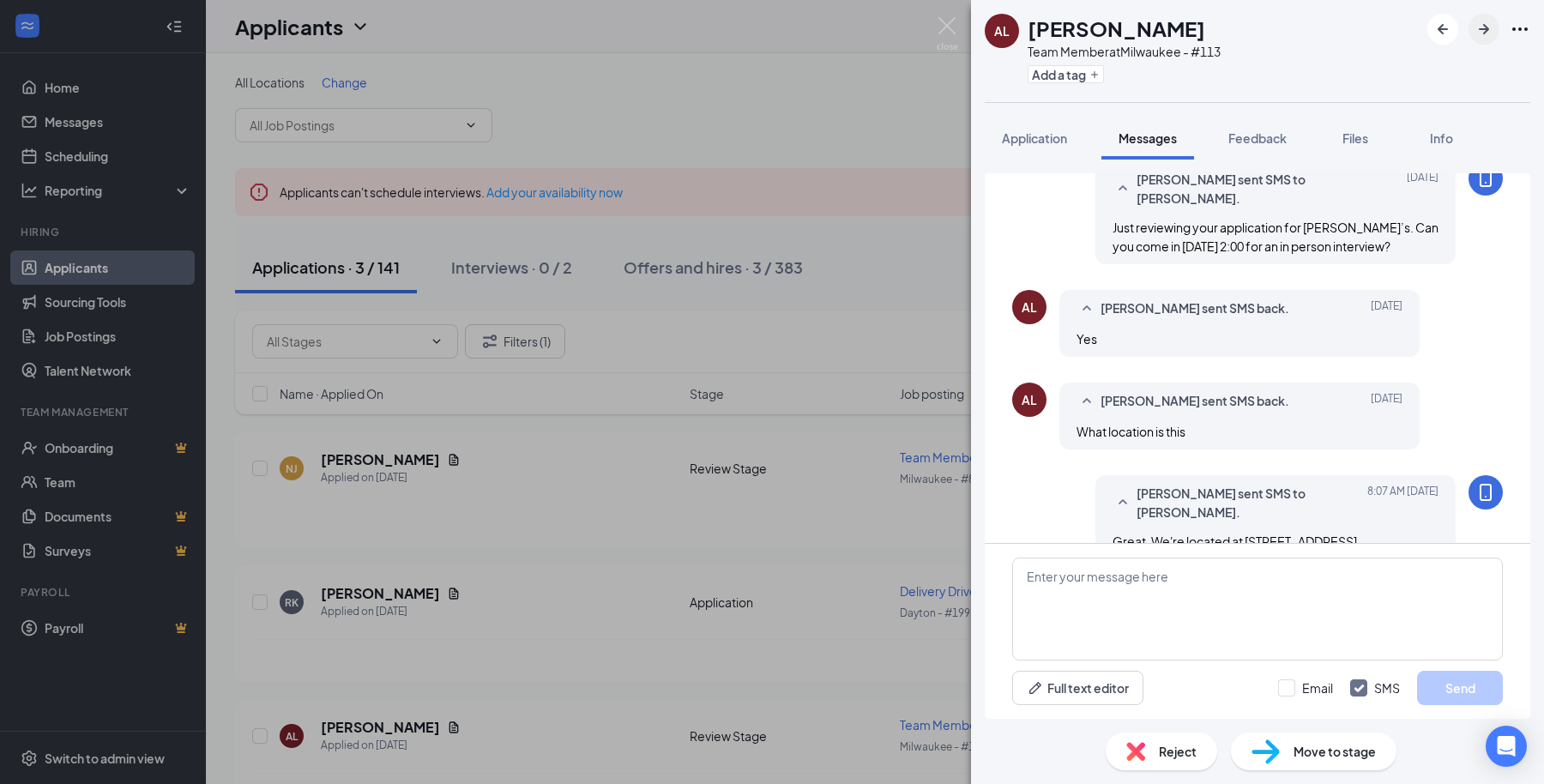
scroll to position [168, 0]
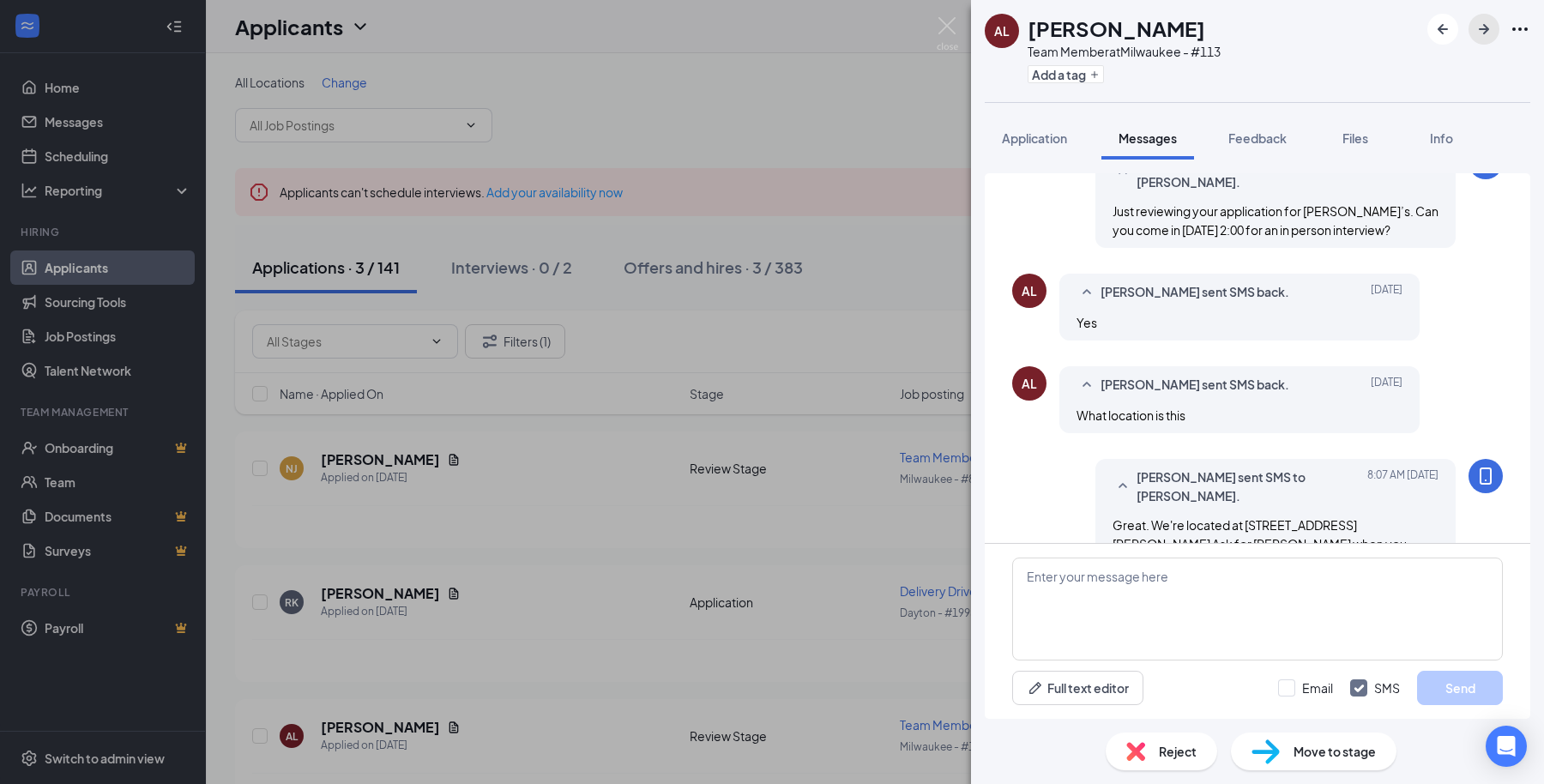
click at [1488, 32] on icon "ArrowRight" at bounding box center [1485, 30] width 21 height 21
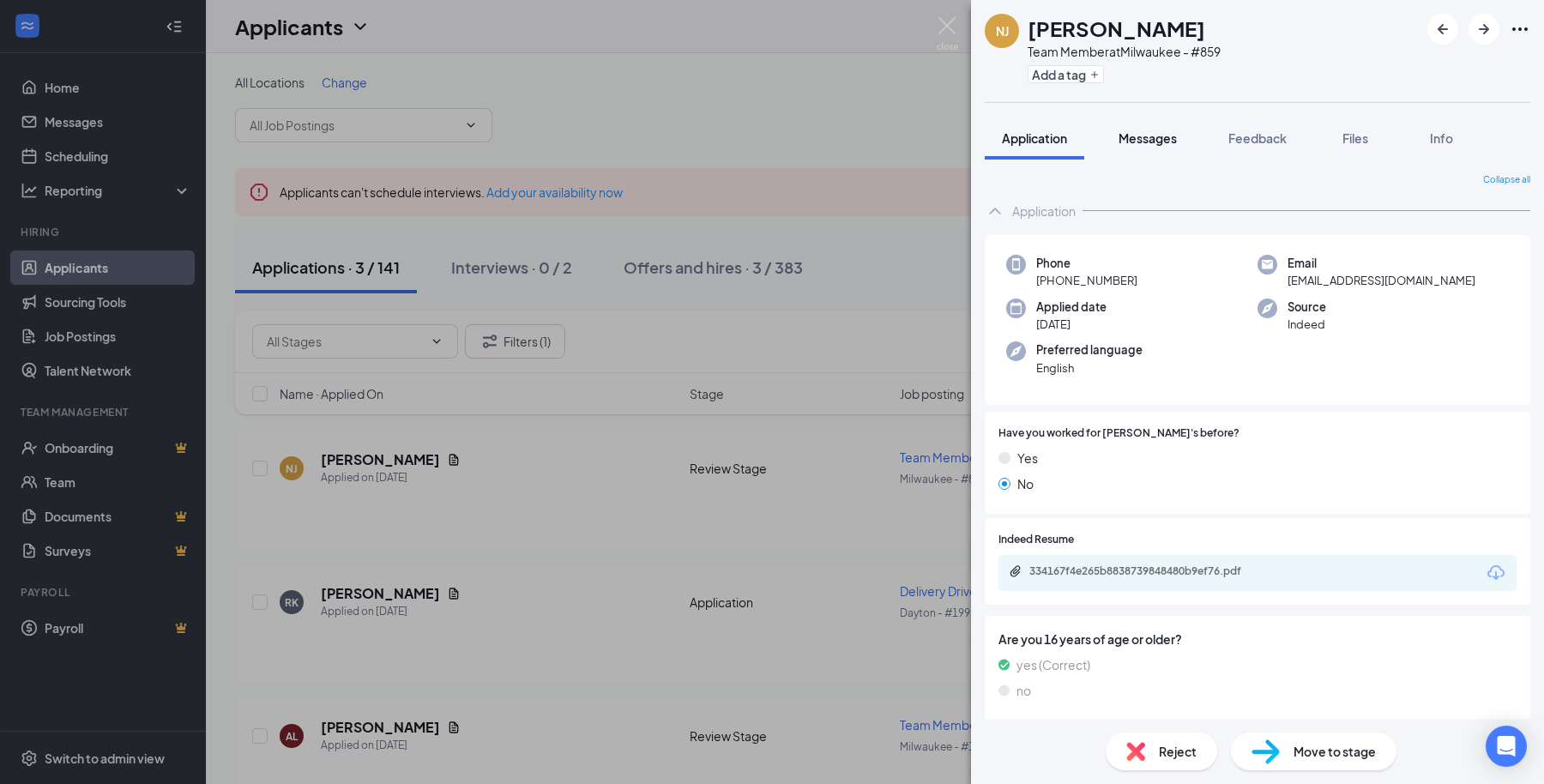
click at [1164, 133] on span "Messages" at bounding box center [1148, 138] width 59 height 16
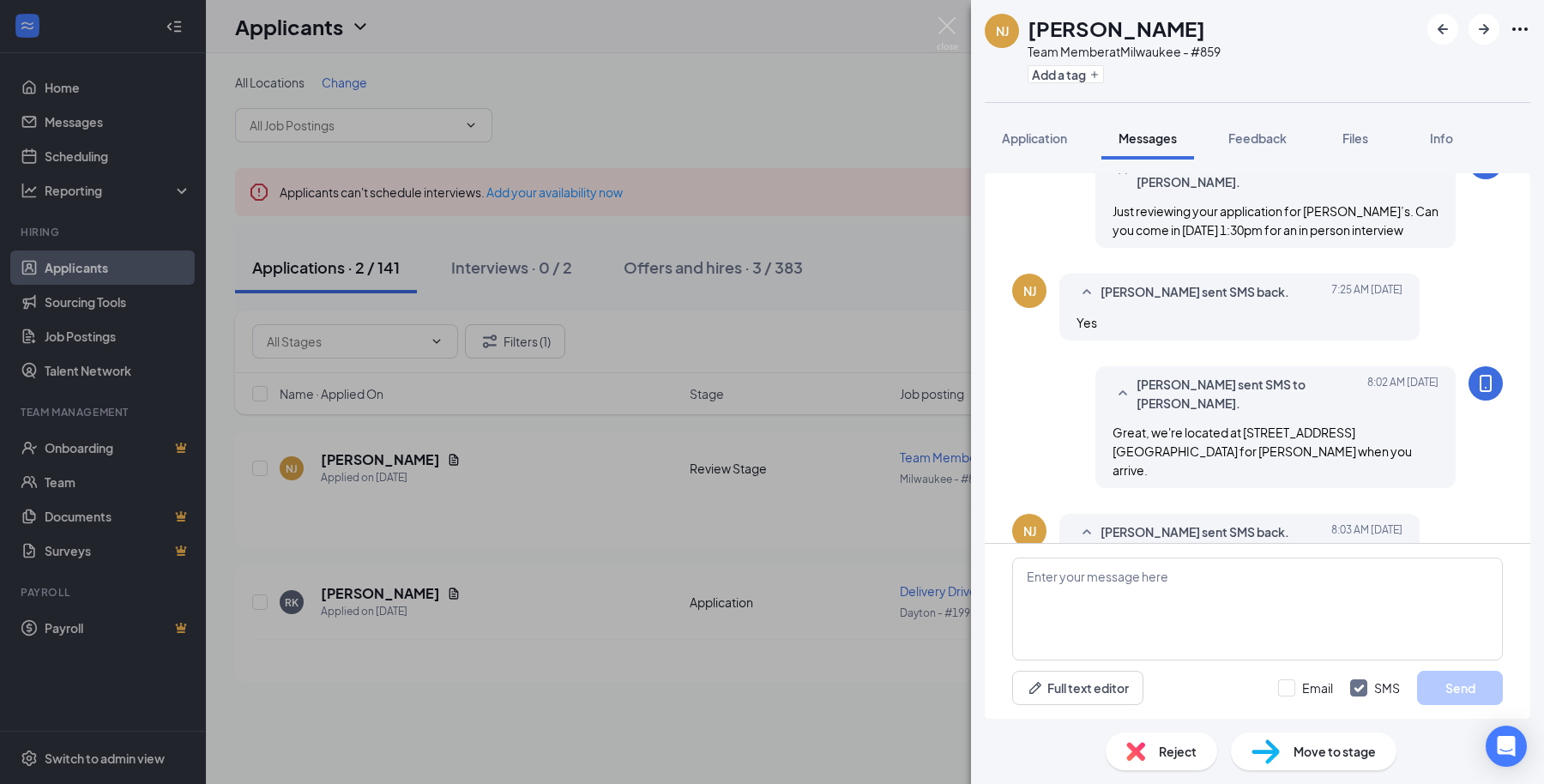
scroll to position [443, 0]
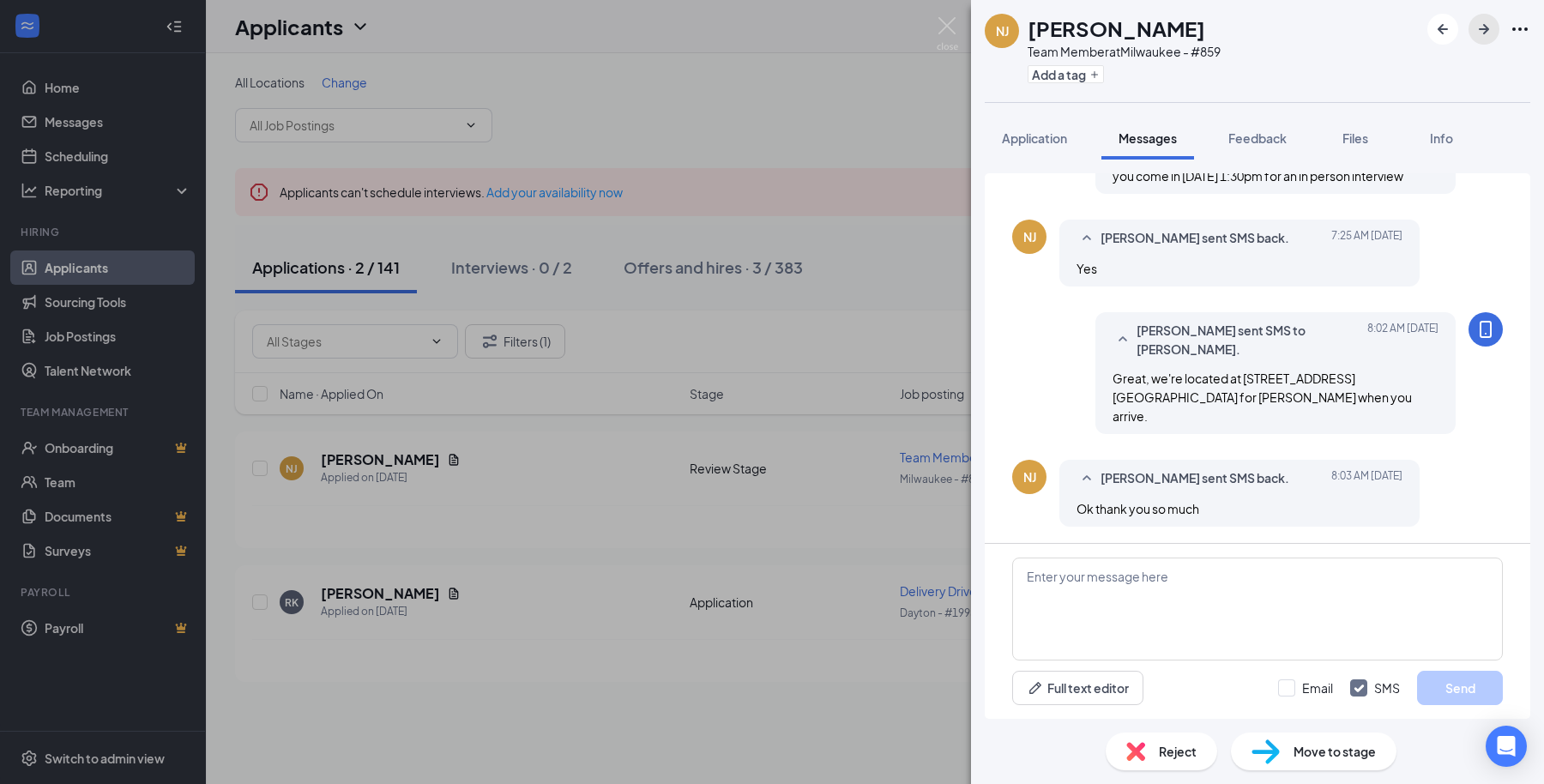
click at [1485, 24] on icon "ArrowRight" at bounding box center [1485, 30] width 21 height 21
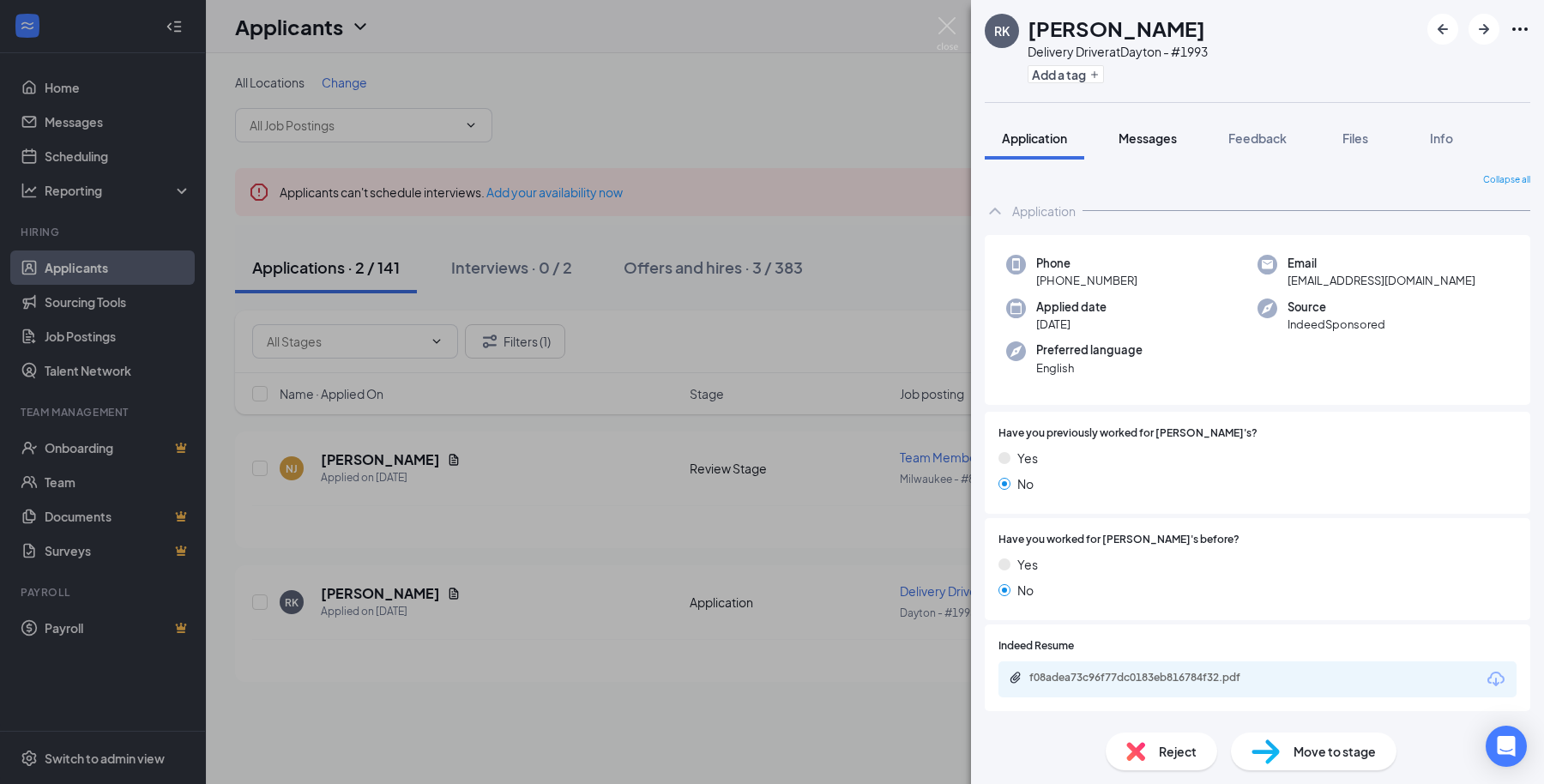
click at [1182, 141] on button "Messages" at bounding box center [1148, 138] width 93 height 43
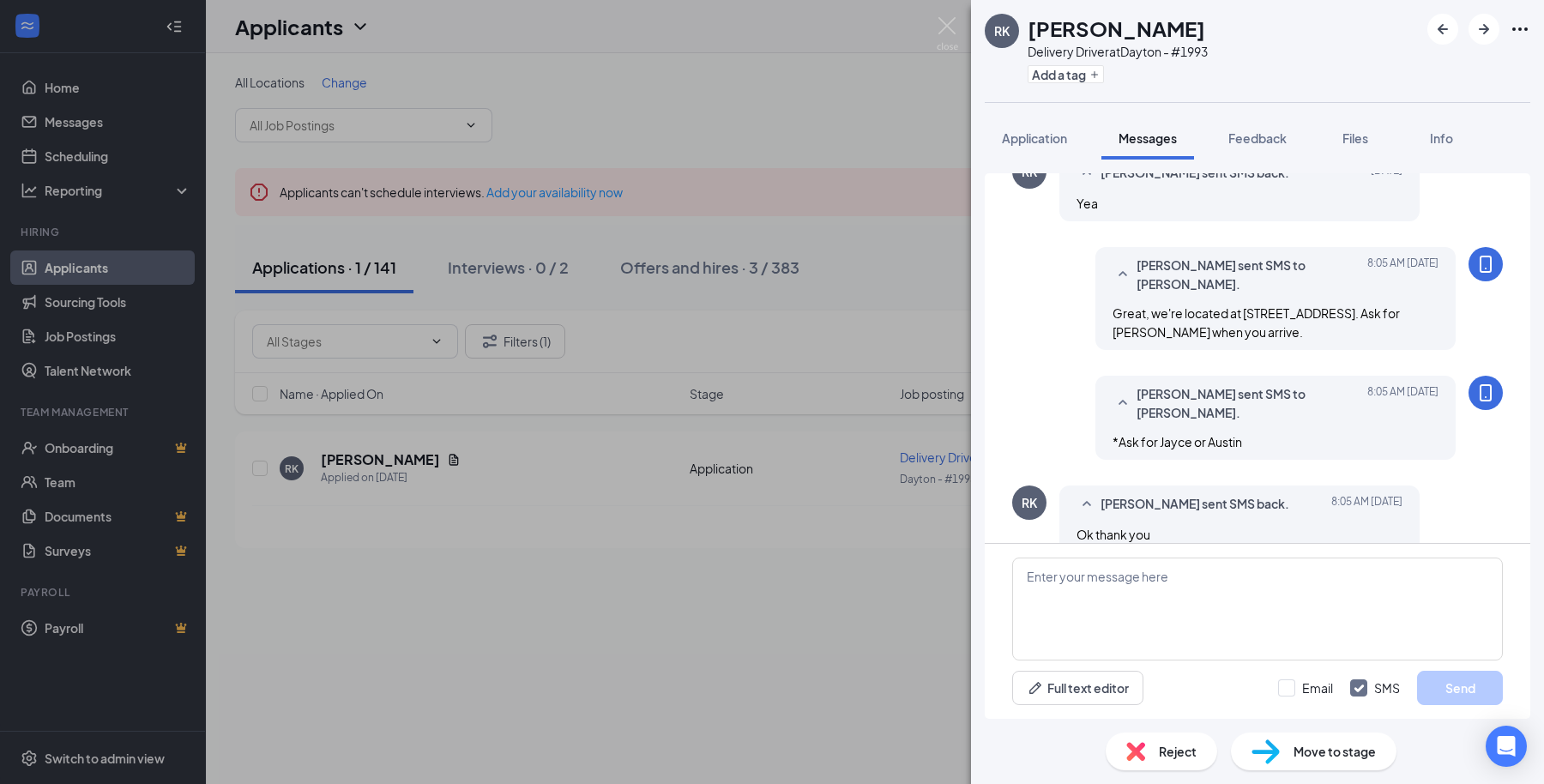
scroll to position [393, 0]
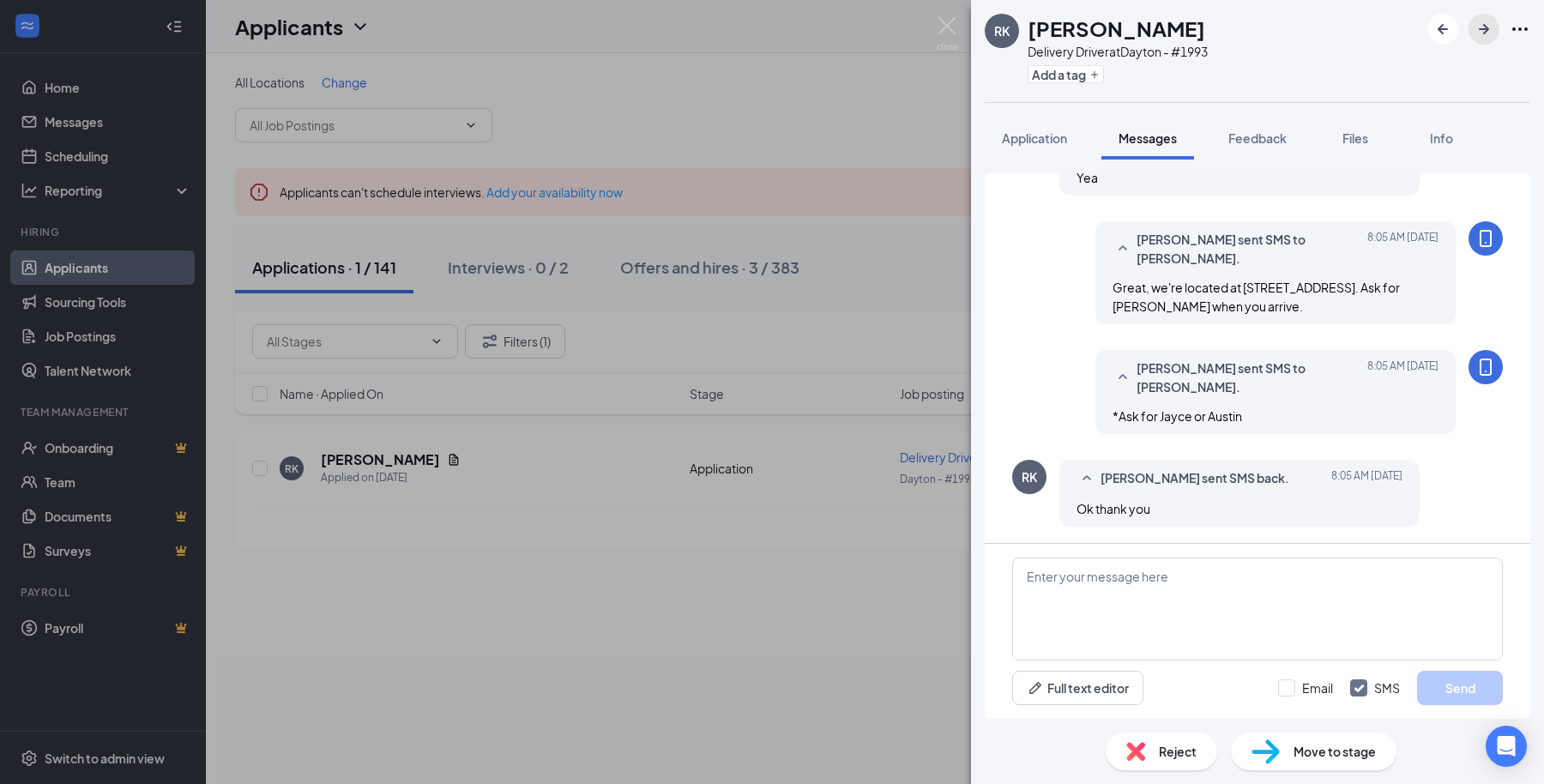
click at [1480, 27] on icon "ArrowRight" at bounding box center [1485, 30] width 21 height 21
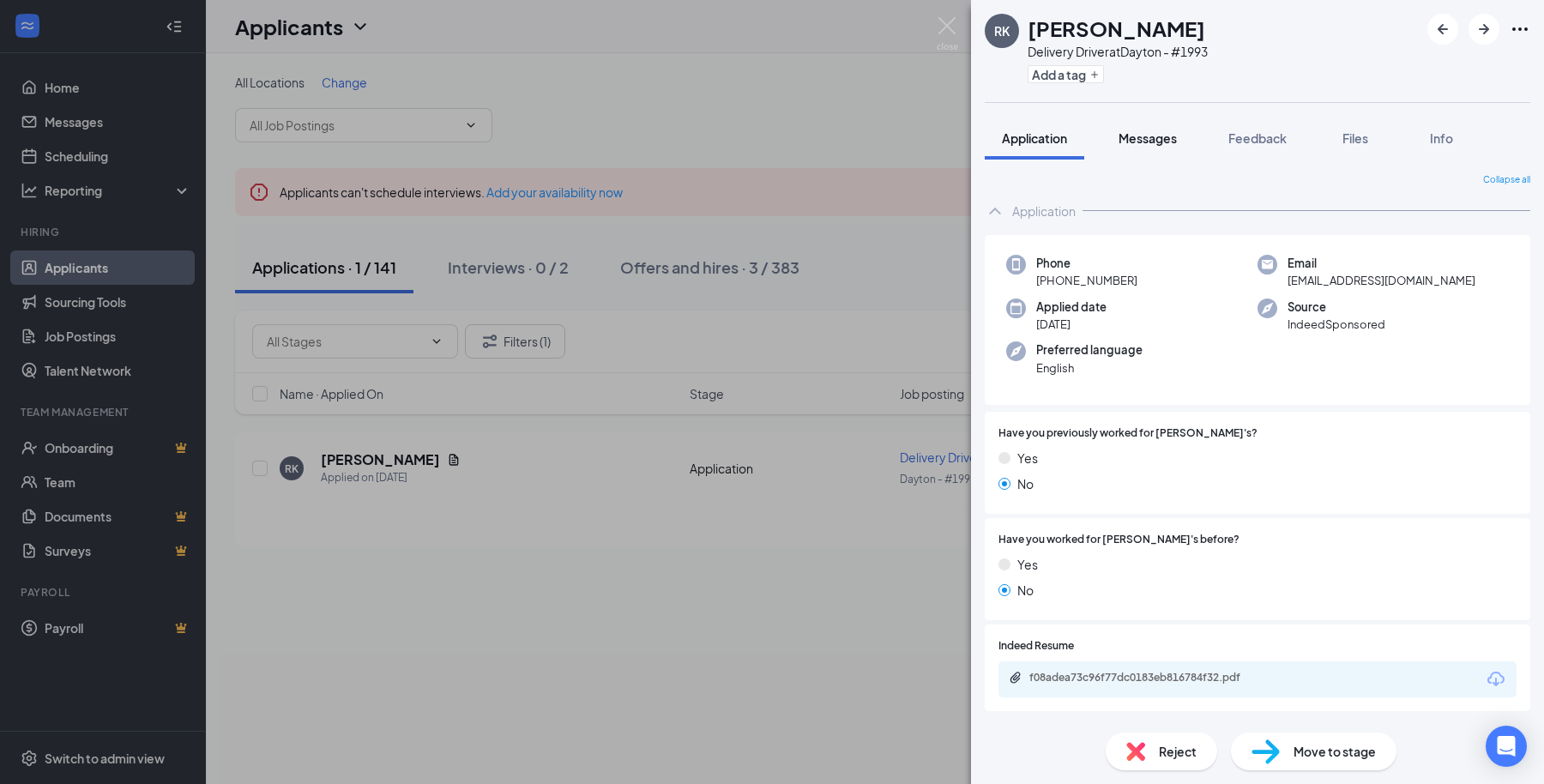
click at [1139, 122] on button "Messages" at bounding box center [1148, 138] width 93 height 43
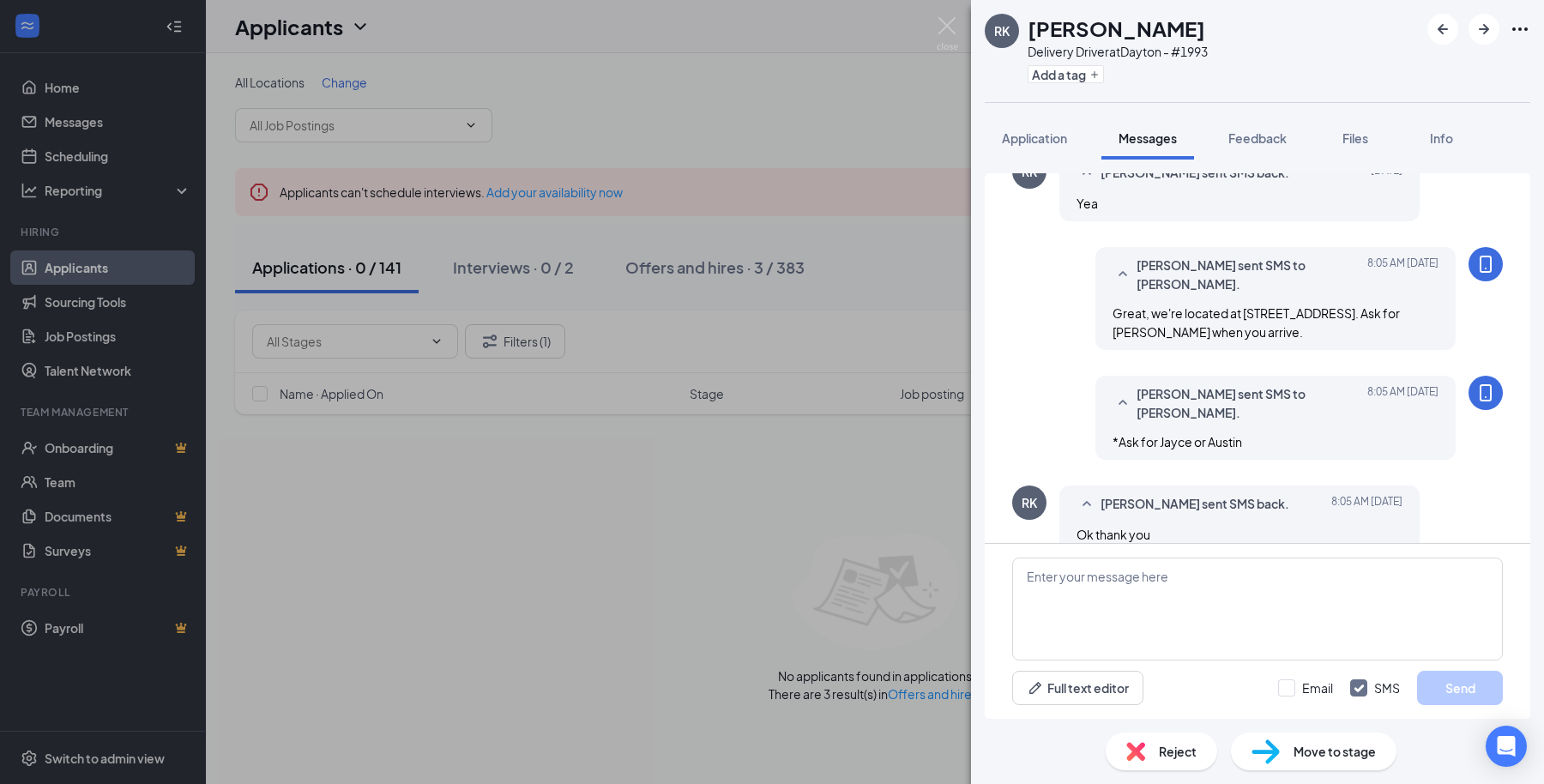
scroll to position [393, 0]
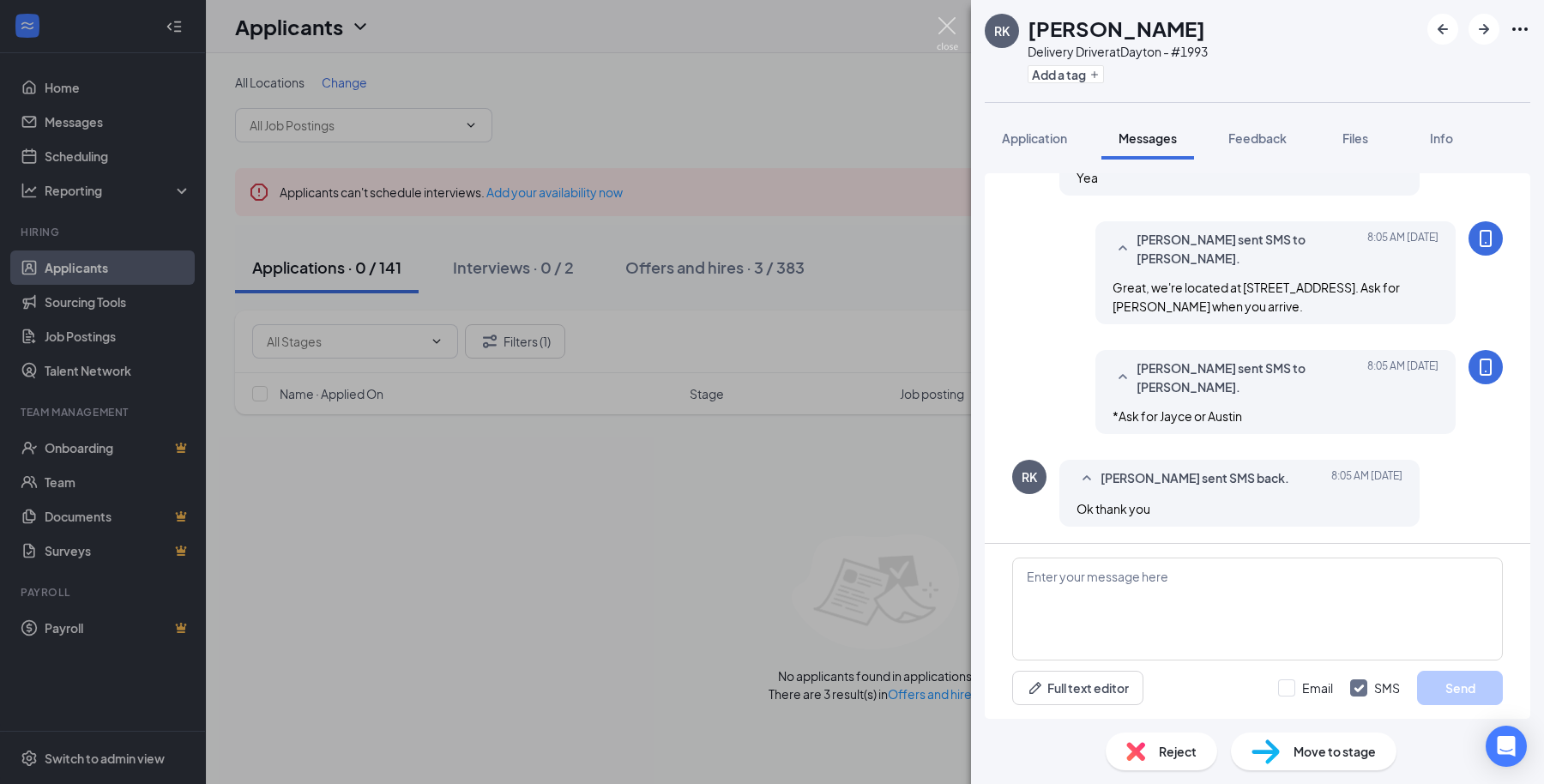
click at [946, 31] on img at bounding box center [948, 34] width 22 height 33
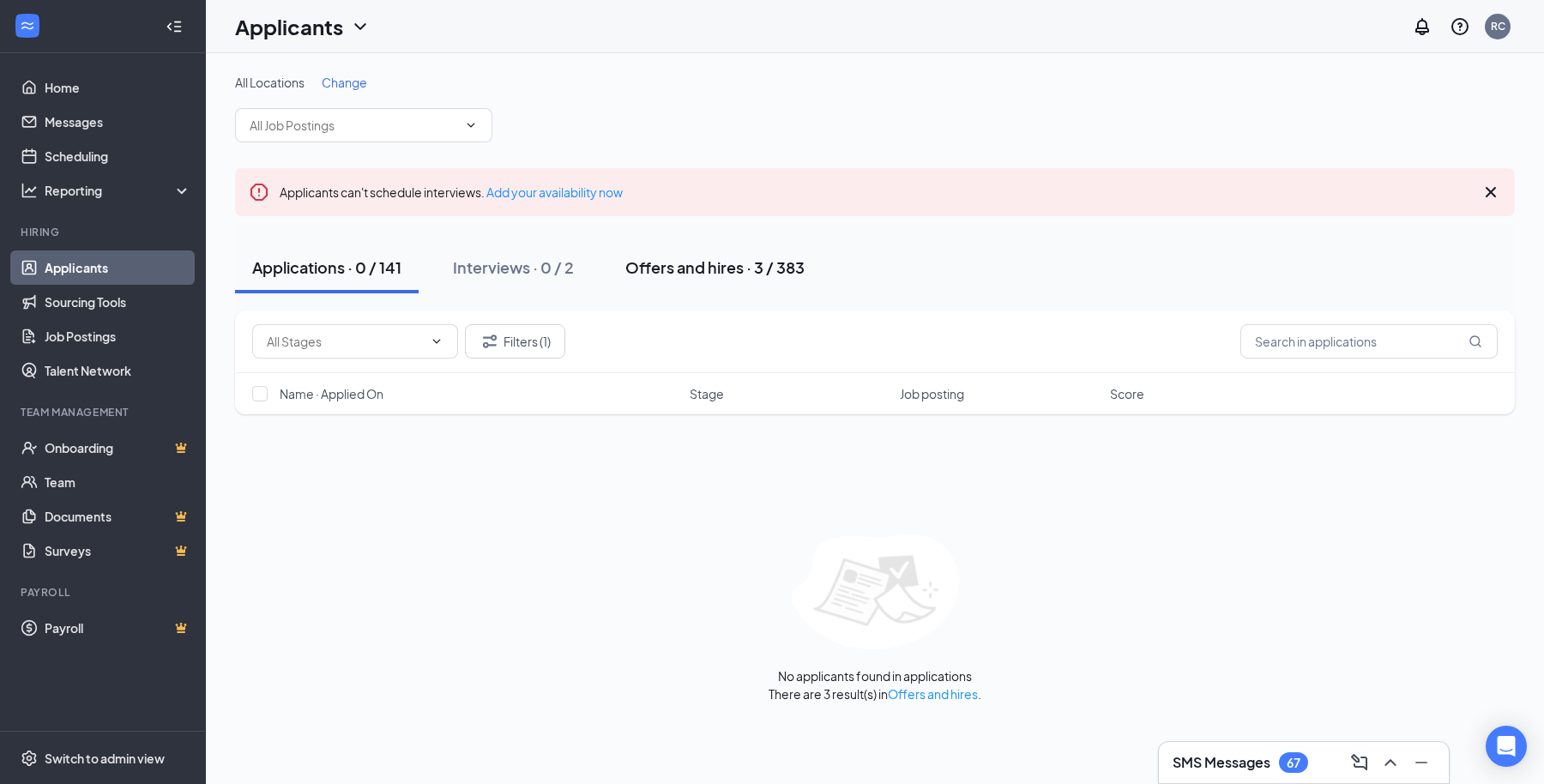
click at [700, 266] on div "Offers and hires · 3 / 383" at bounding box center [714, 267] width 179 height 22
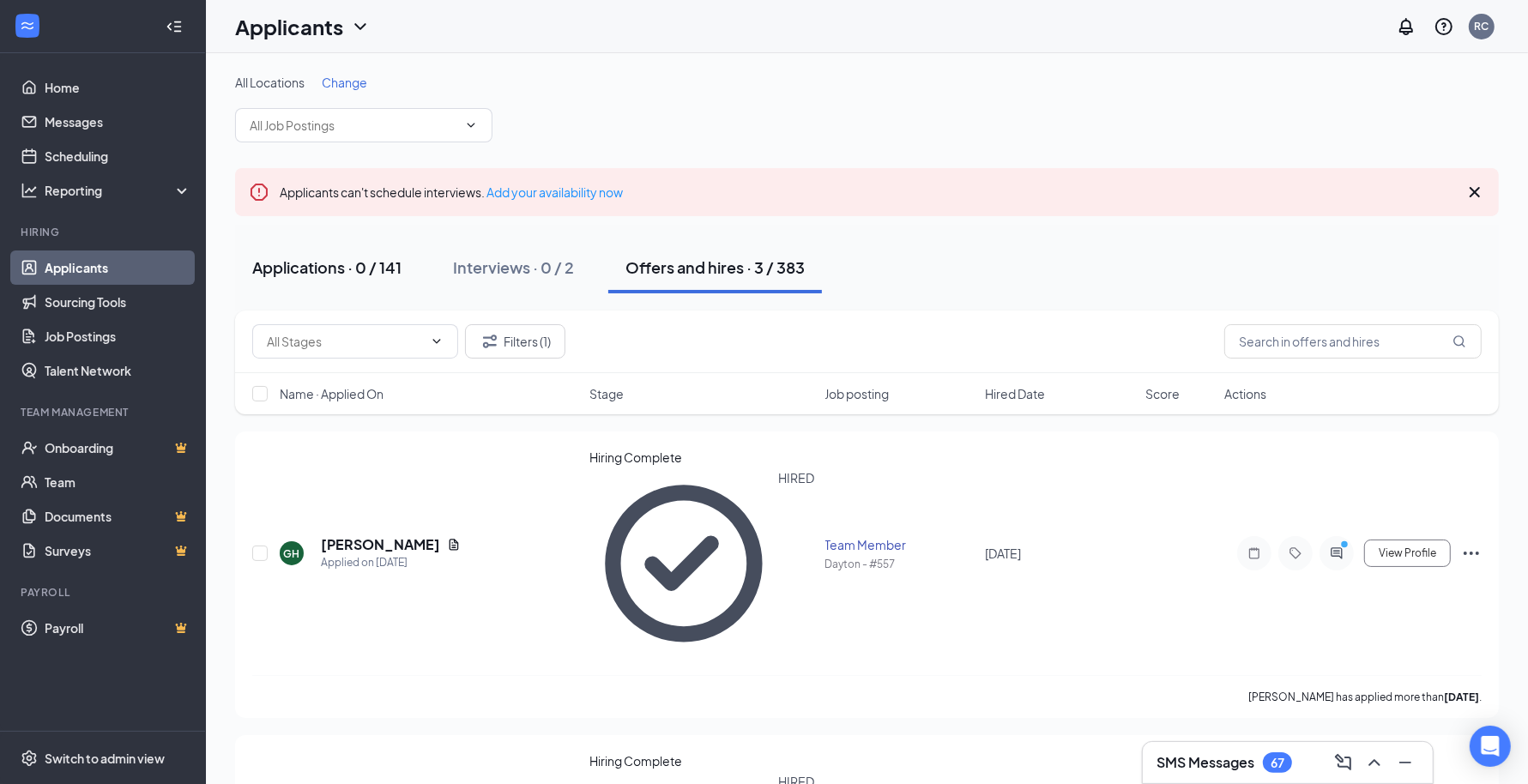
click at [317, 266] on div "Applications · 0 / 141" at bounding box center [327, 267] width 149 height 22
